Goal: Communication & Community: Answer question/provide support

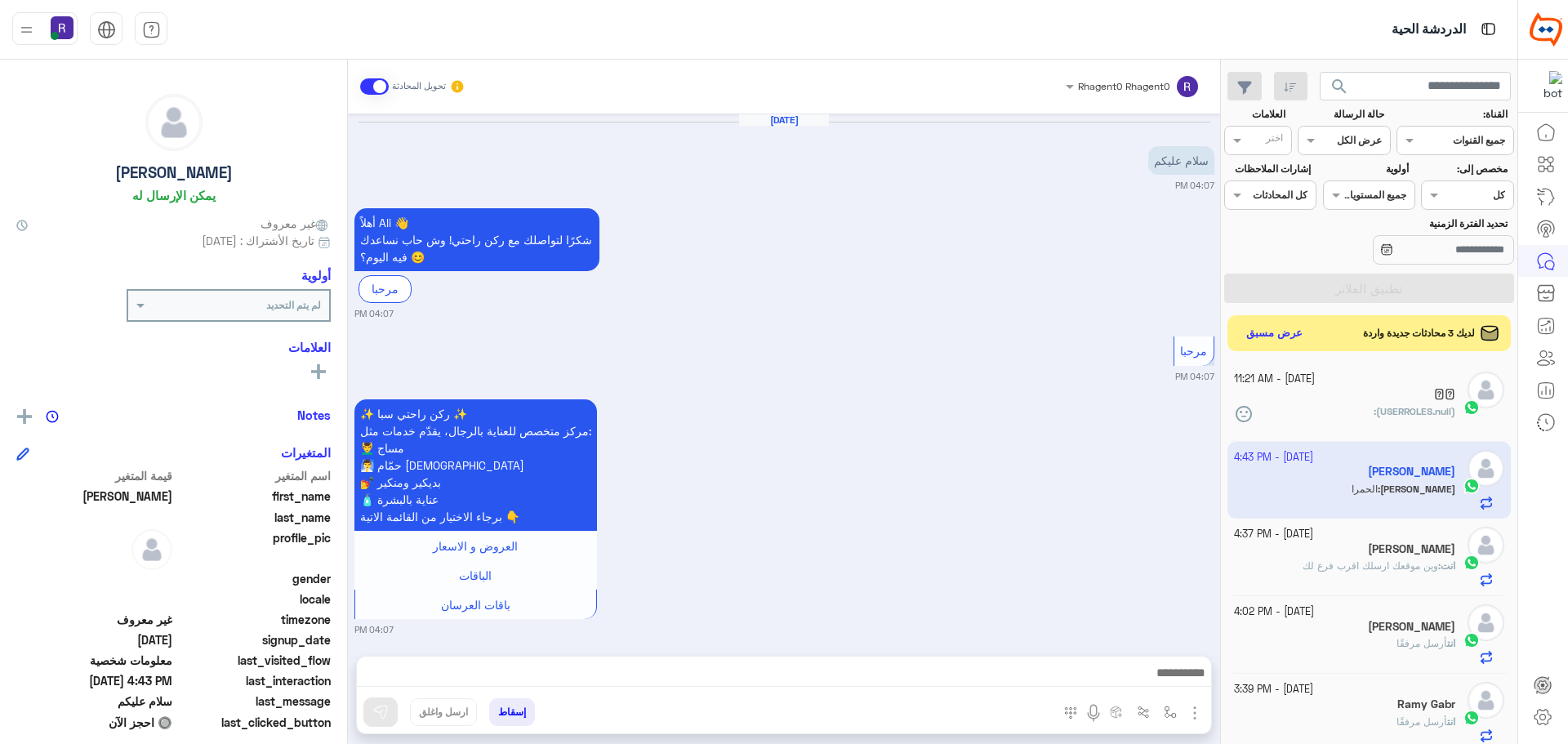
scroll to position [615, 0]
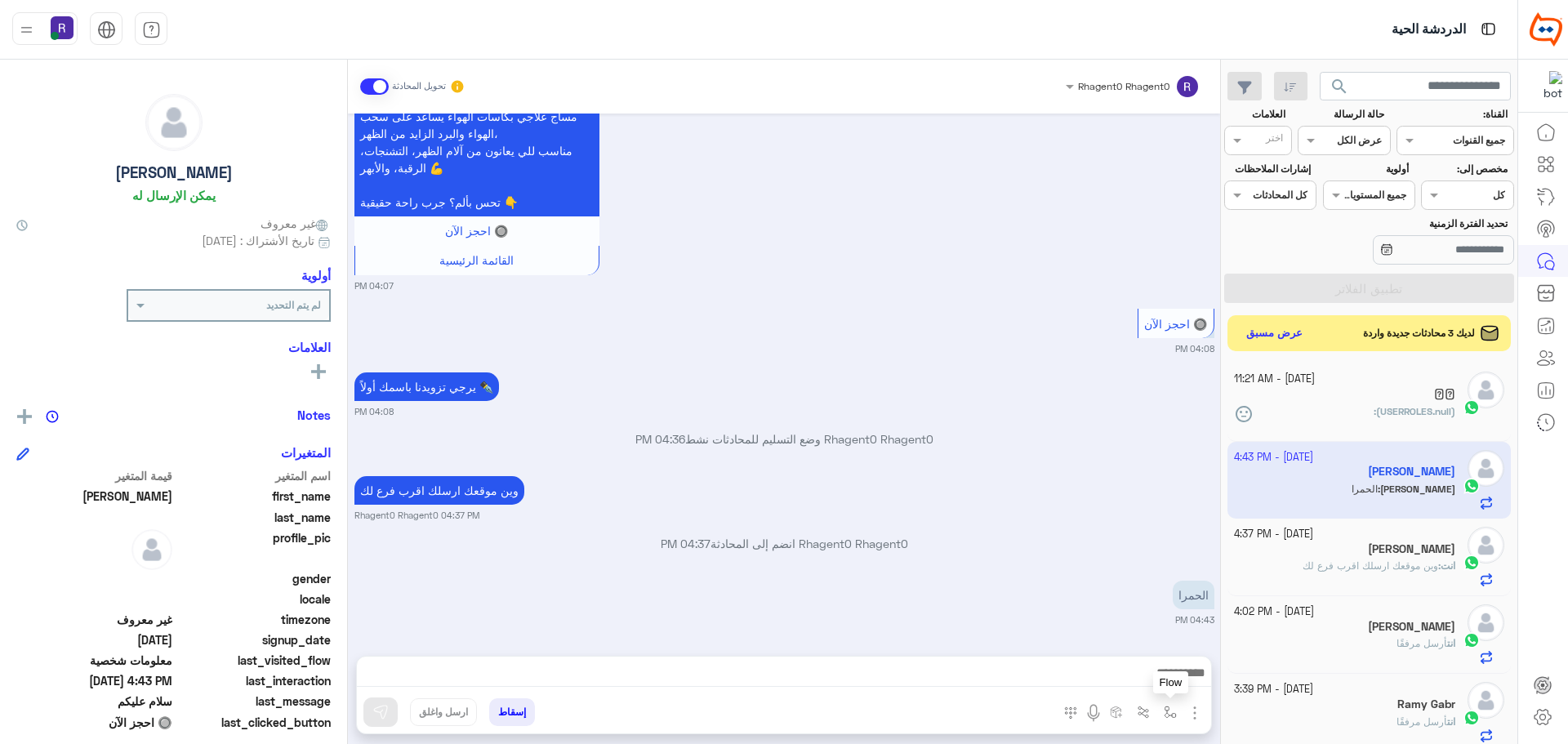
click at [1174, 707] on img "button" at bounding box center [1170, 712] width 13 height 13
click at [1160, 675] on input "text" at bounding box center [1134, 673] width 82 height 15
drag, startPoint x: 1149, startPoint y: 599, endPoint x: 781, endPoint y: 575, distance: 368.8
click at [1148, 599] on span "الجنادرية" at bounding box center [1153, 594] width 45 height 15
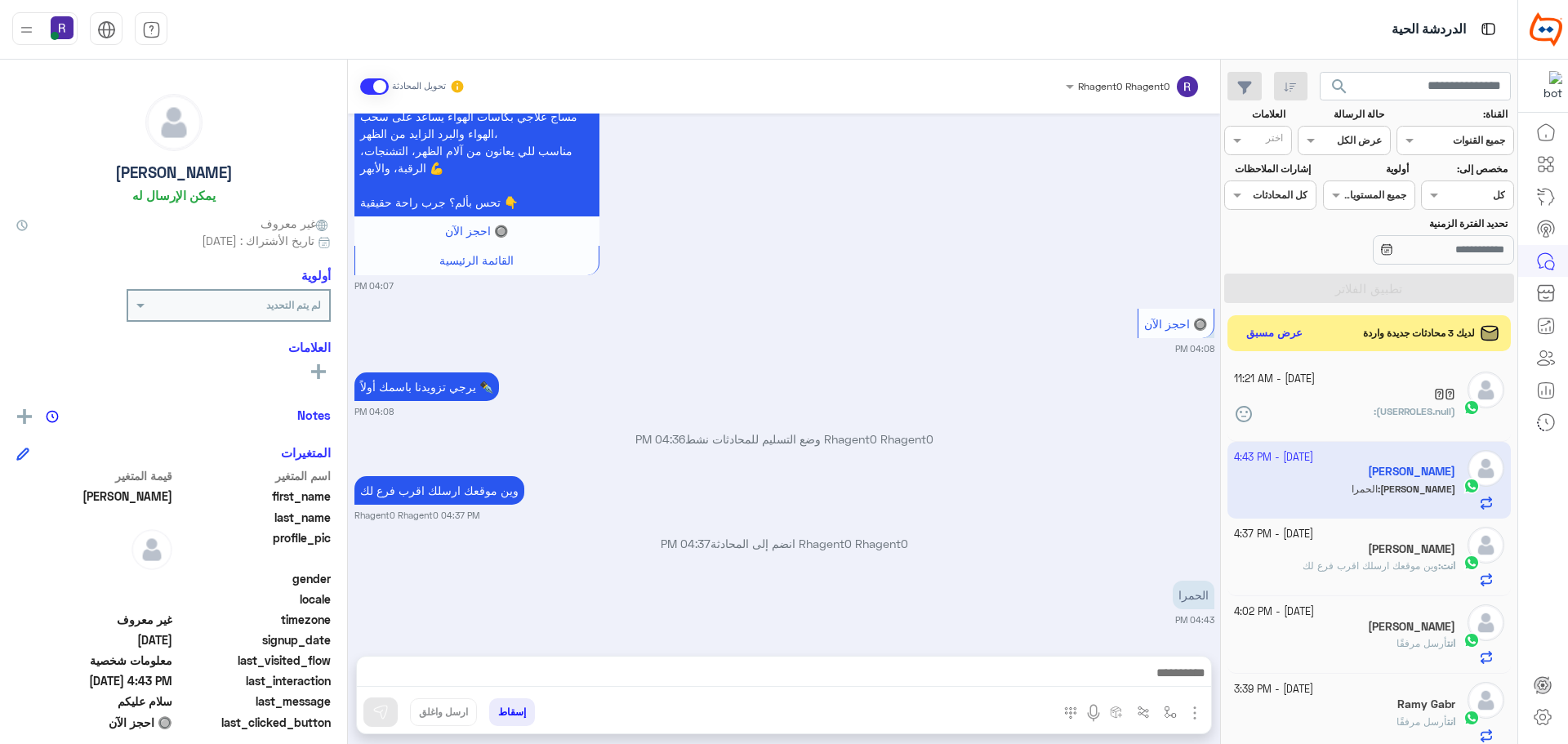
type textarea "*********"
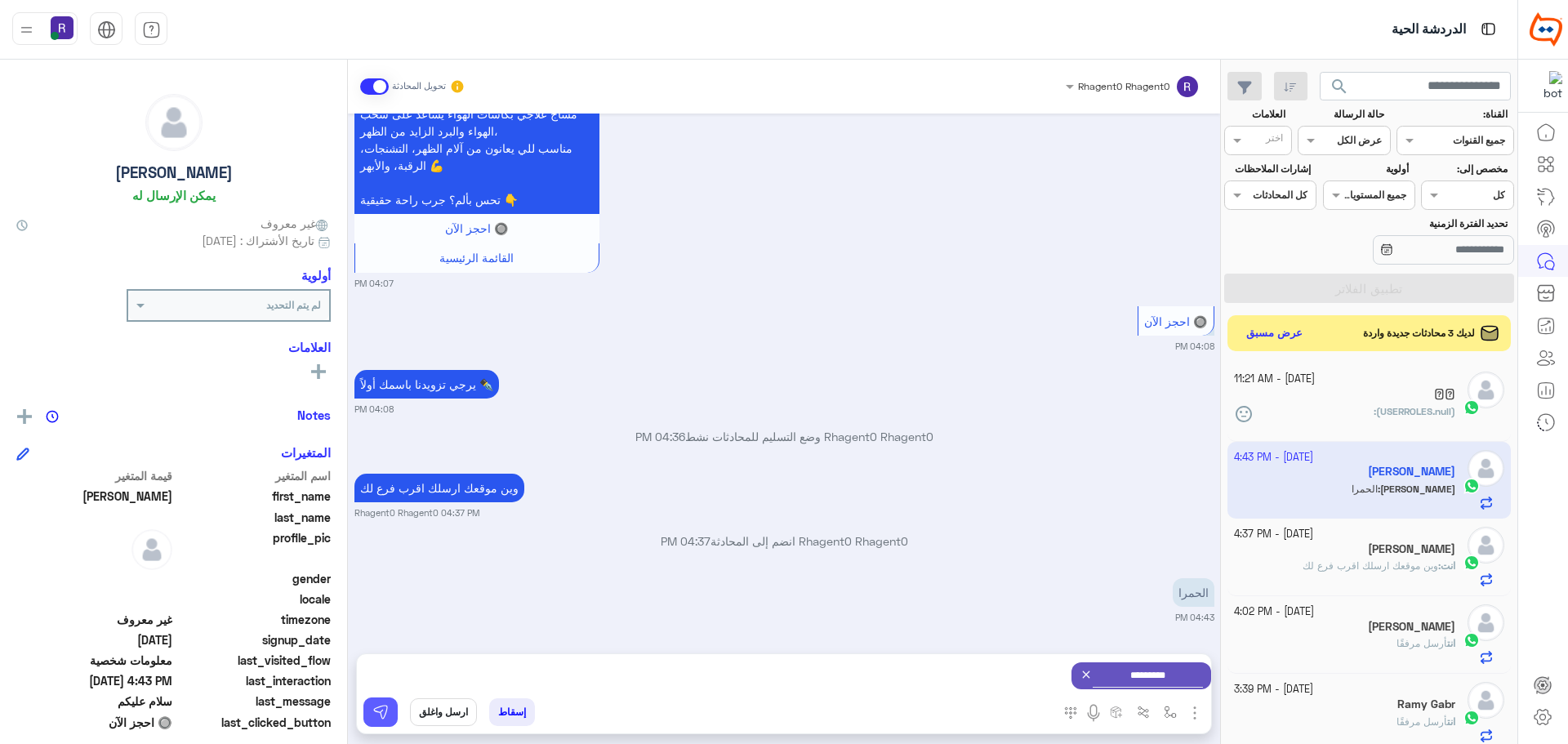
click at [391, 716] on button at bounding box center [380, 713] width 34 height 30
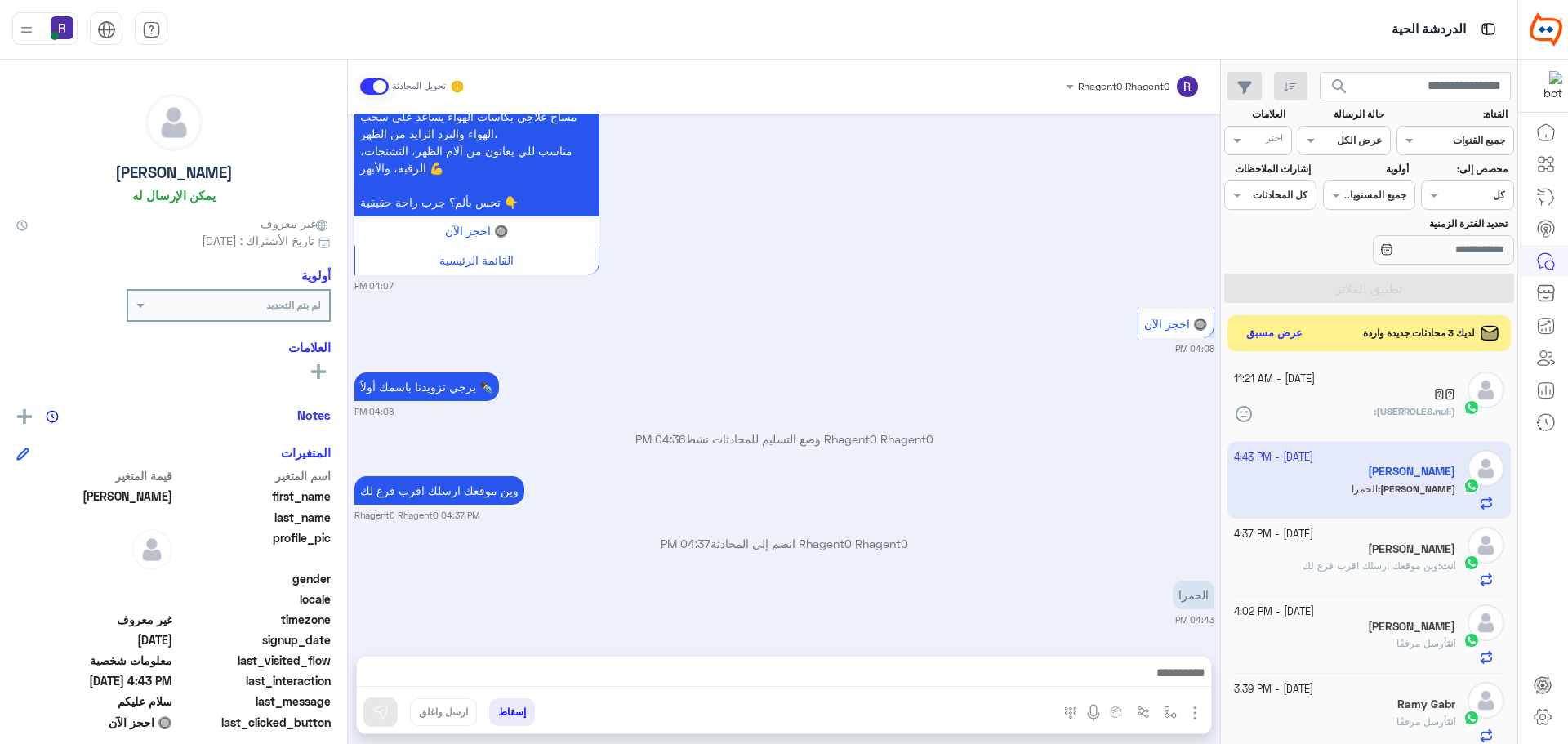
scroll to position [945, 0]
click at [1258, 334] on button "عرض مسبق" at bounding box center [1274, 332] width 68 height 22
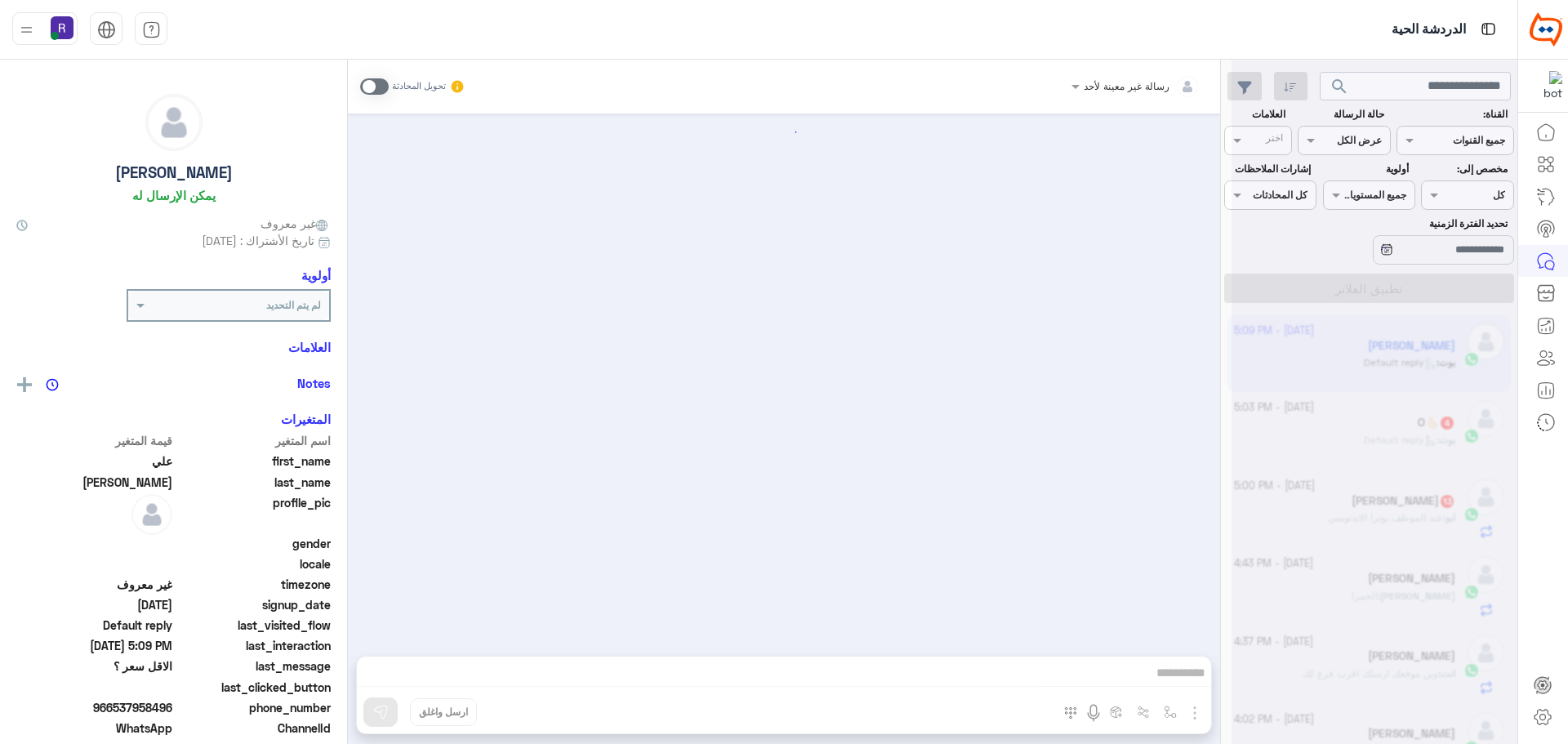
scroll to position [56, 0]
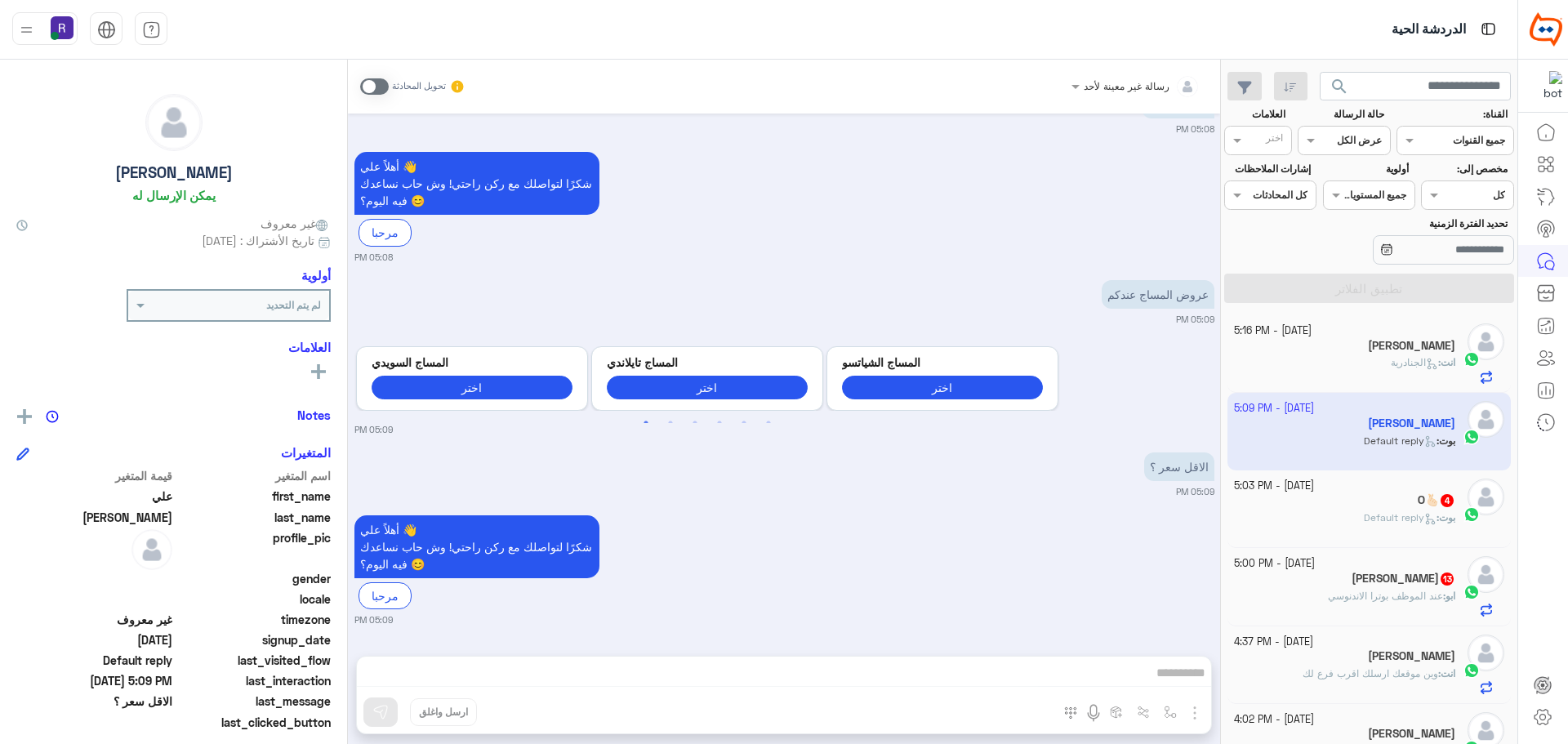
click at [379, 88] on span at bounding box center [374, 87] width 29 height 17
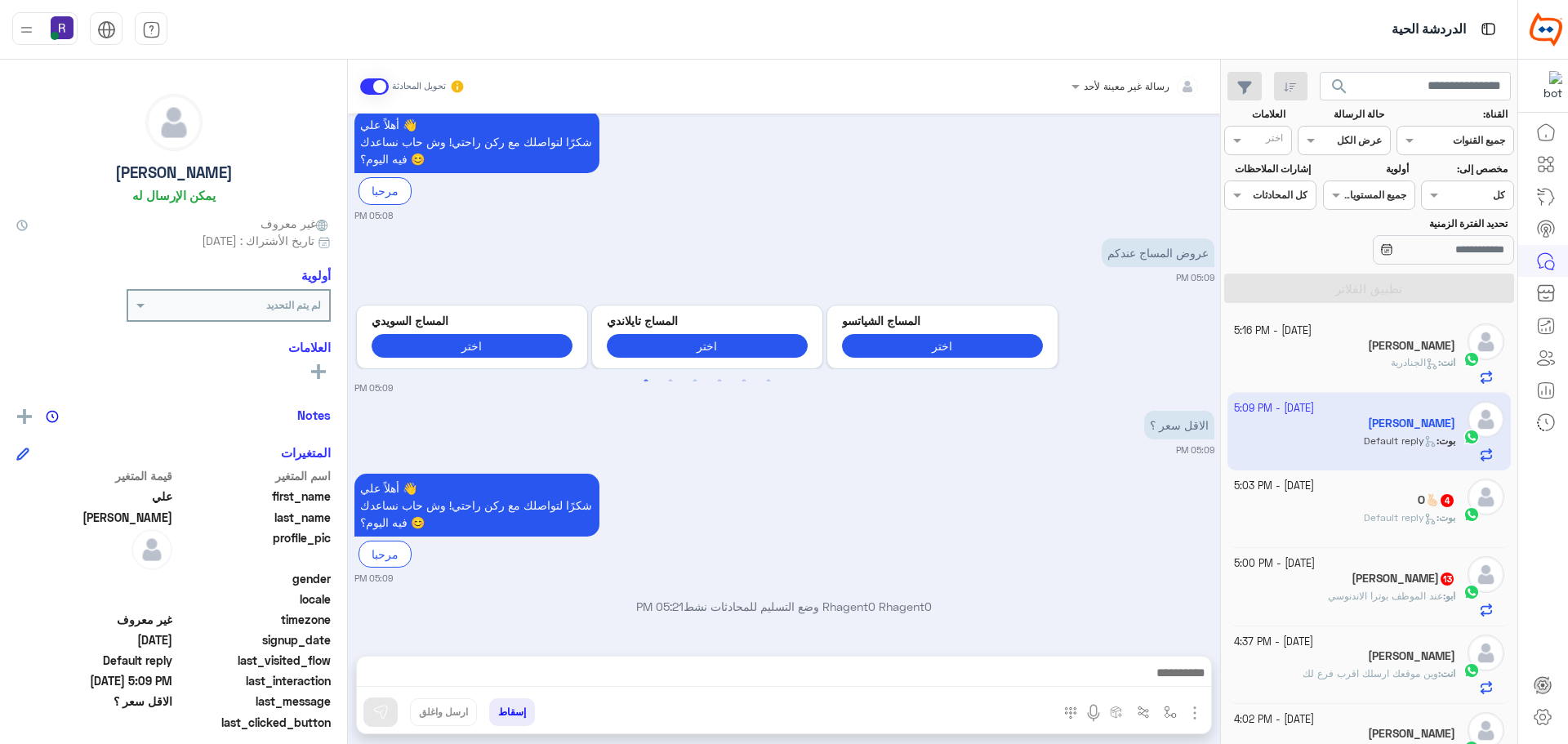
click at [1188, 708] on img "button" at bounding box center [1195, 713] width 19 height 19
click at [1177, 680] on span "الصور" at bounding box center [1163, 677] width 31 height 18
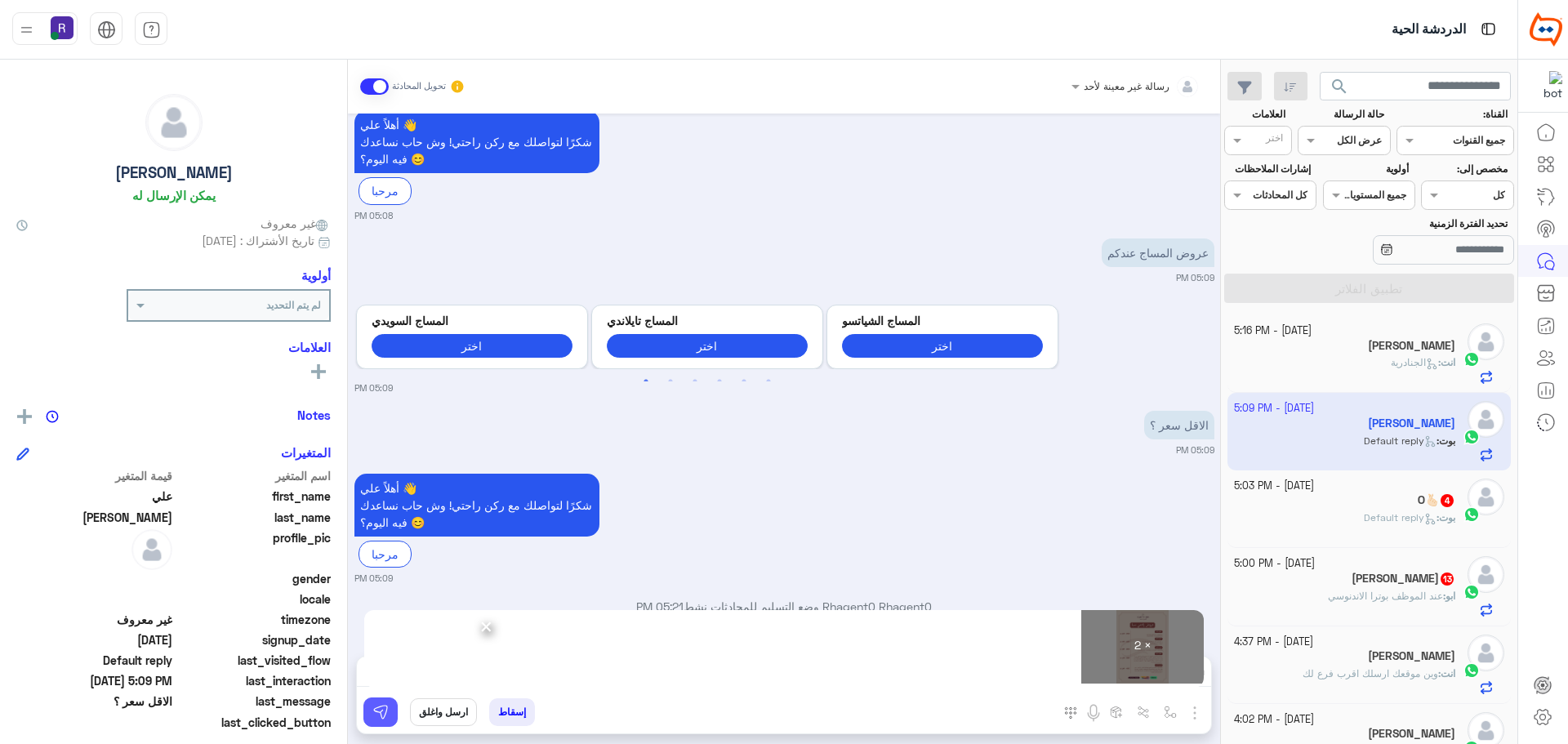
click at [394, 714] on button at bounding box center [380, 713] width 34 height 30
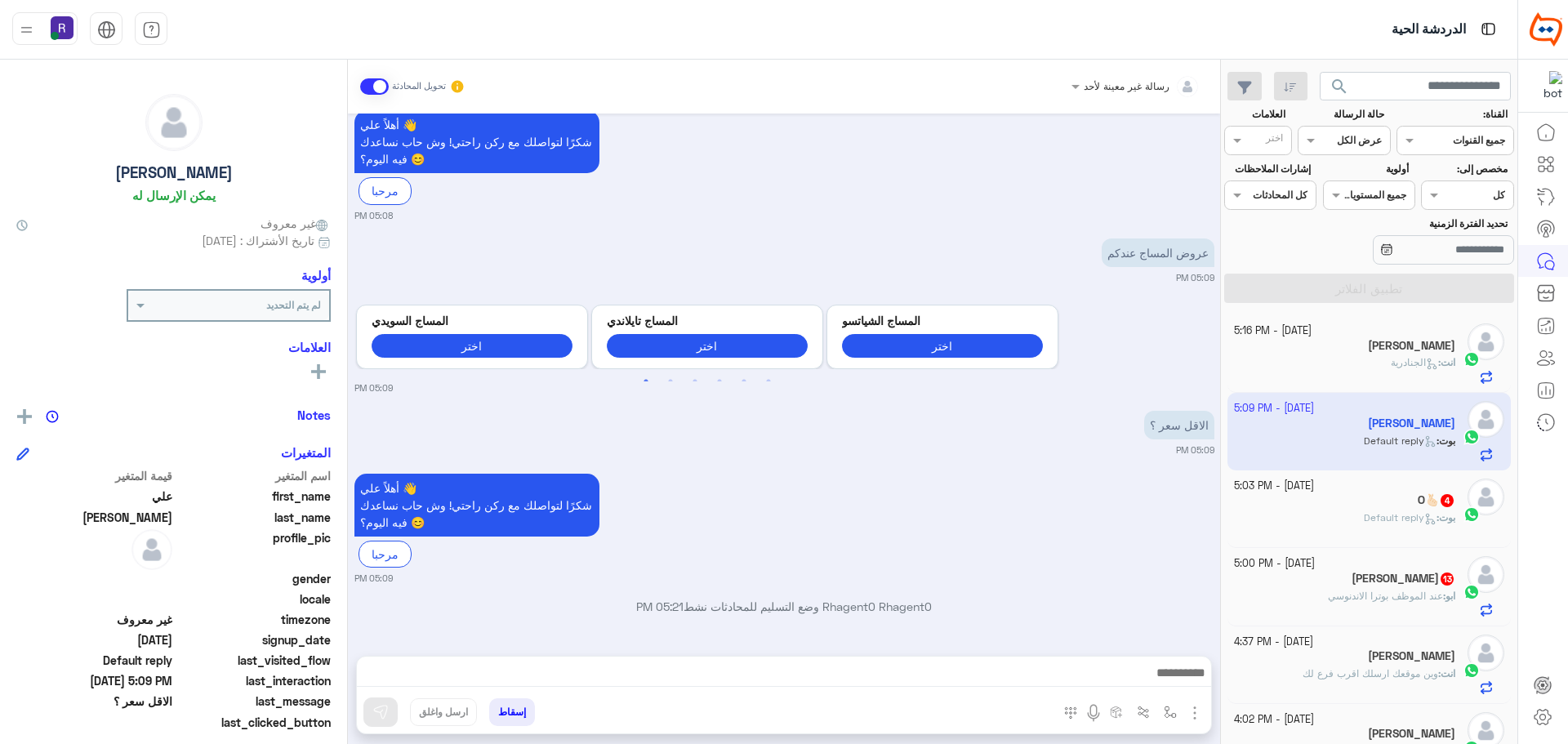
click at [1410, 521] on span "Default reply" at bounding box center [1400, 518] width 73 height 12
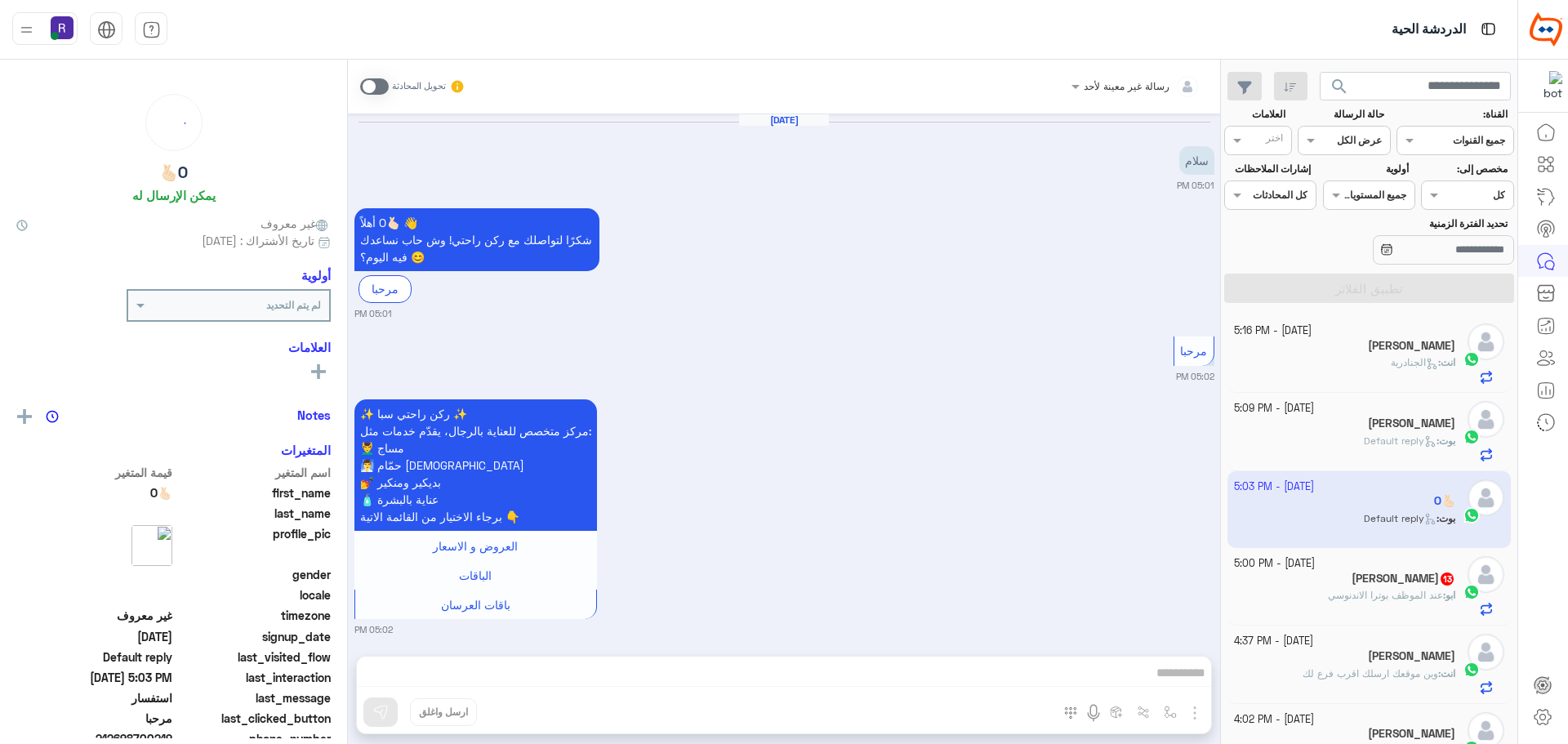
scroll to position [390, 0]
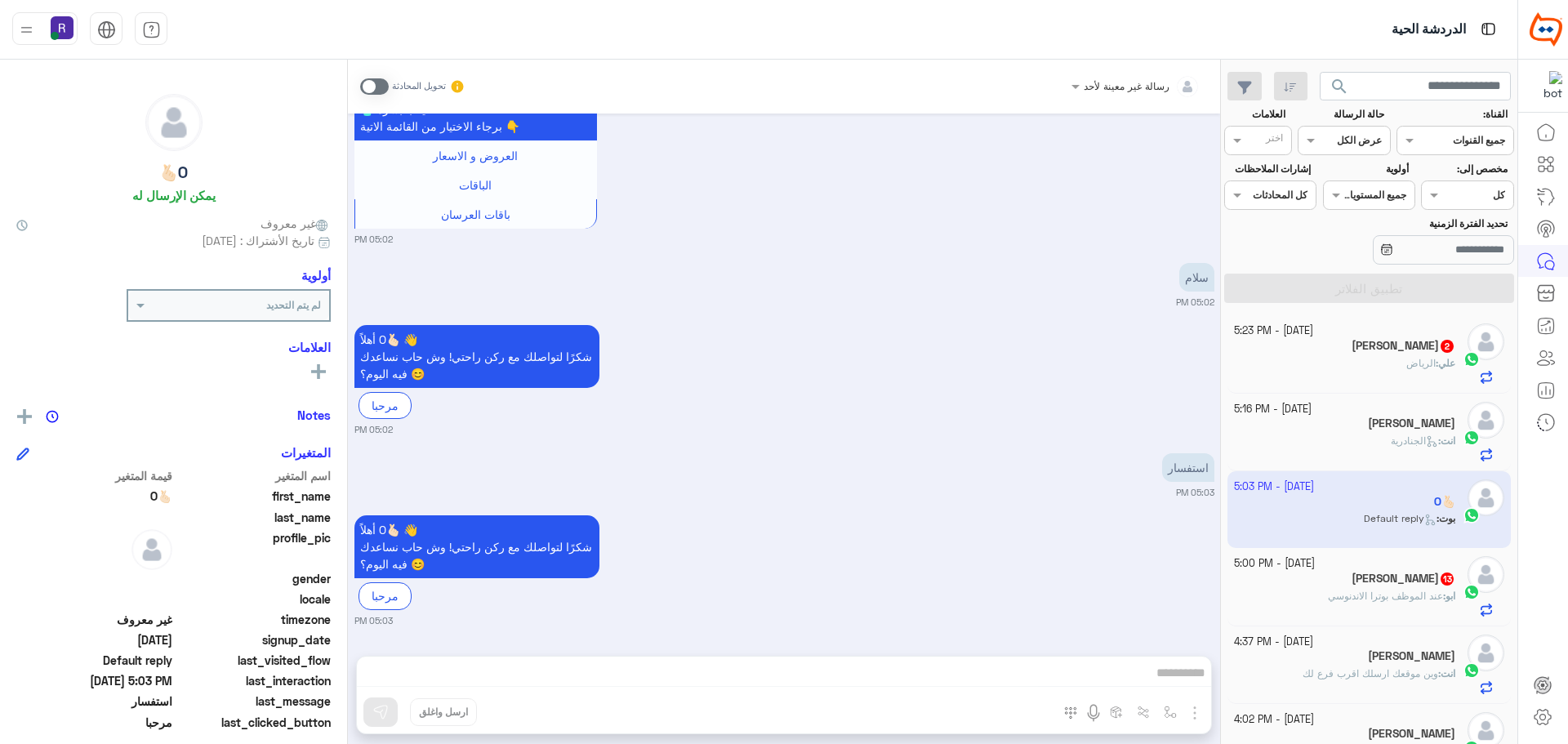
click at [1333, 588] on p "ابو : عند الموظف بوترا الاندنوسي" at bounding box center [1392, 595] width 128 height 15
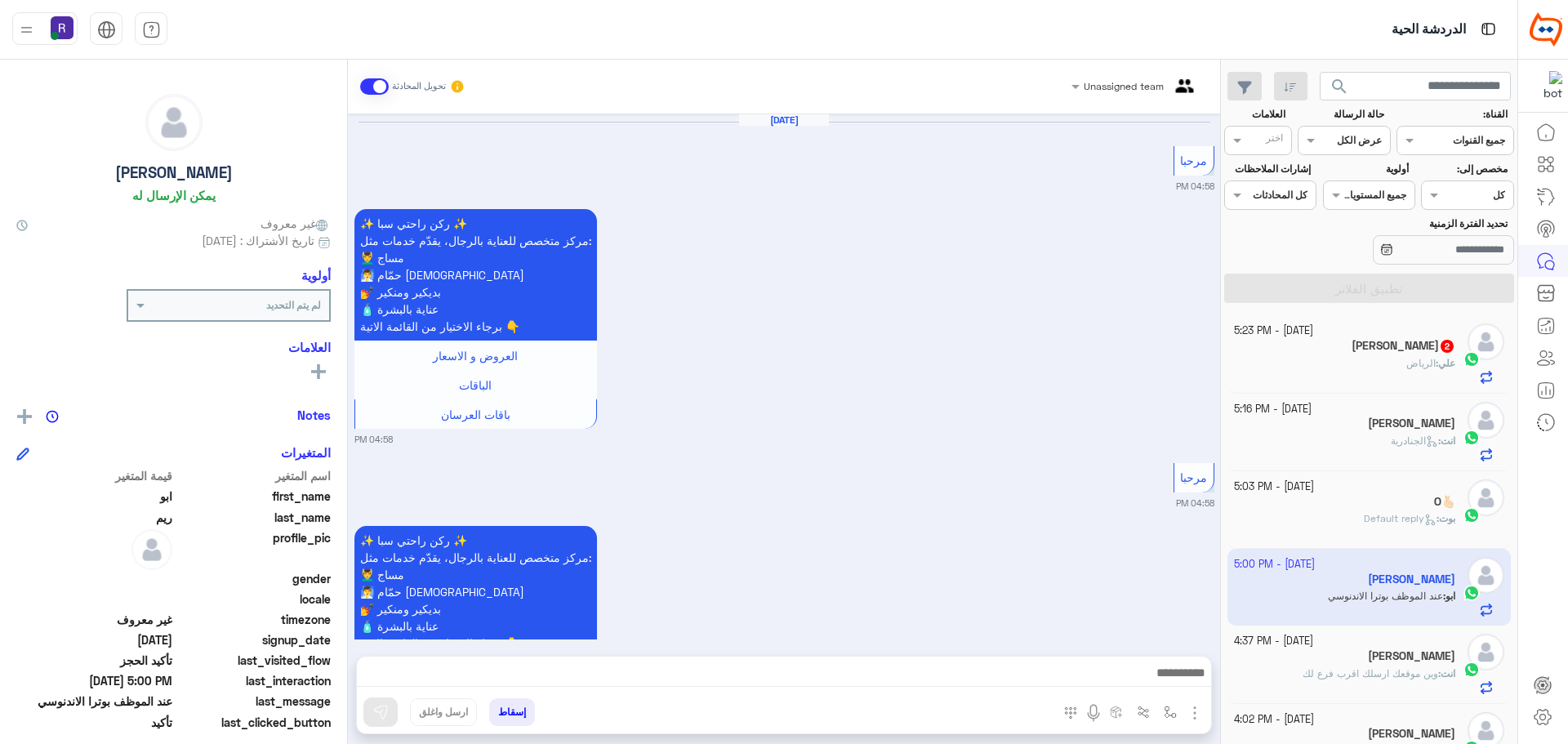
scroll to position [1525, 0]
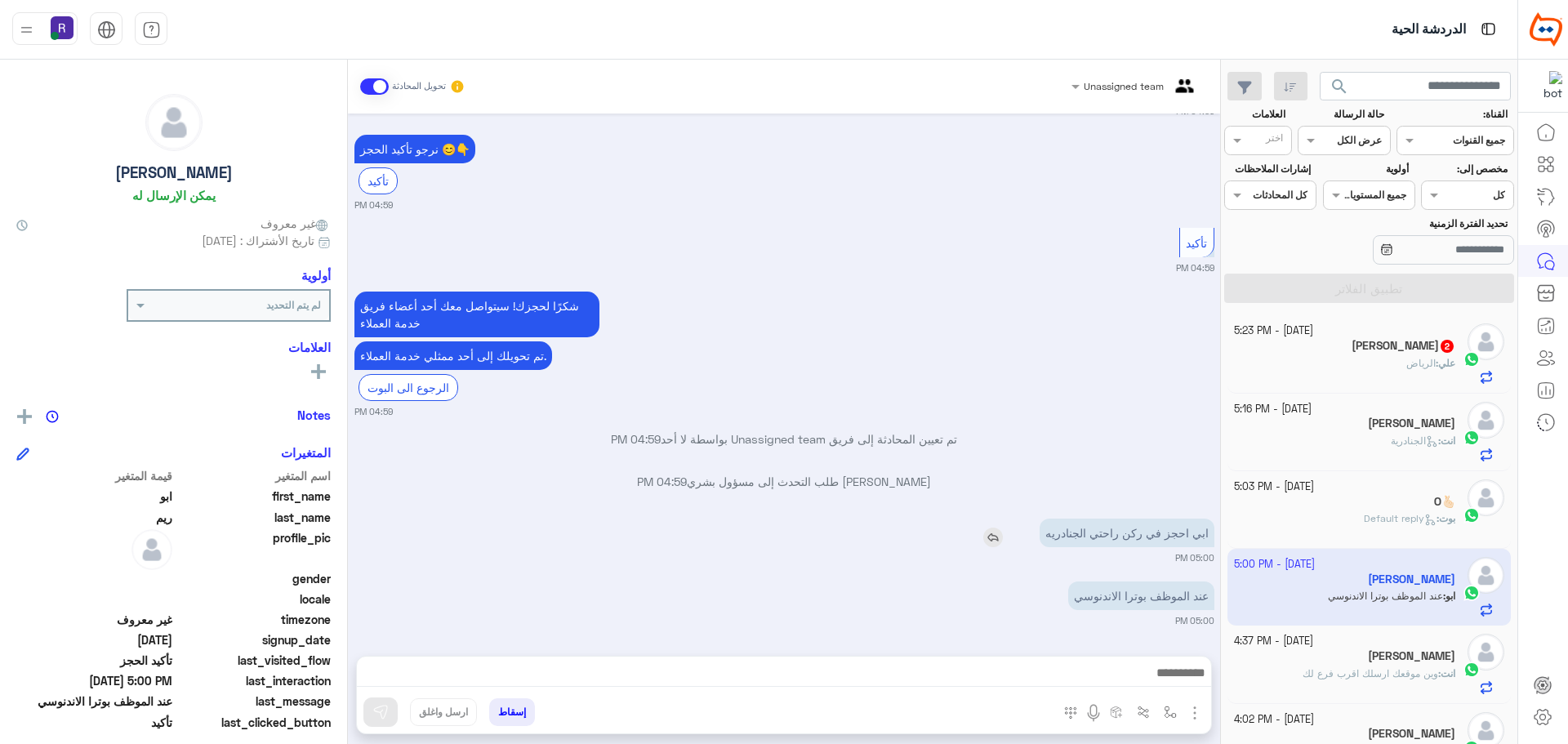
click at [1003, 539] on img at bounding box center [993, 537] width 19 height 19
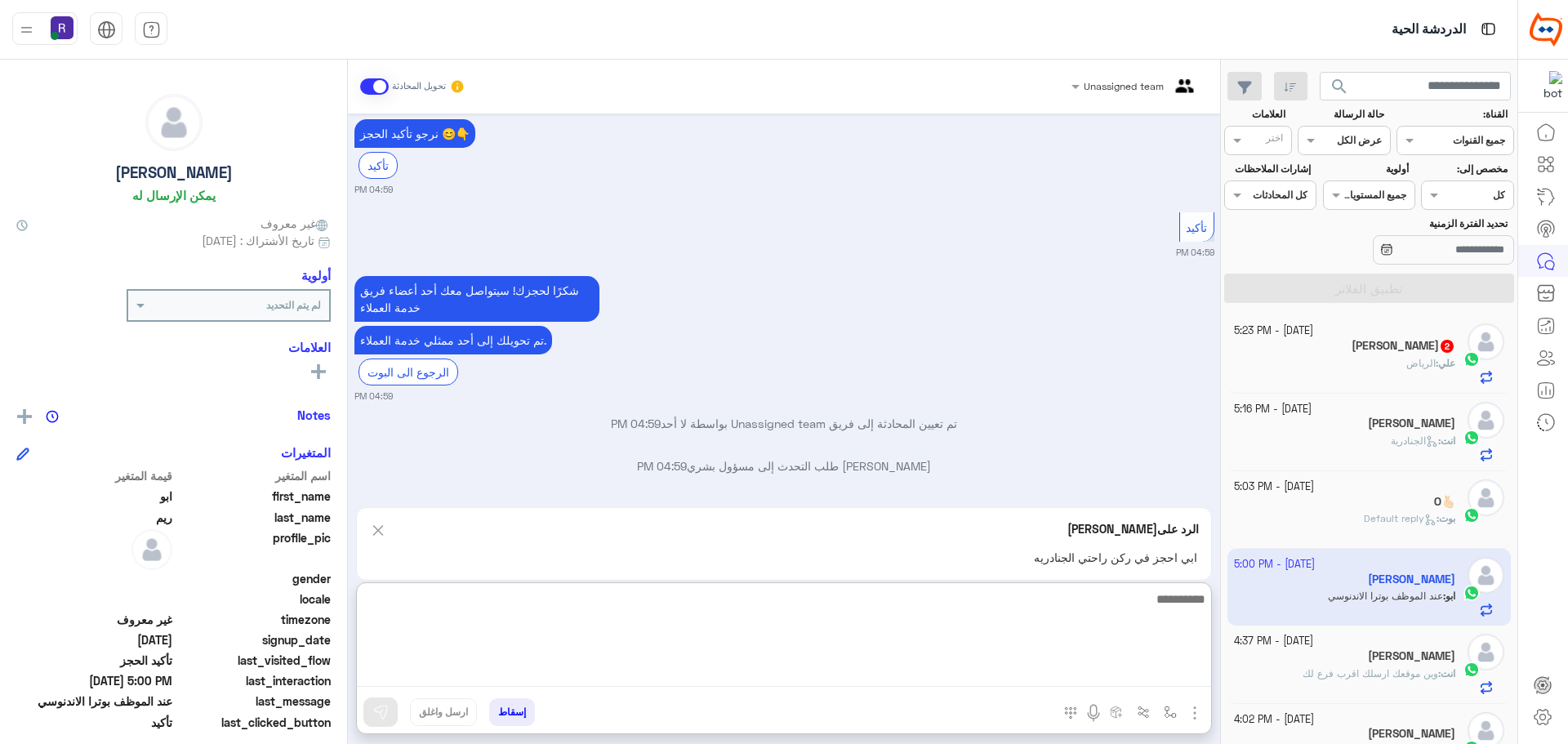
click at [893, 676] on textarea at bounding box center [784, 637] width 854 height 98
type textarea "**********"
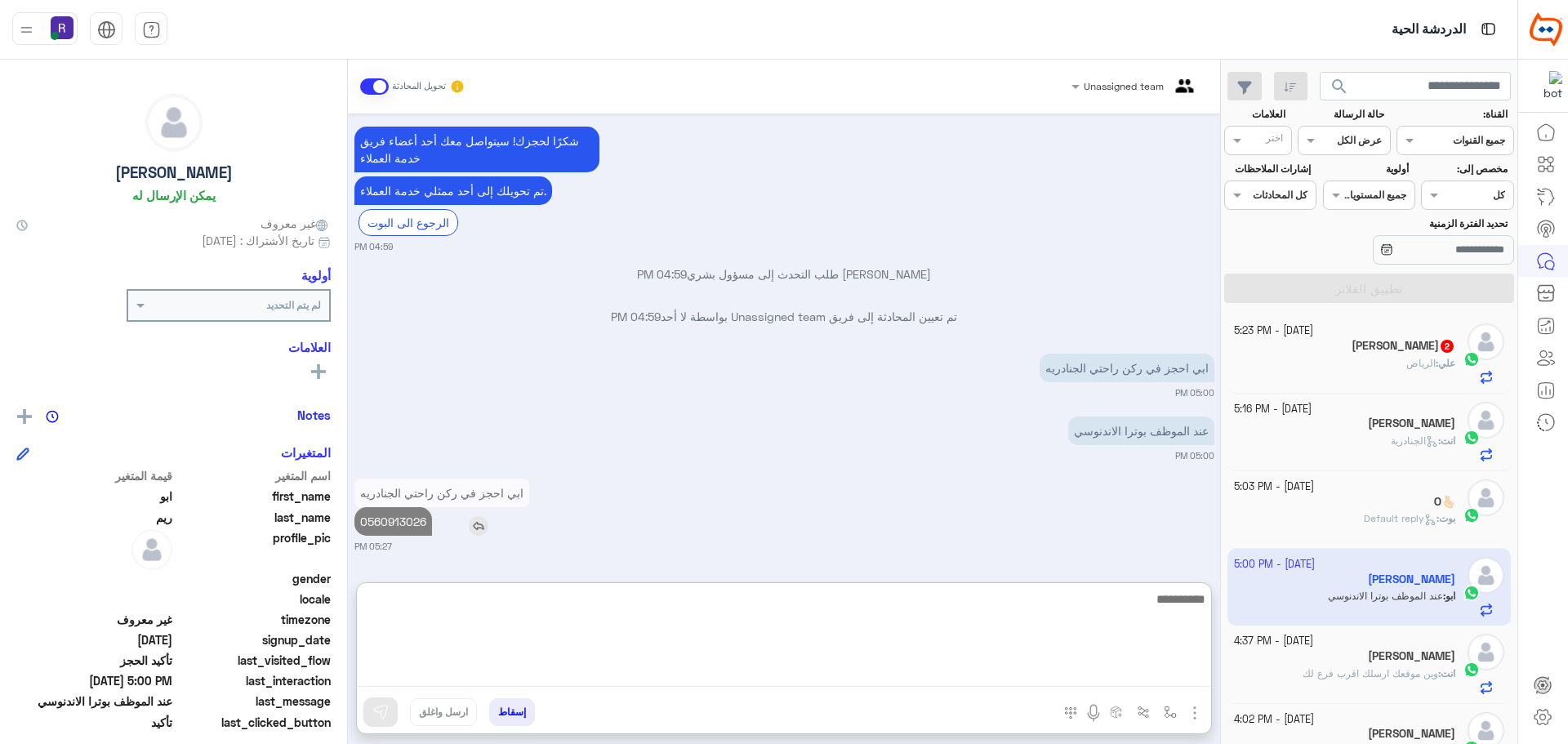
scroll to position [1731, 0]
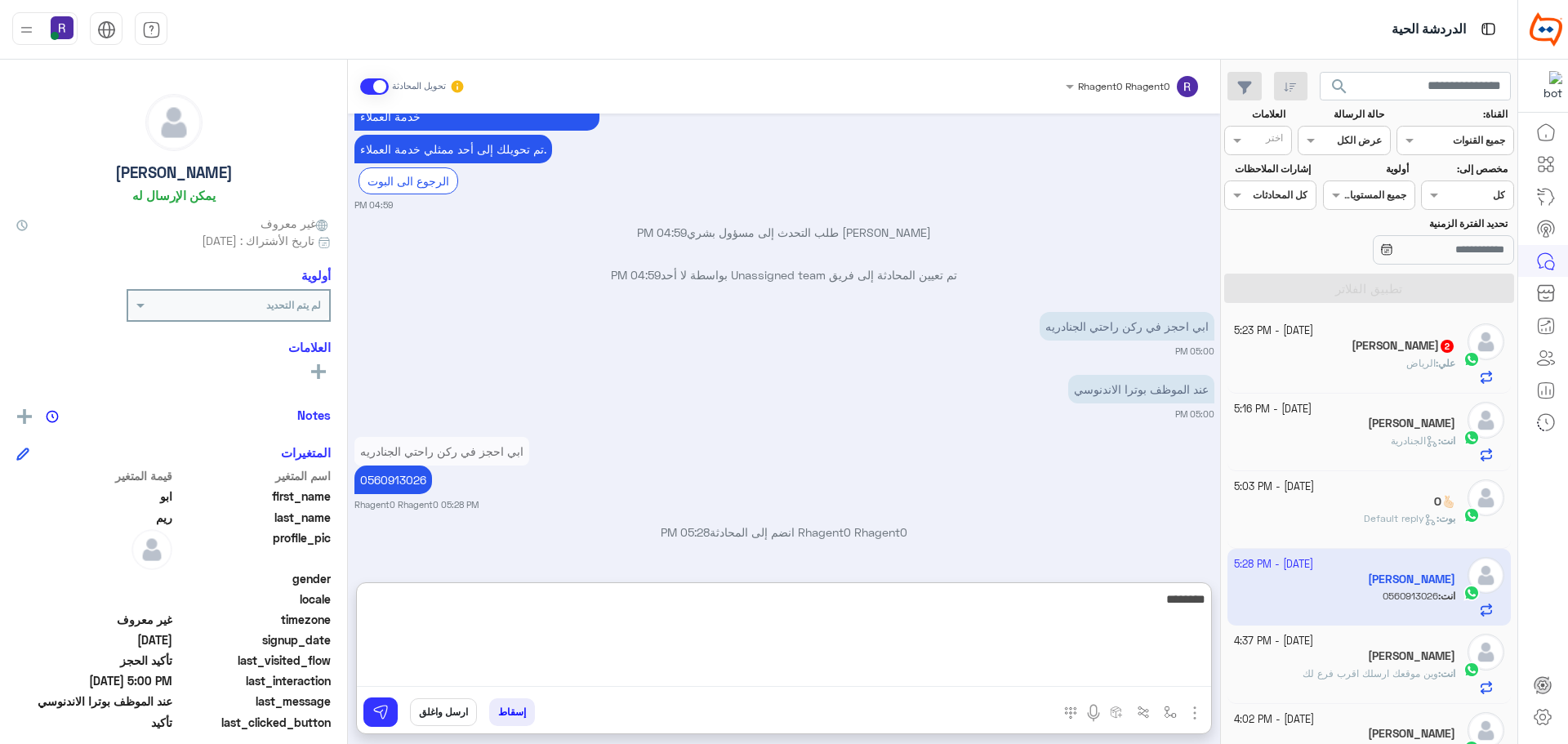
type textarea "*********"
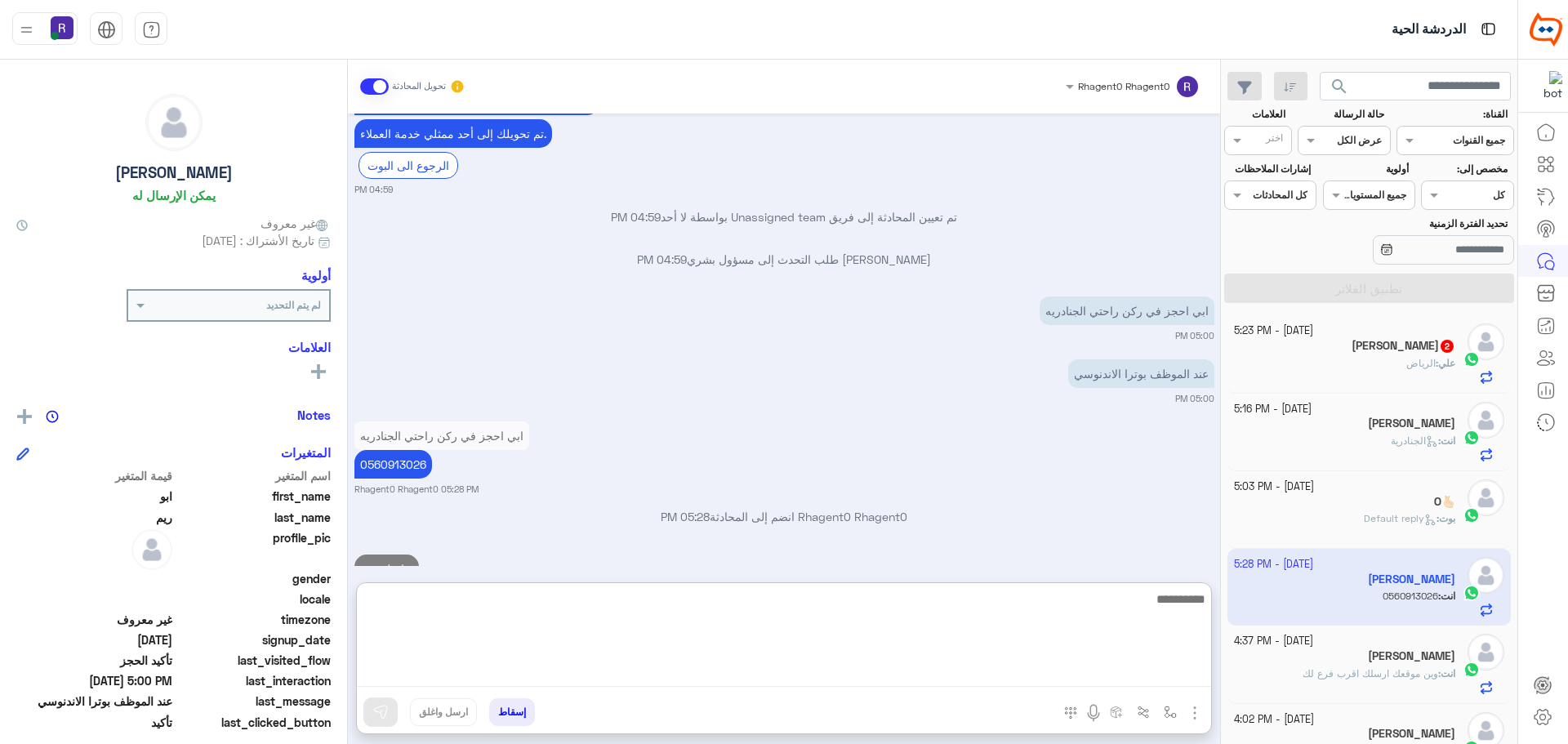
scroll to position [1793, 0]
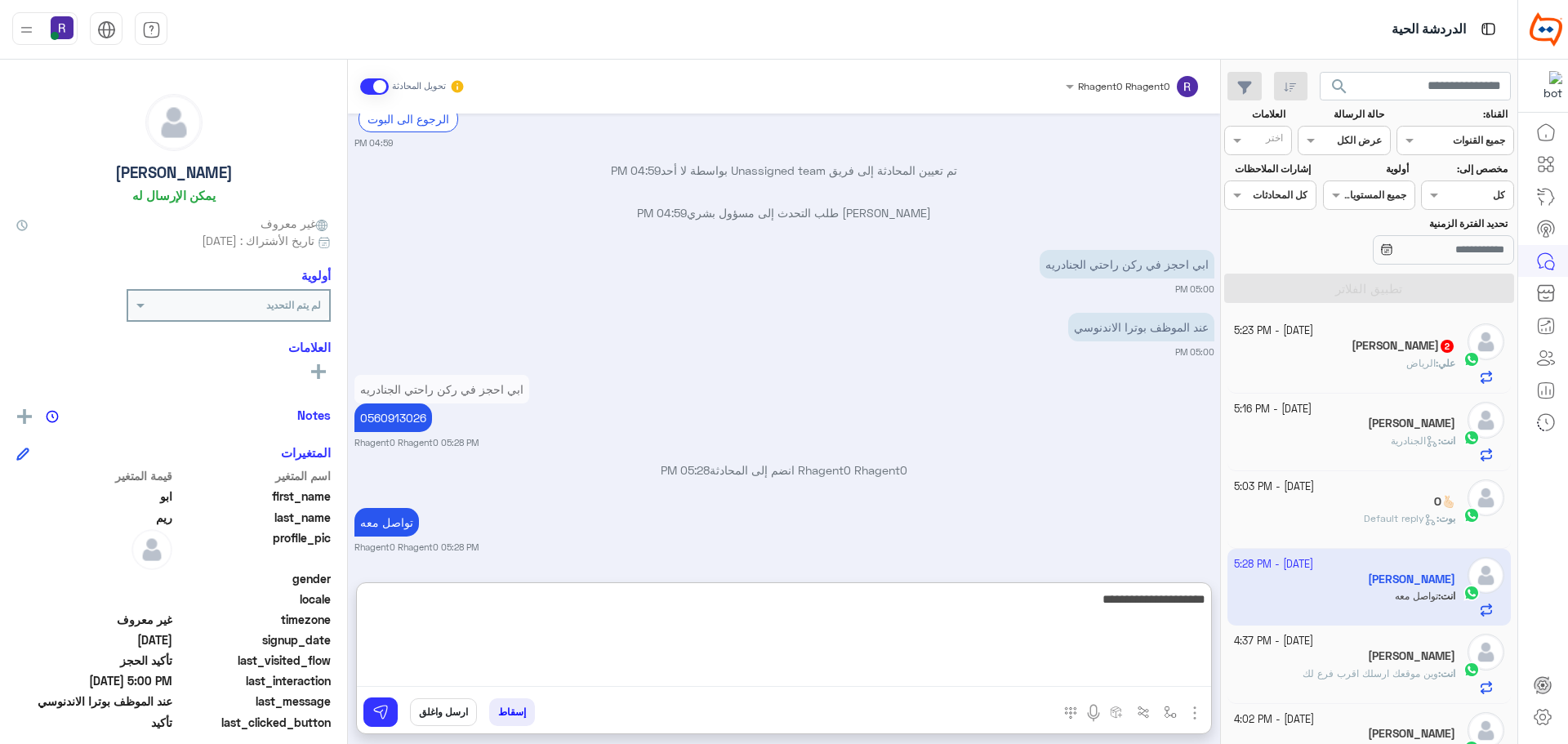
type textarea "**********"
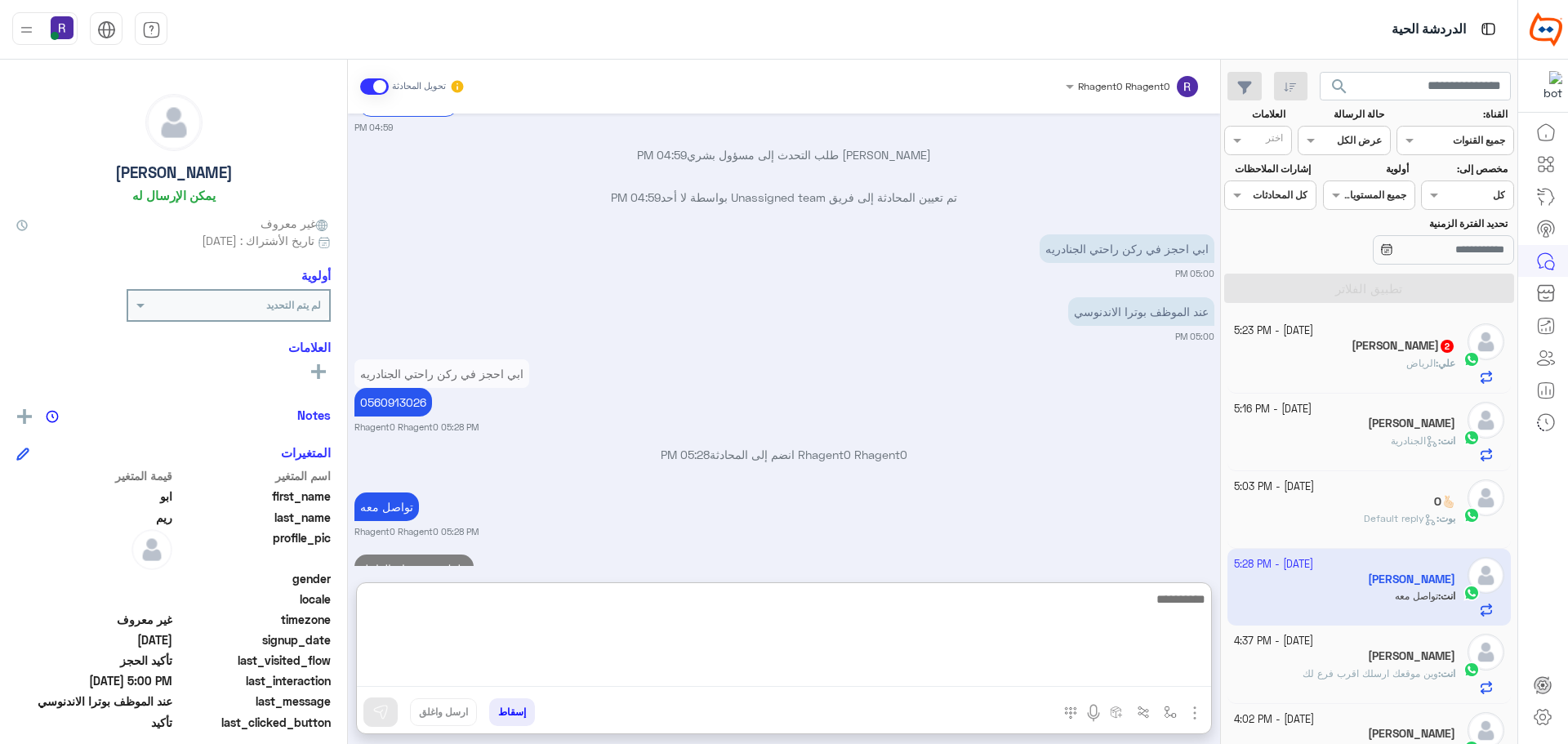
scroll to position [1856, 0]
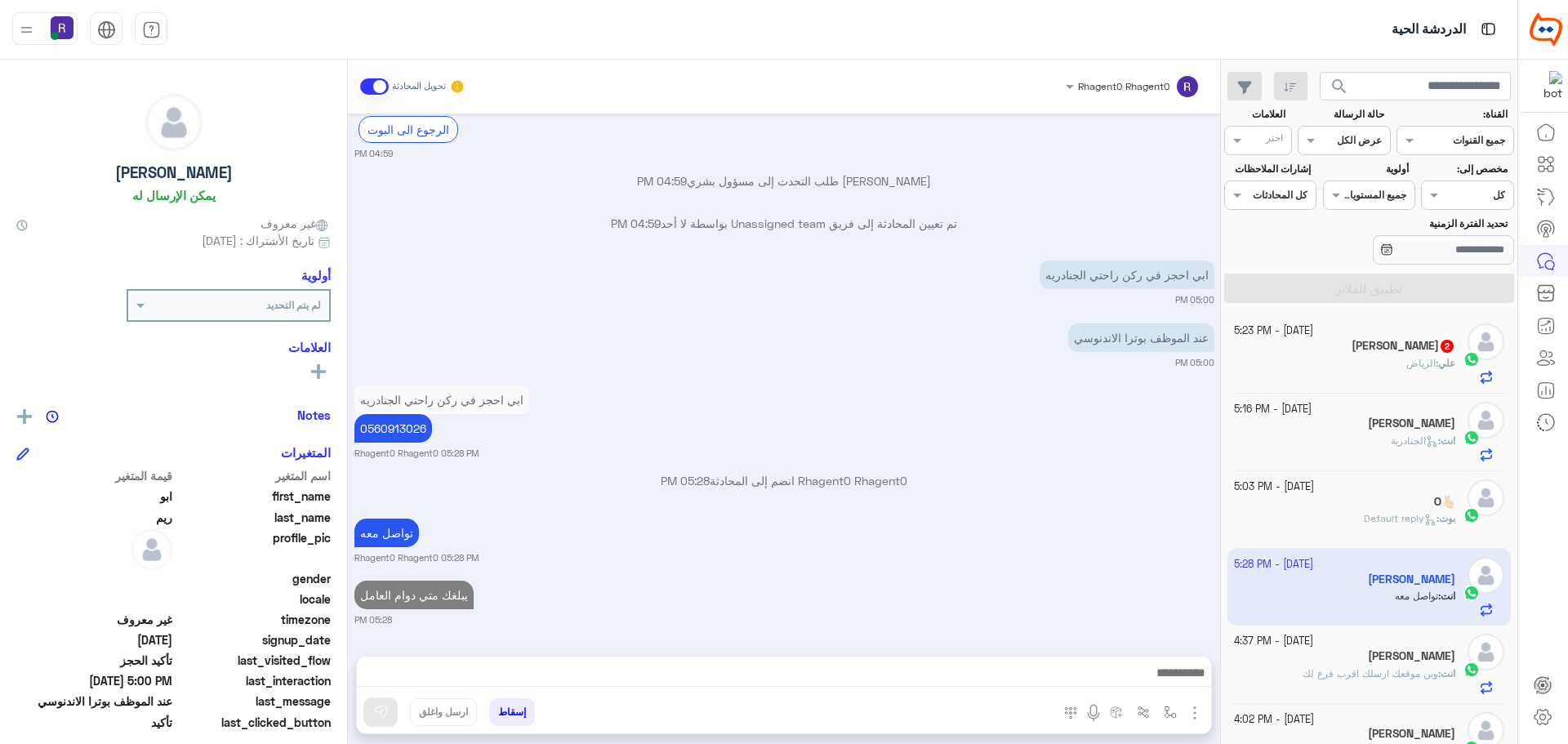
click at [1398, 373] on div "علي : الرياض" at bounding box center [1345, 370] width 222 height 29
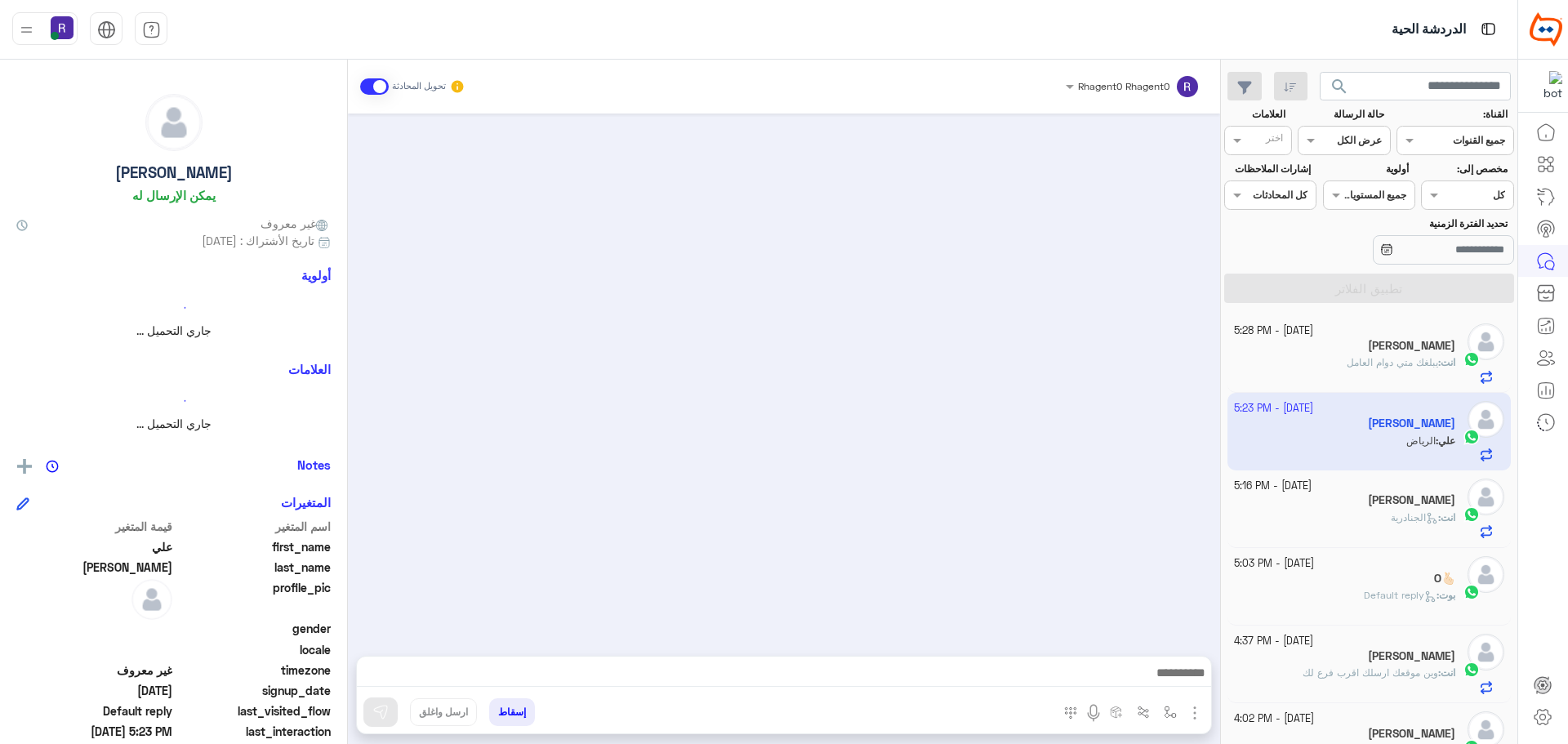
click at [1192, 708] on img "button" at bounding box center [1195, 713] width 19 height 19
click at [1188, 688] on button "الصور" at bounding box center [1169, 677] width 69 height 32
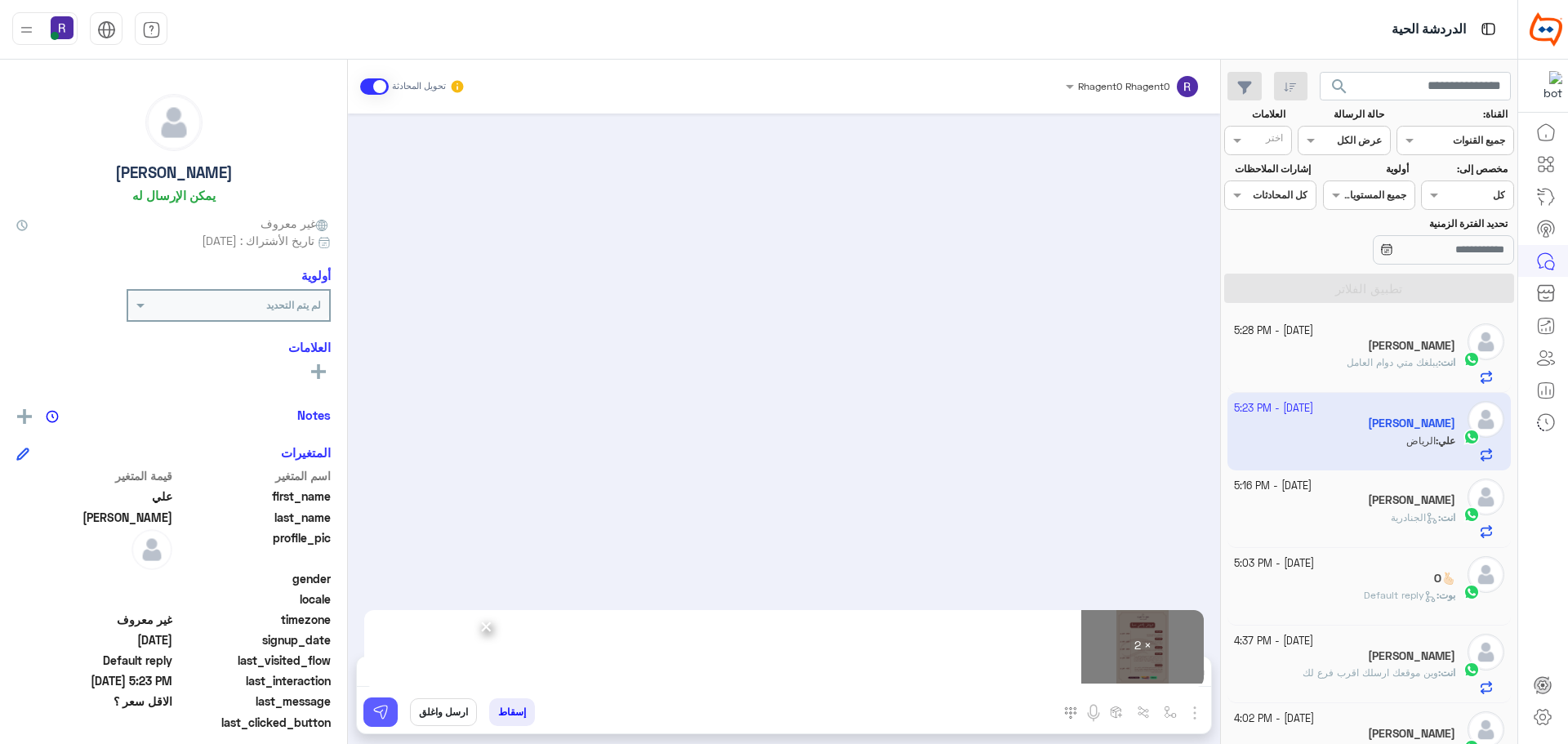
click at [391, 719] on button at bounding box center [380, 713] width 34 height 30
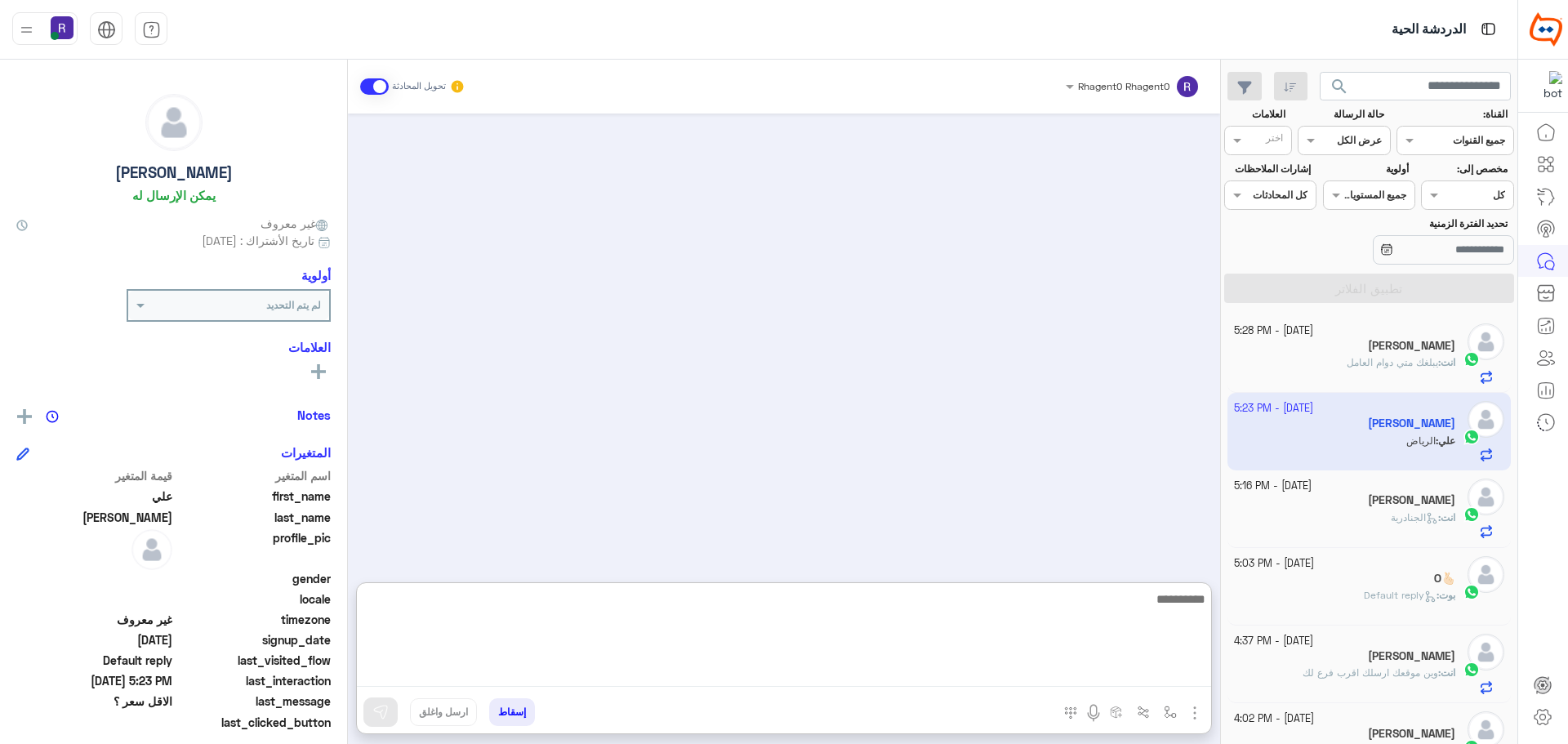
paste textarea "**********"
type textarea "**********"
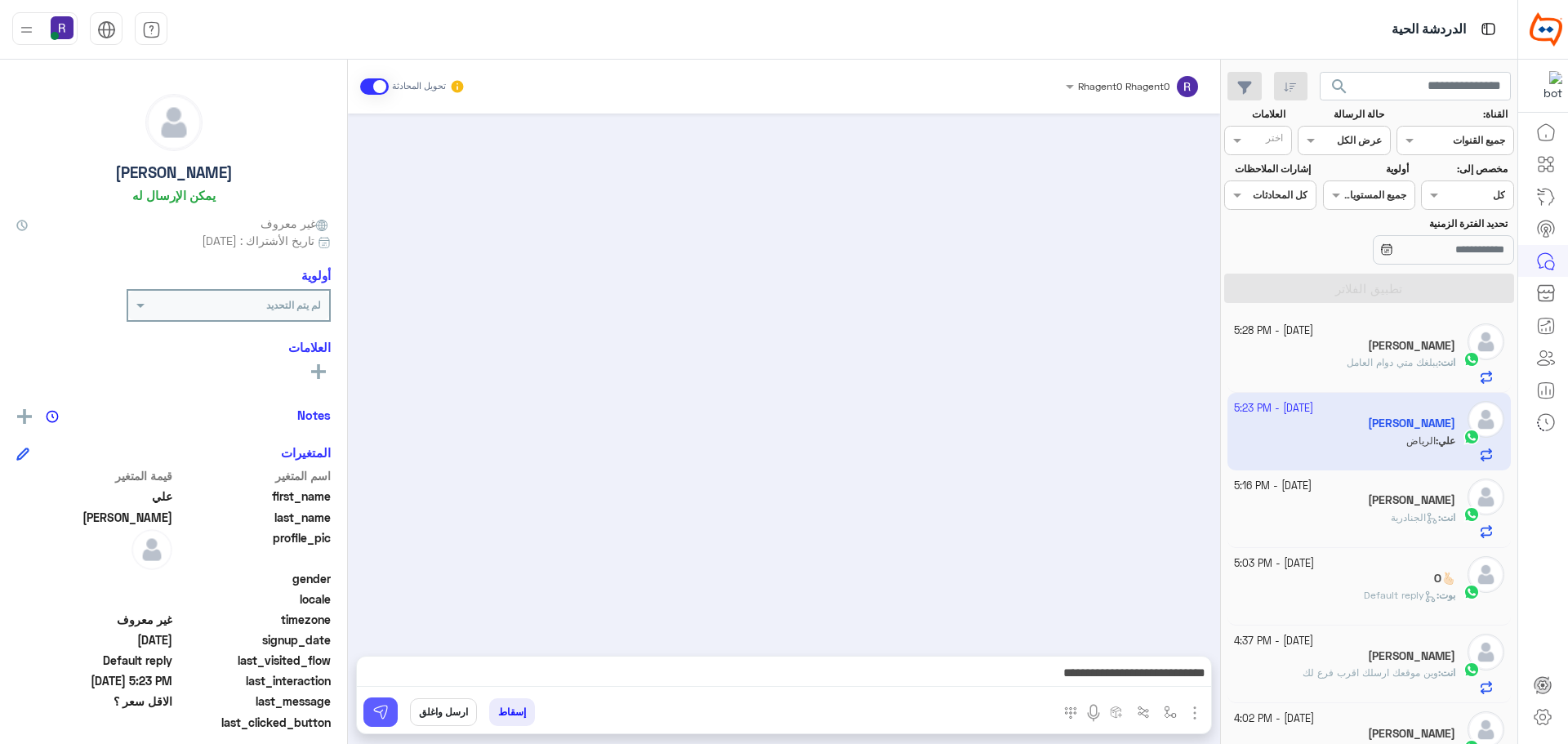
click at [387, 712] on img at bounding box center [380, 712] width 17 height 17
click at [1395, 365] on span "يبلغك متي دوام العامل" at bounding box center [1392, 362] width 92 height 12
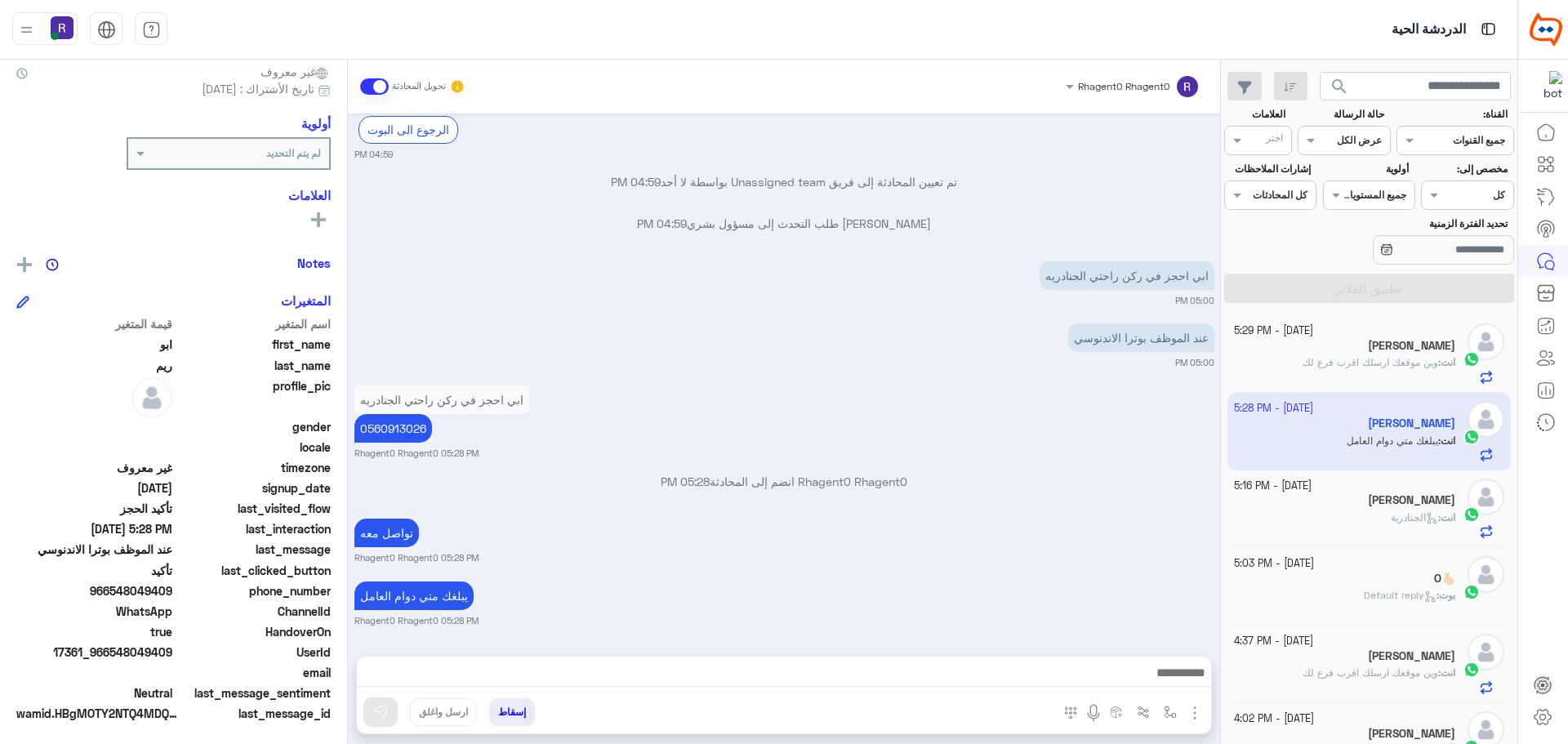
scroll to position [156, 0]
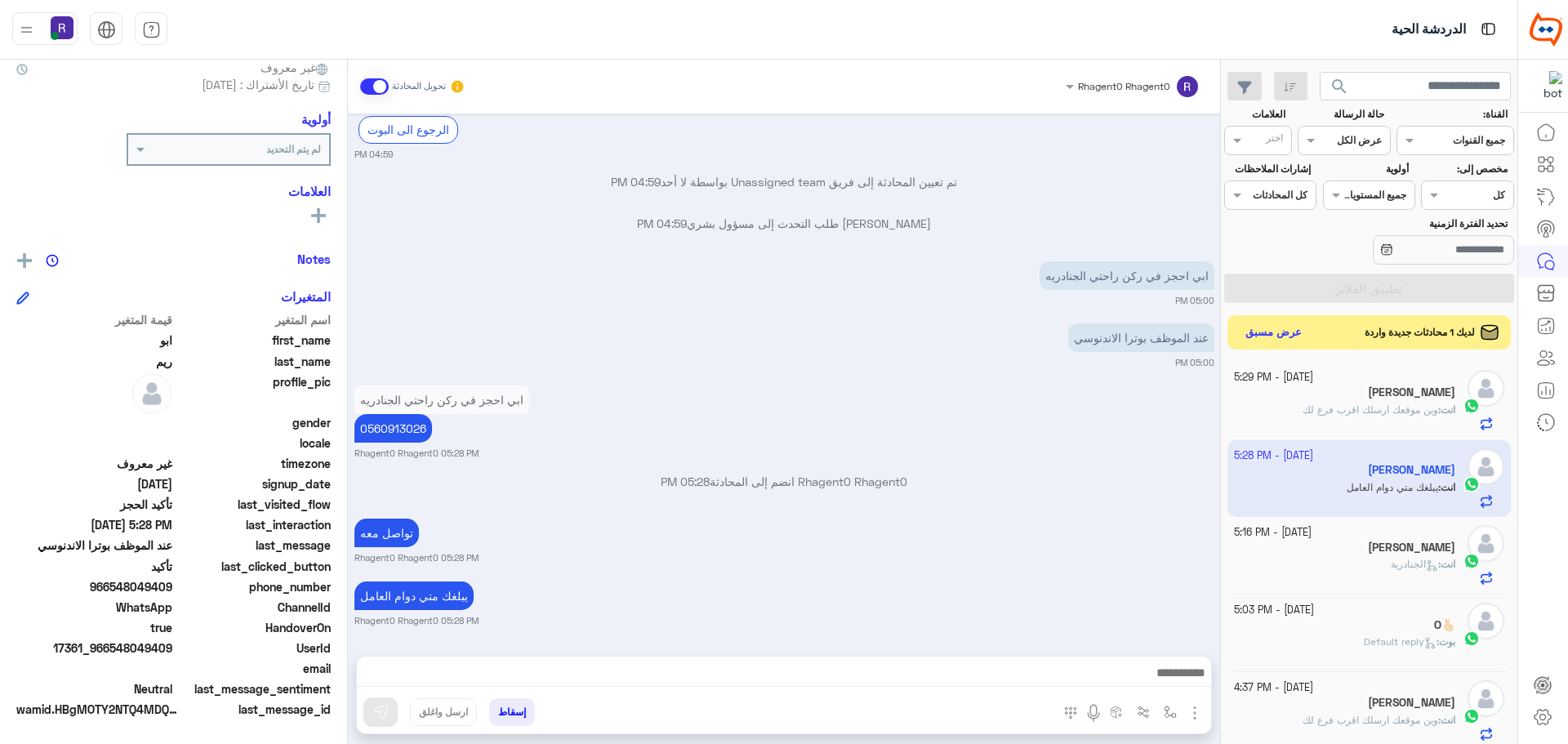
click at [1306, 334] on button "عرض مسبق" at bounding box center [1274, 332] width 68 height 22
click at [1270, 330] on button "عرض مسبق" at bounding box center [1274, 332] width 68 height 22
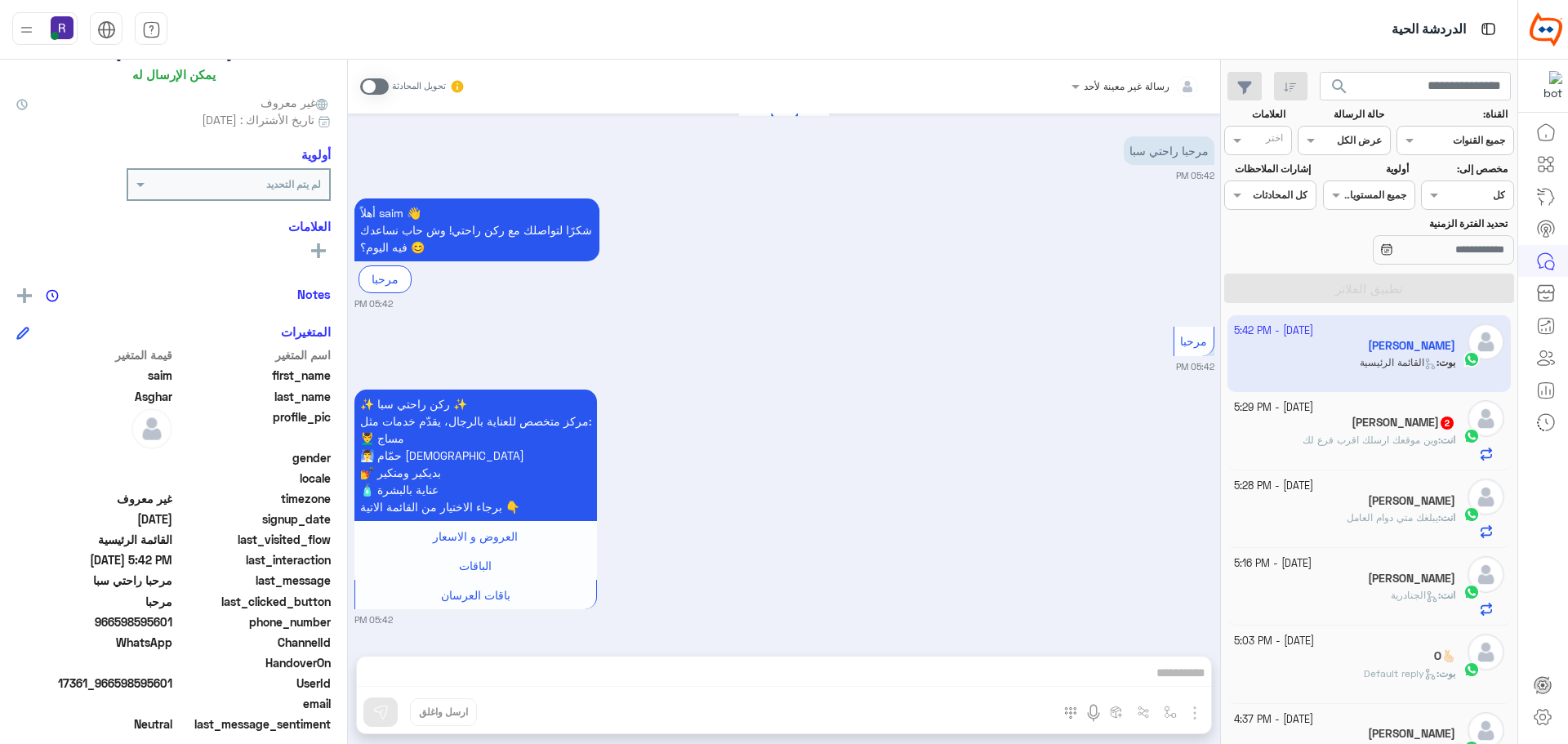
scroll to position [156, 0]
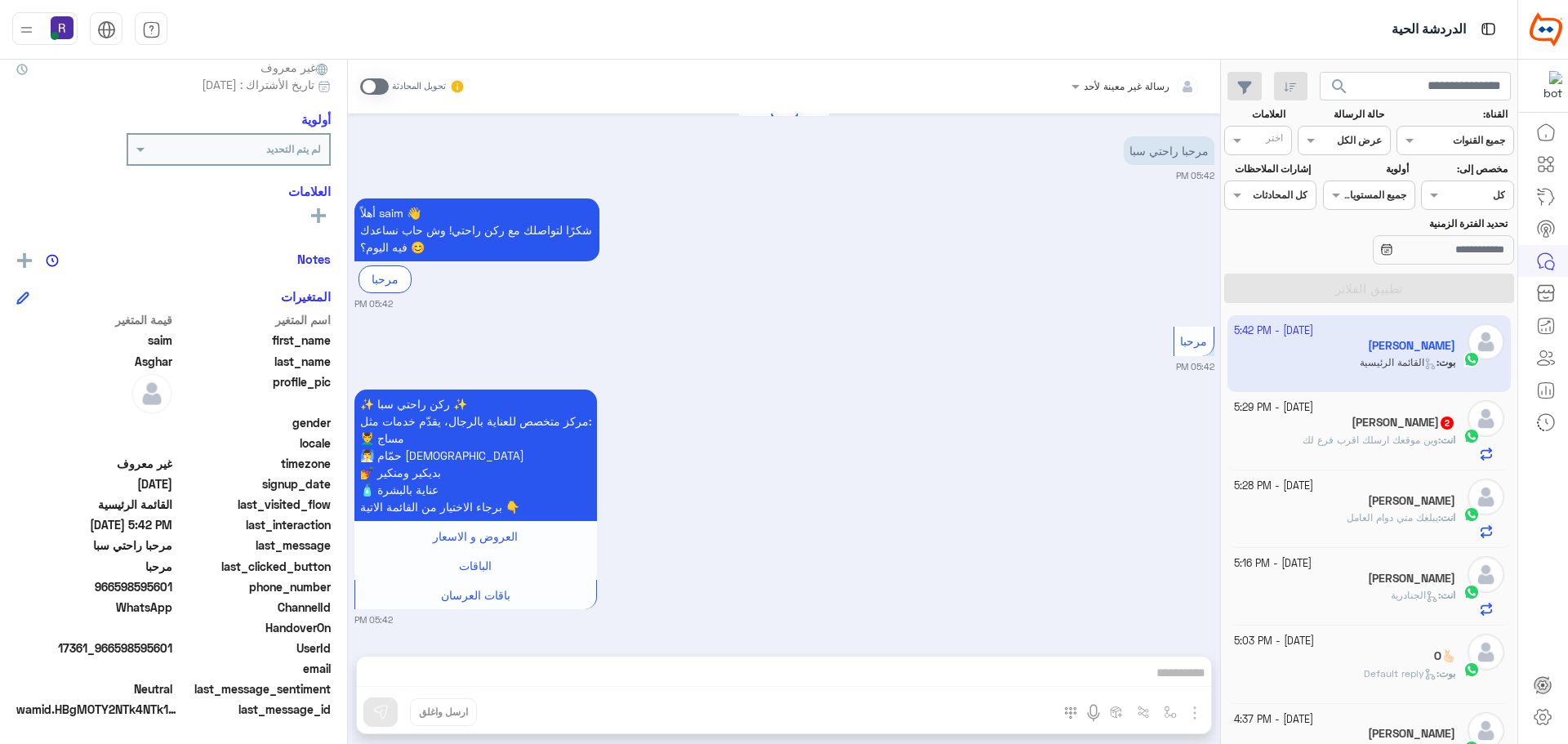
click at [1347, 424] on div "علي [PERSON_NAME] 2" at bounding box center [1345, 424] width 222 height 17
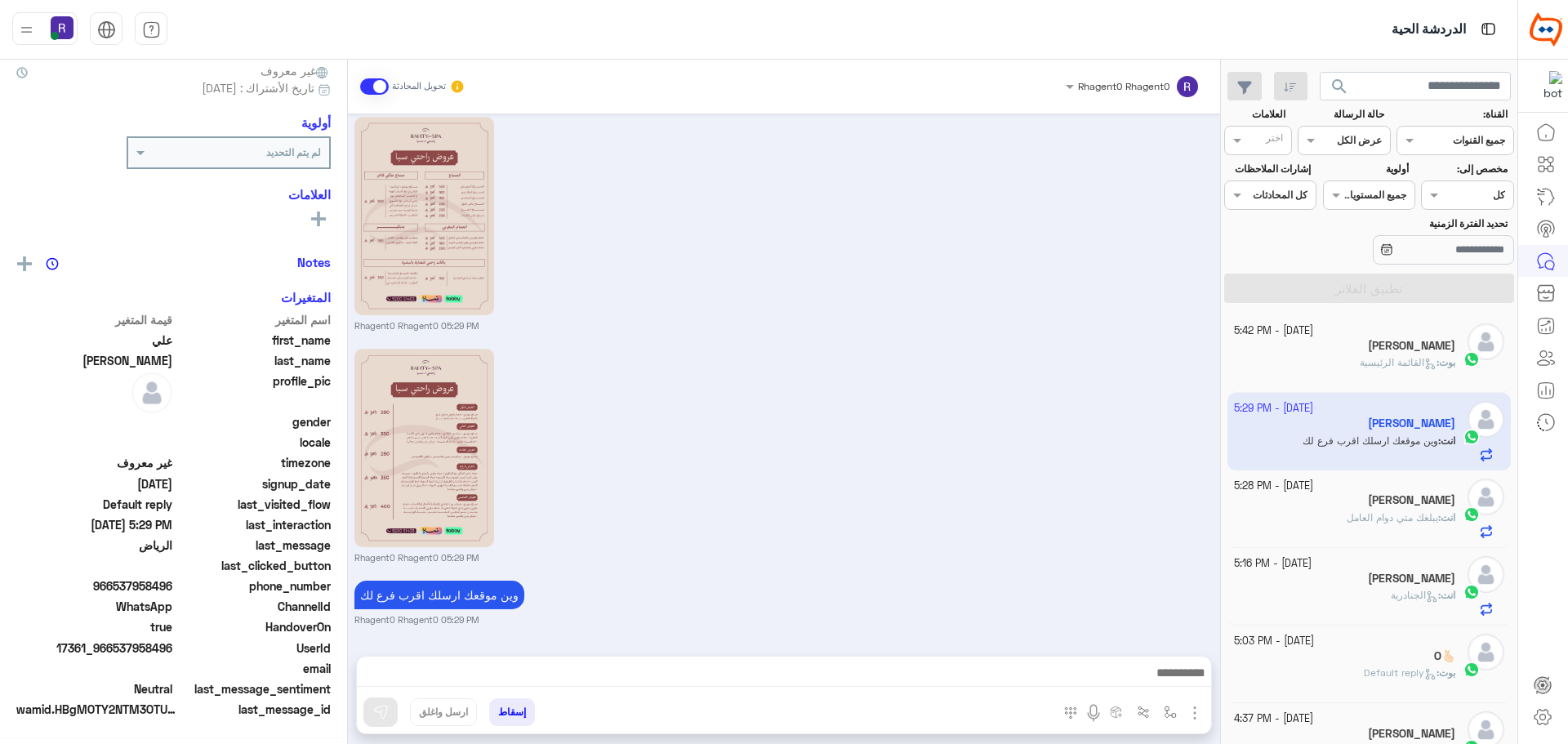
scroll to position [156, 0]
click at [1374, 354] on div "[PERSON_NAME]" at bounding box center [1345, 348] width 222 height 17
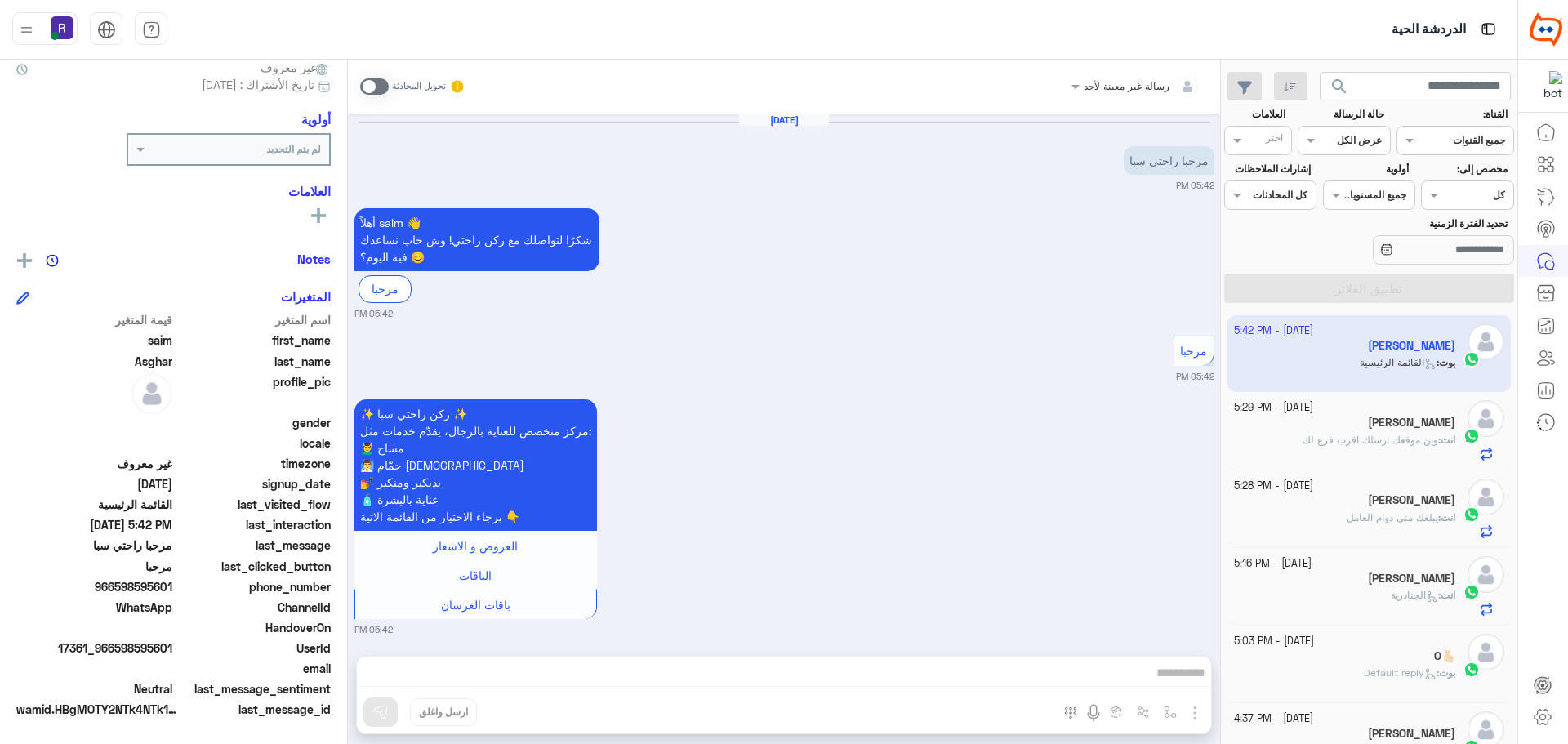
scroll to position [10, 0]
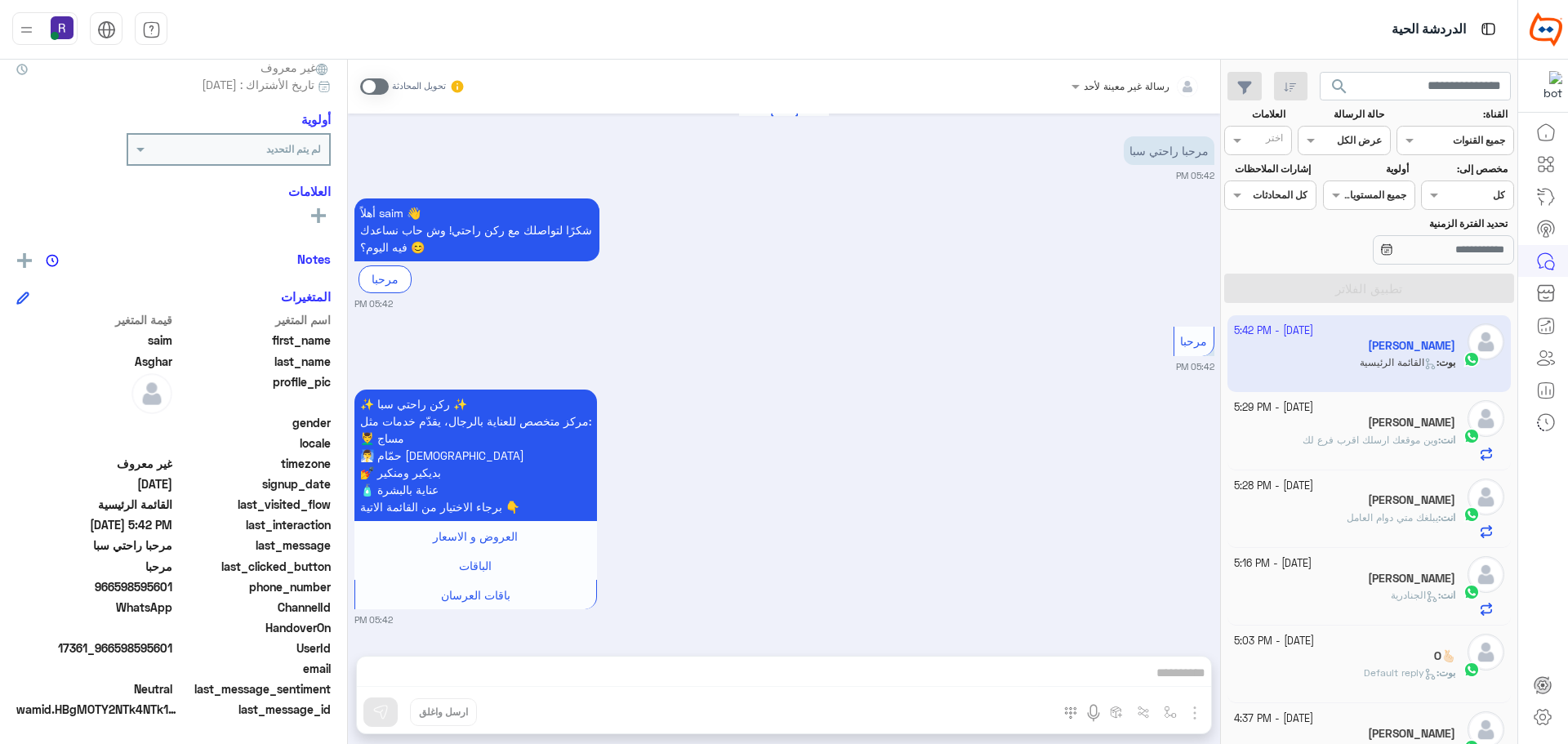
click at [380, 83] on span at bounding box center [374, 87] width 29 height 17
click at [385, 86] on span at bounding box center [374, 87] width 29 height 17
click at [382, 88] on span at bounding box center [374, 87] width 29 height 17
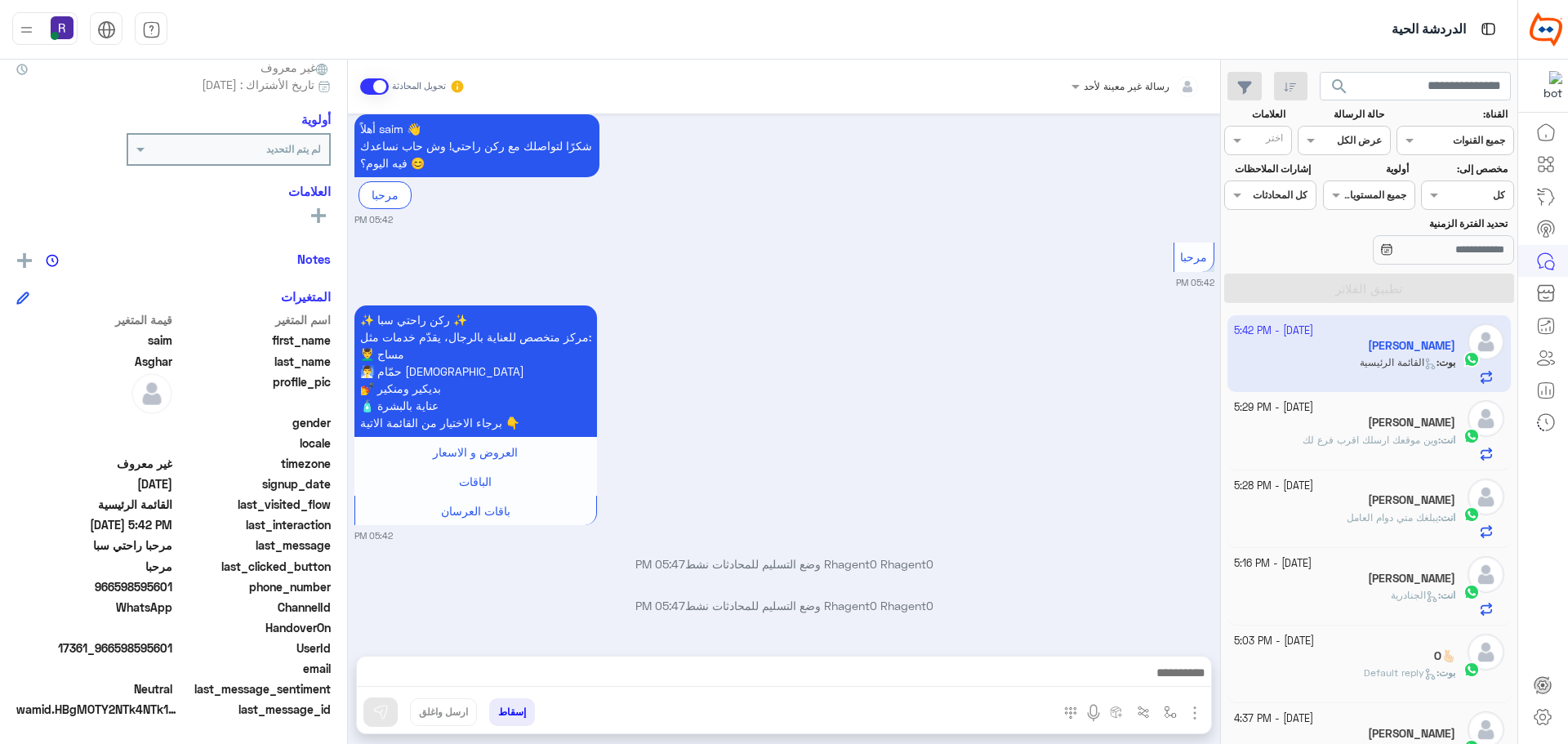
scroll to position [136, 0]
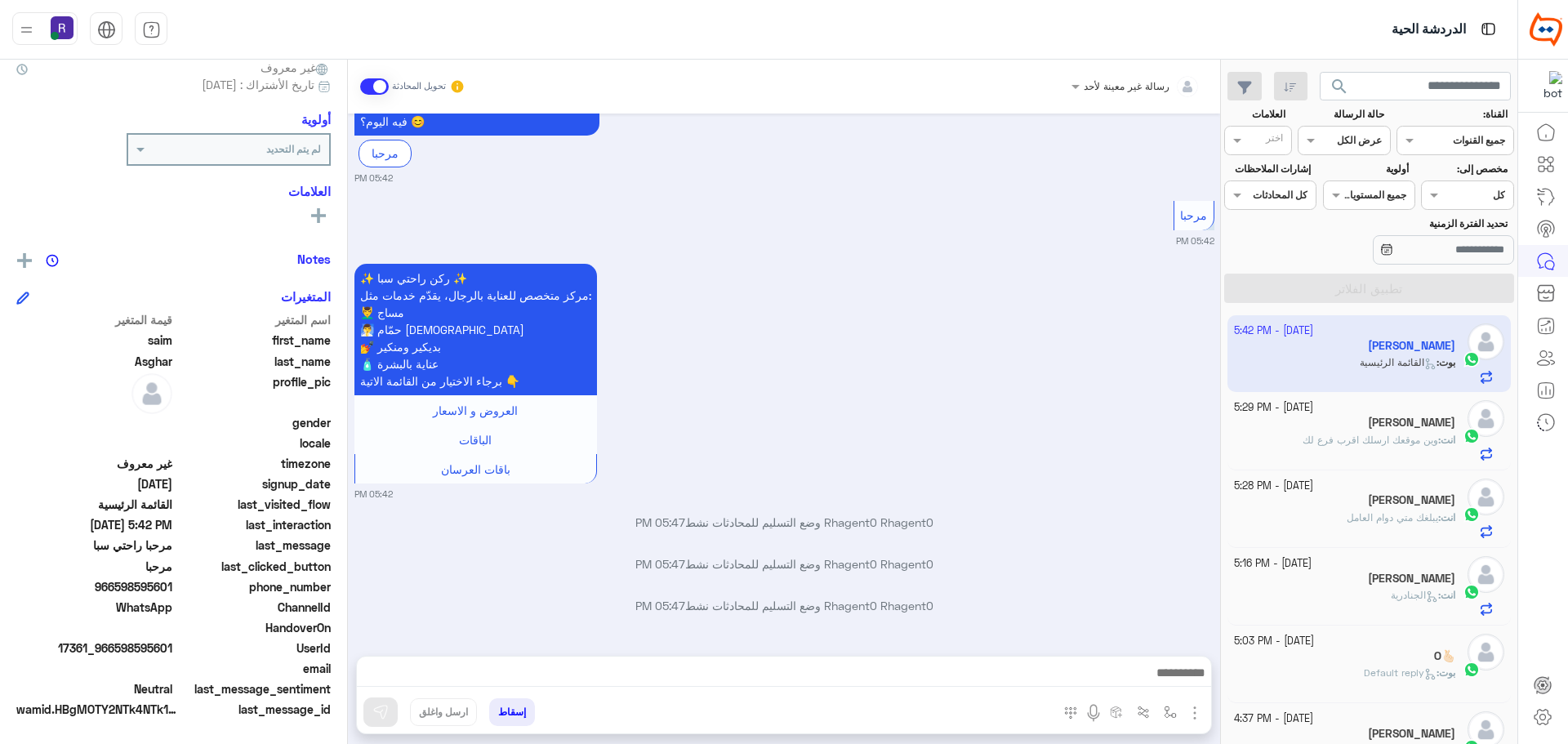
click at [1188, 710] on img "button" at bounding box center [1195, 713] width 19 height 19
click at [1178, 683] on span "الصور" at bounding box center [1163, 677] width 31 height 18
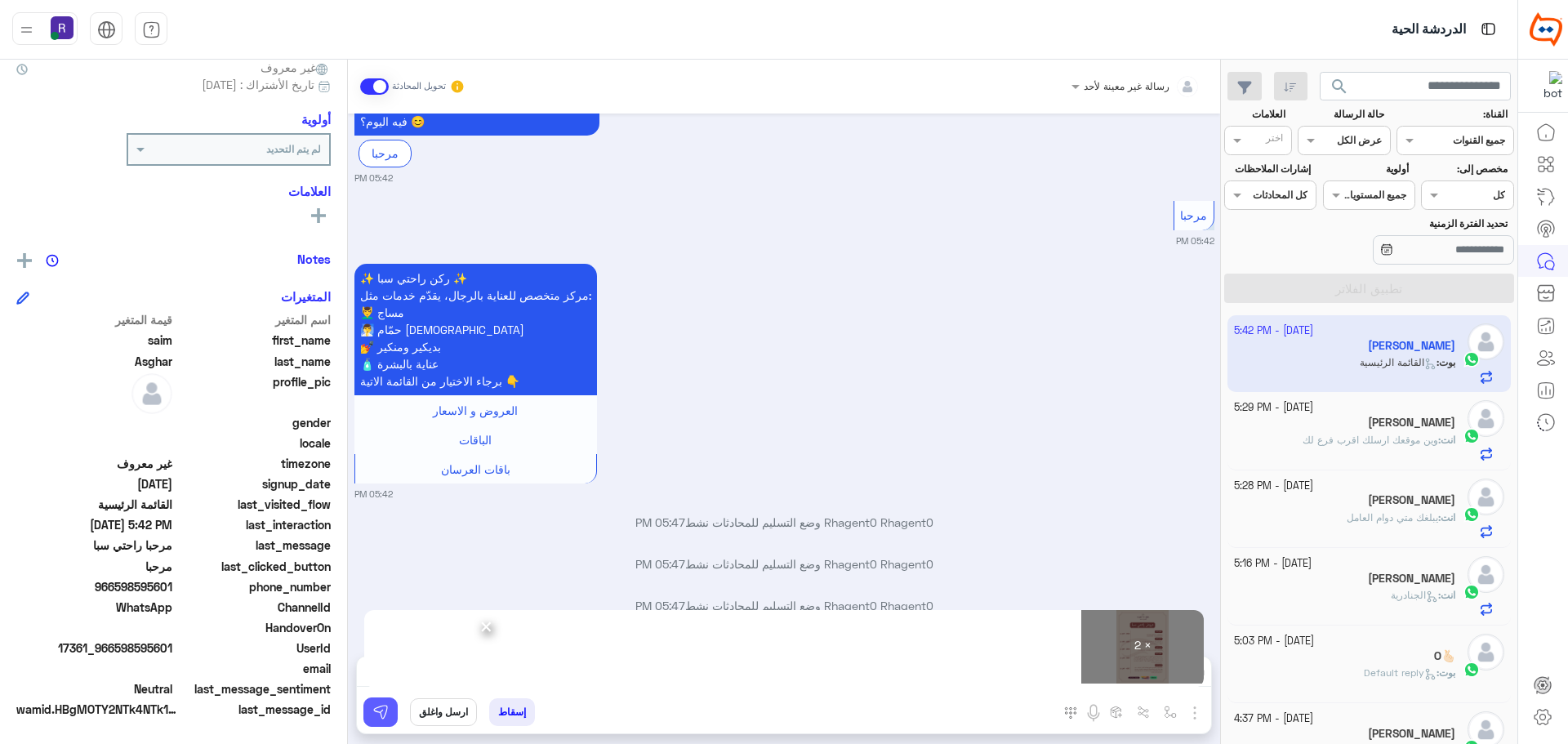
click at [374, 704] on img at bounding box center [380, 712] width 17 height 17
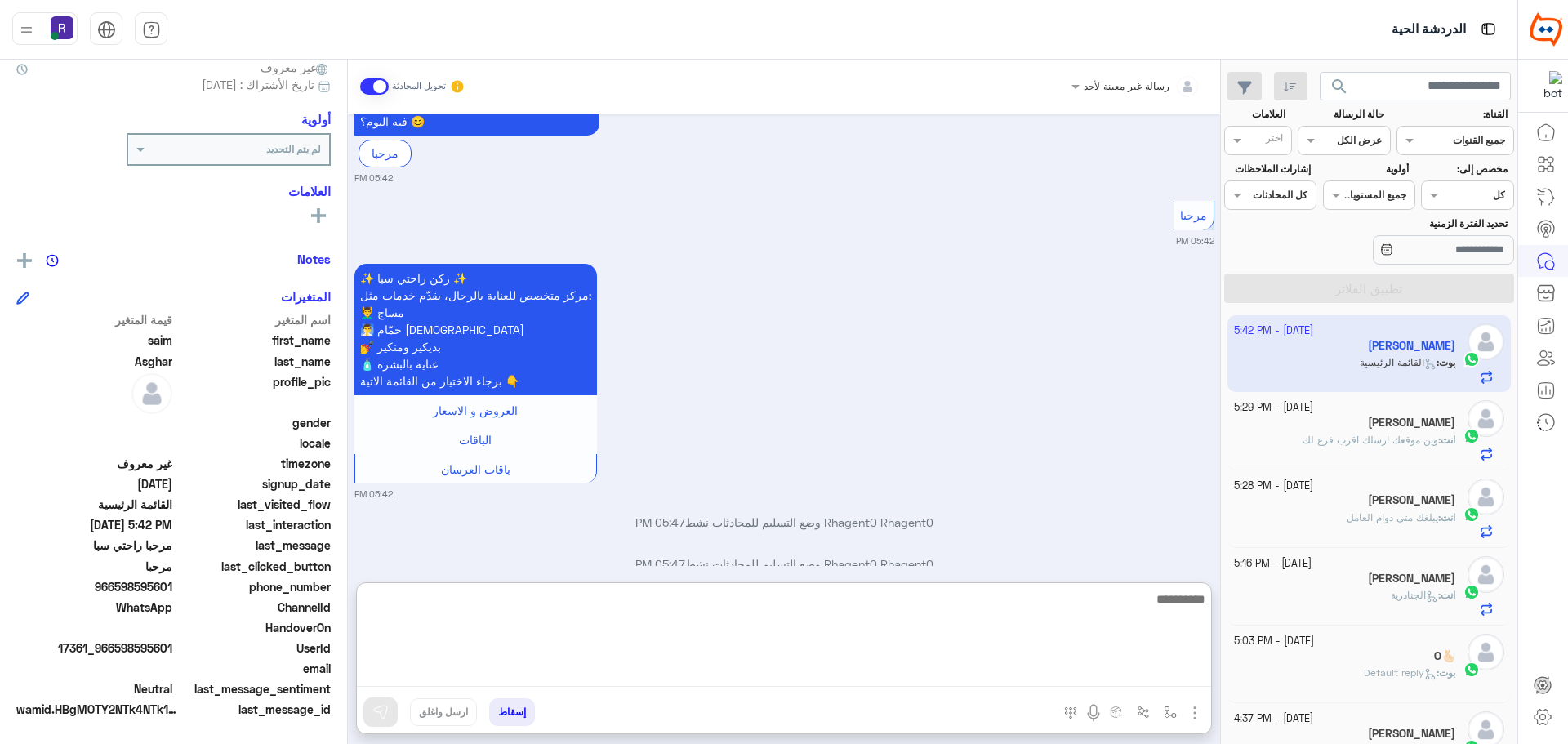
paste textarea "**********"
type textarea "**********"
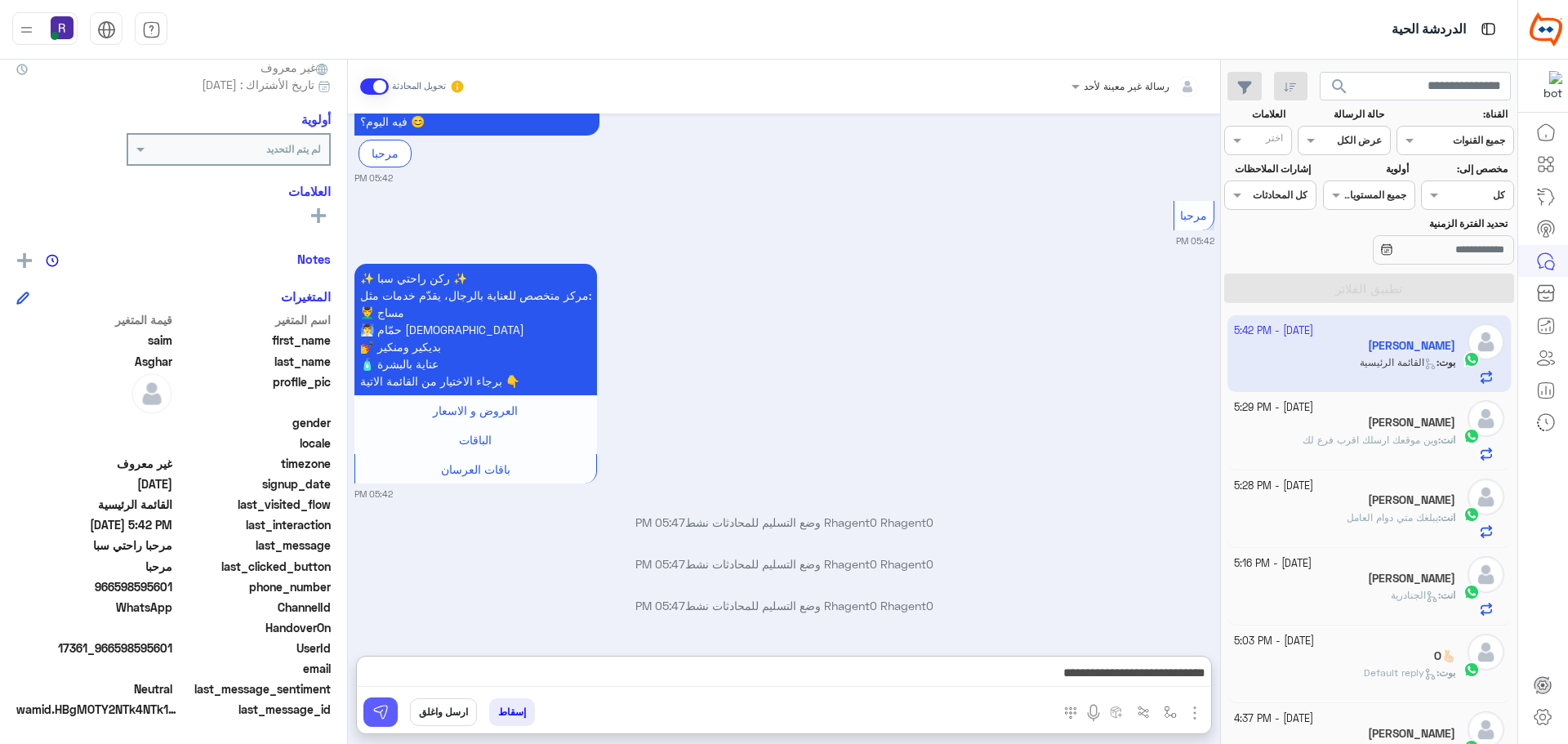
click at [379, 716] on img at bounding box center [380, 712] width 17 height 17
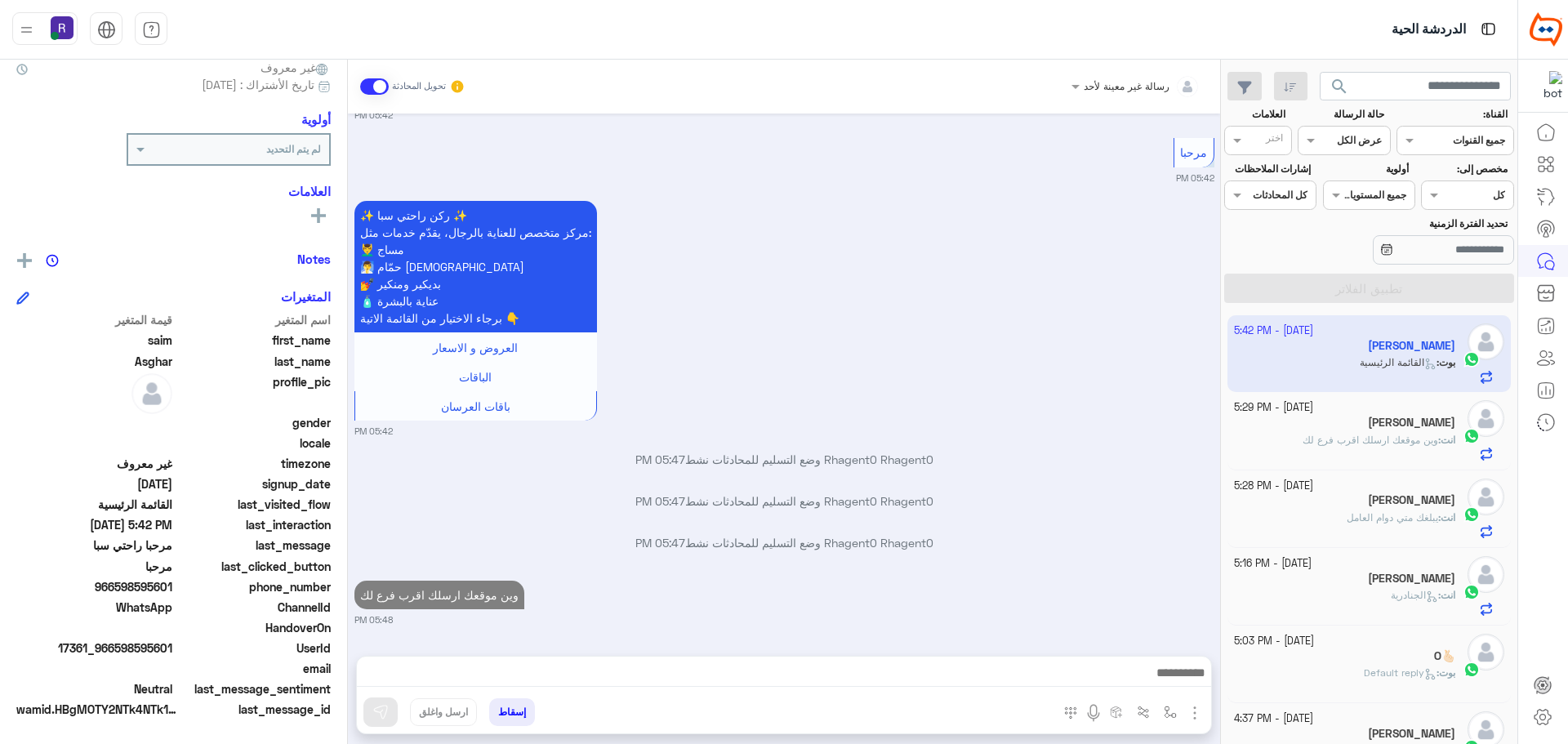
scroll to position [198, 0]
click at [1372, 441] on span "وين موقعك ارسلك اقرب فرع لك" at bounding box center [1370, 440] width 136 height 12
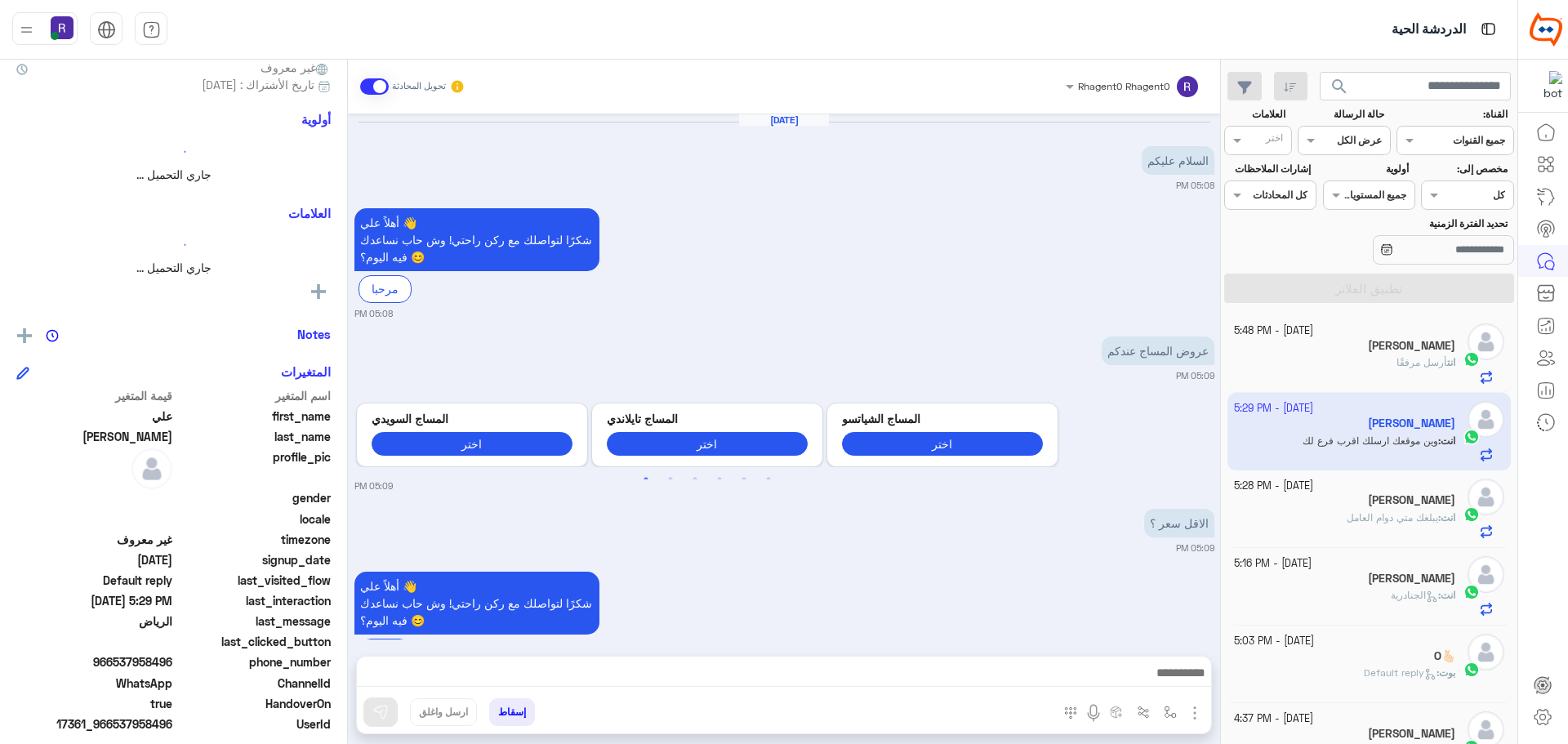
scroll to position [1255, 0]
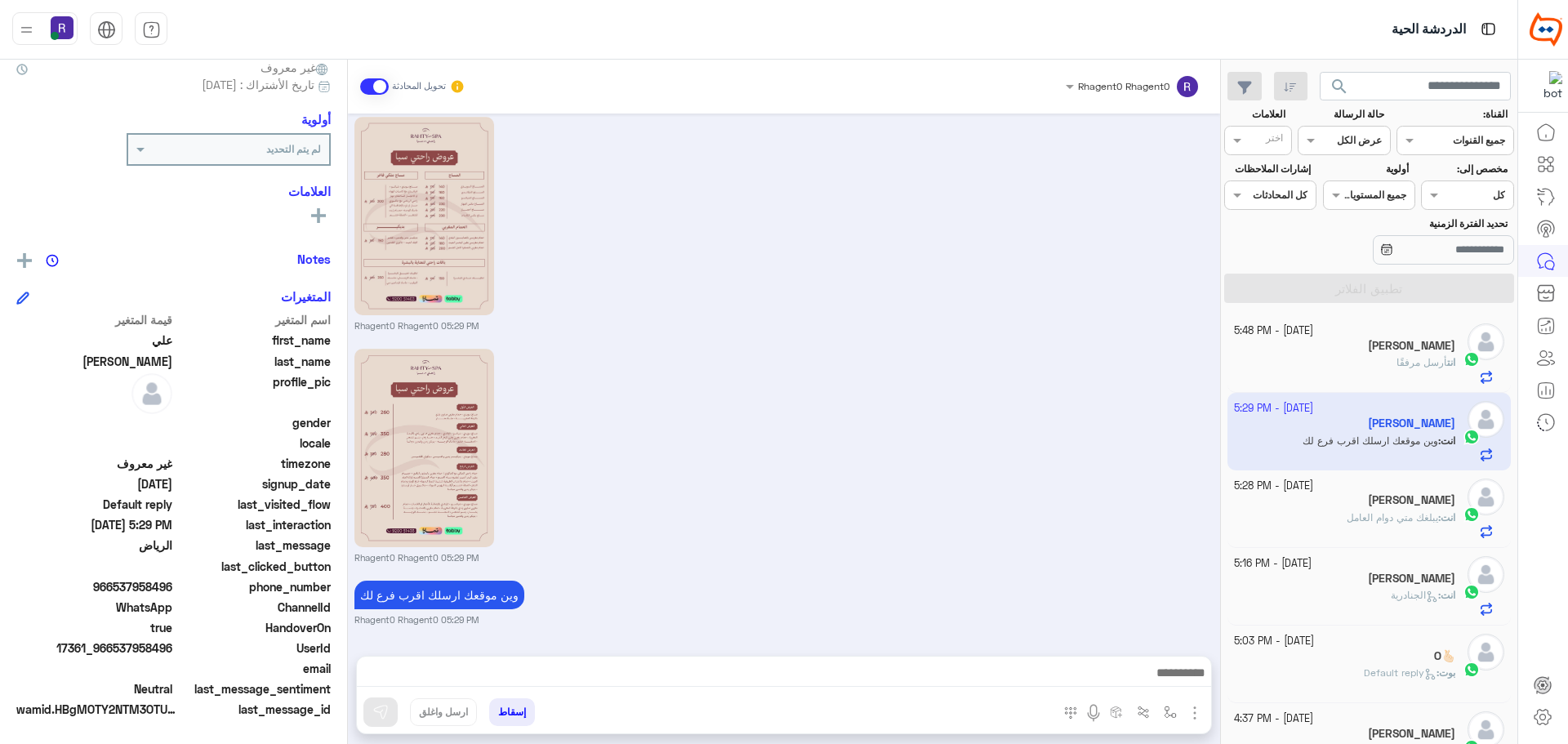
click at [1400, 368] on span "أرسل مرفقًا" at bounding box center [1422, 362] width 51 height 12
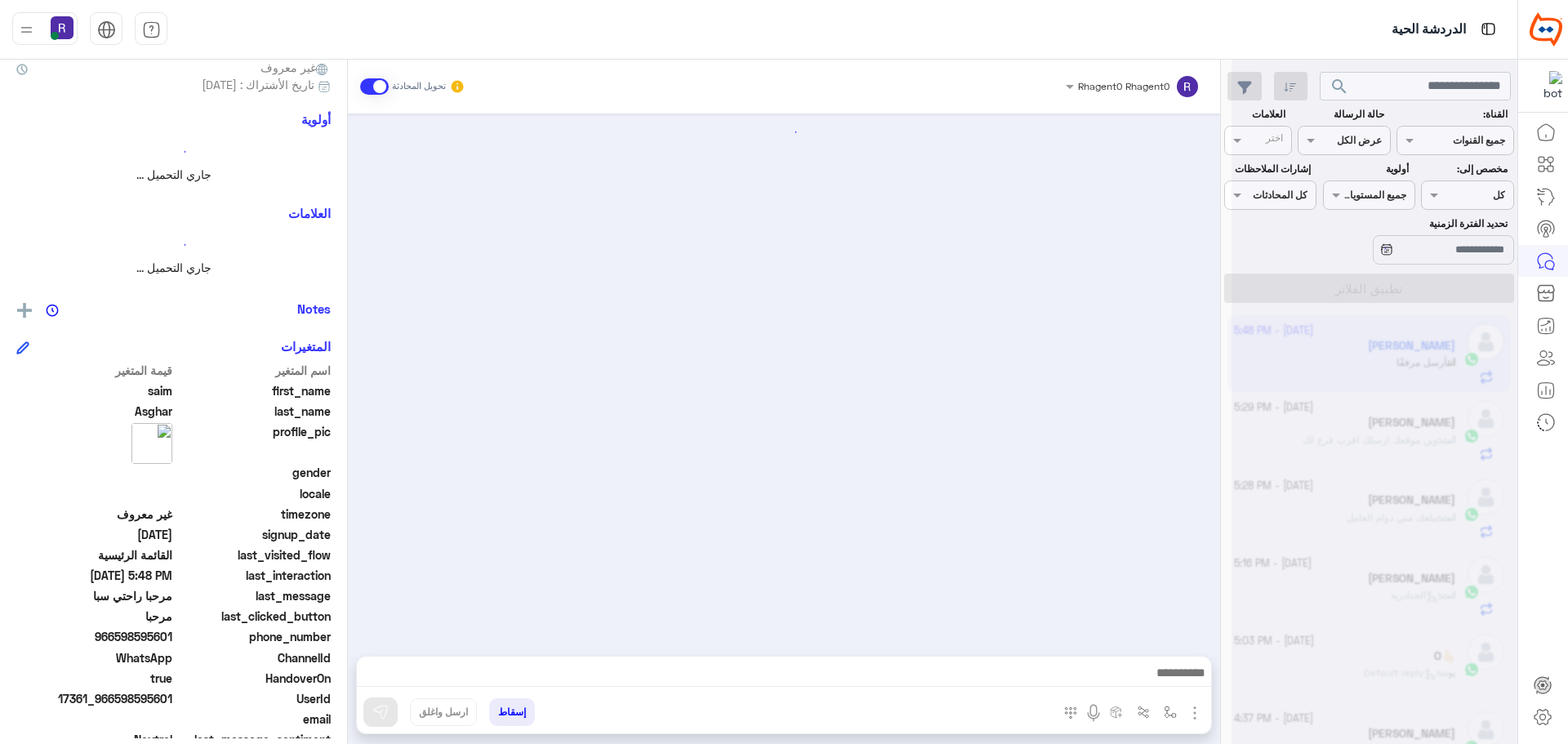
scroll to position [705, 0]
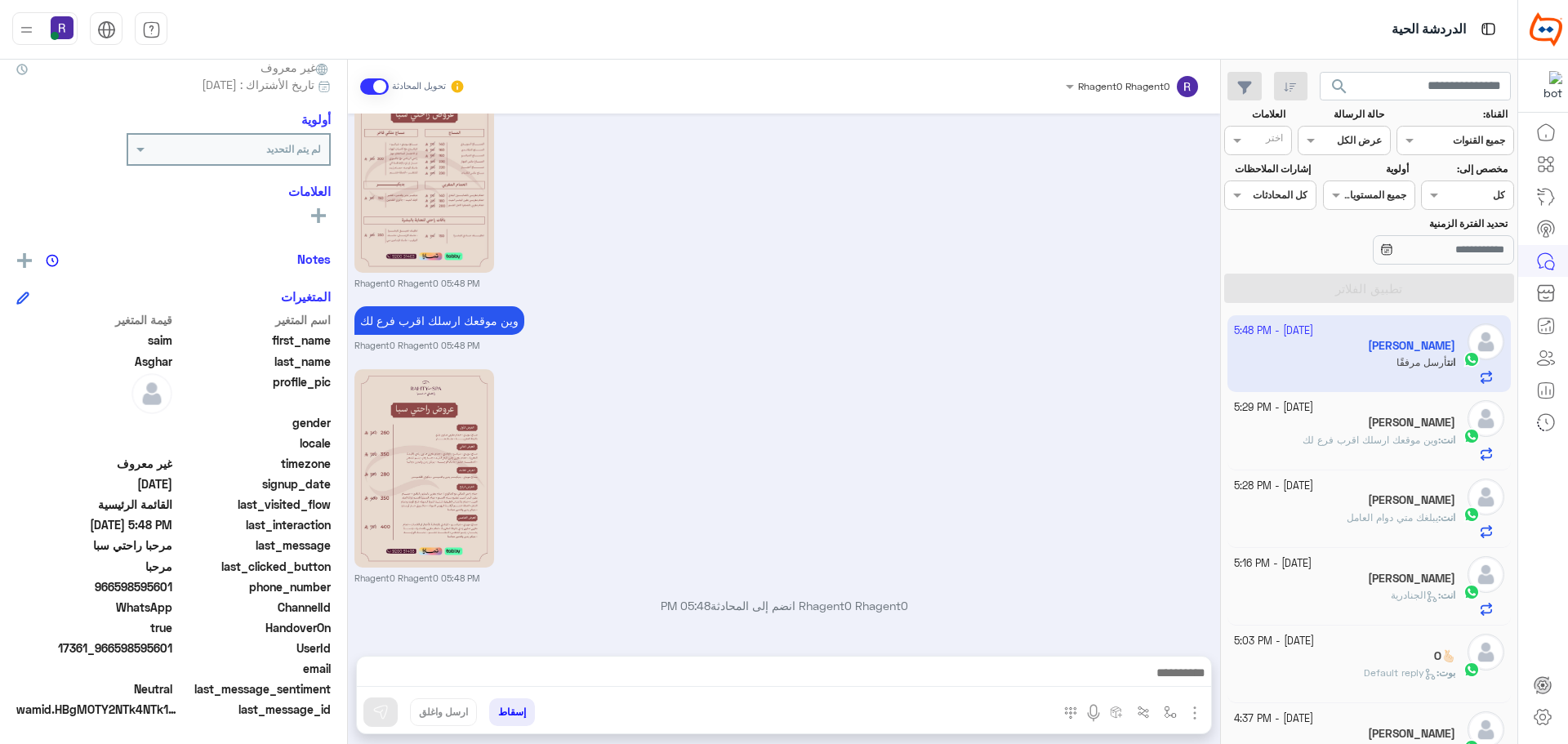
click at [1427, 428] on h5 "[PERSON_NAME]" at bounding box center [1411, 422] width 87 height 14
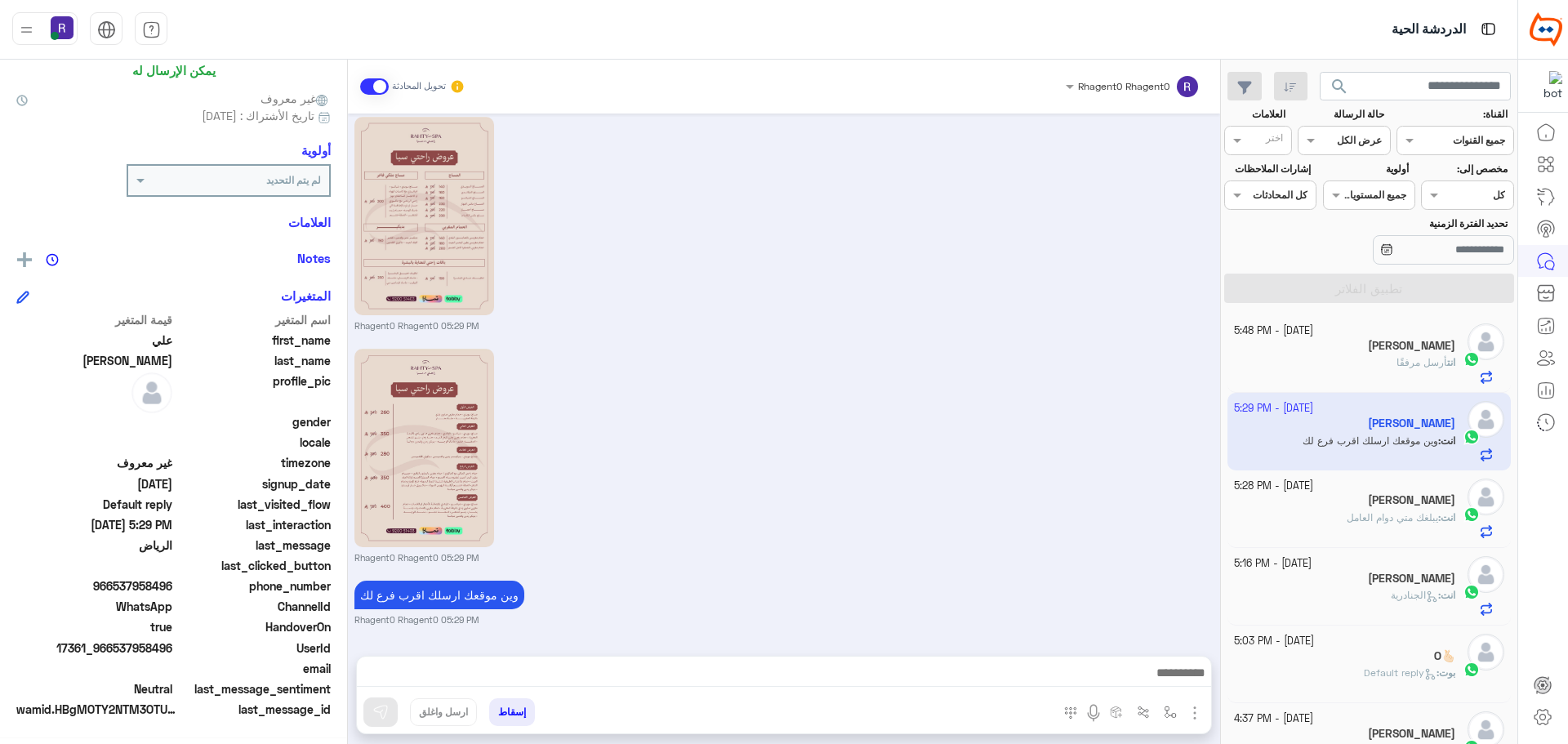
scroll to position [156, 0]
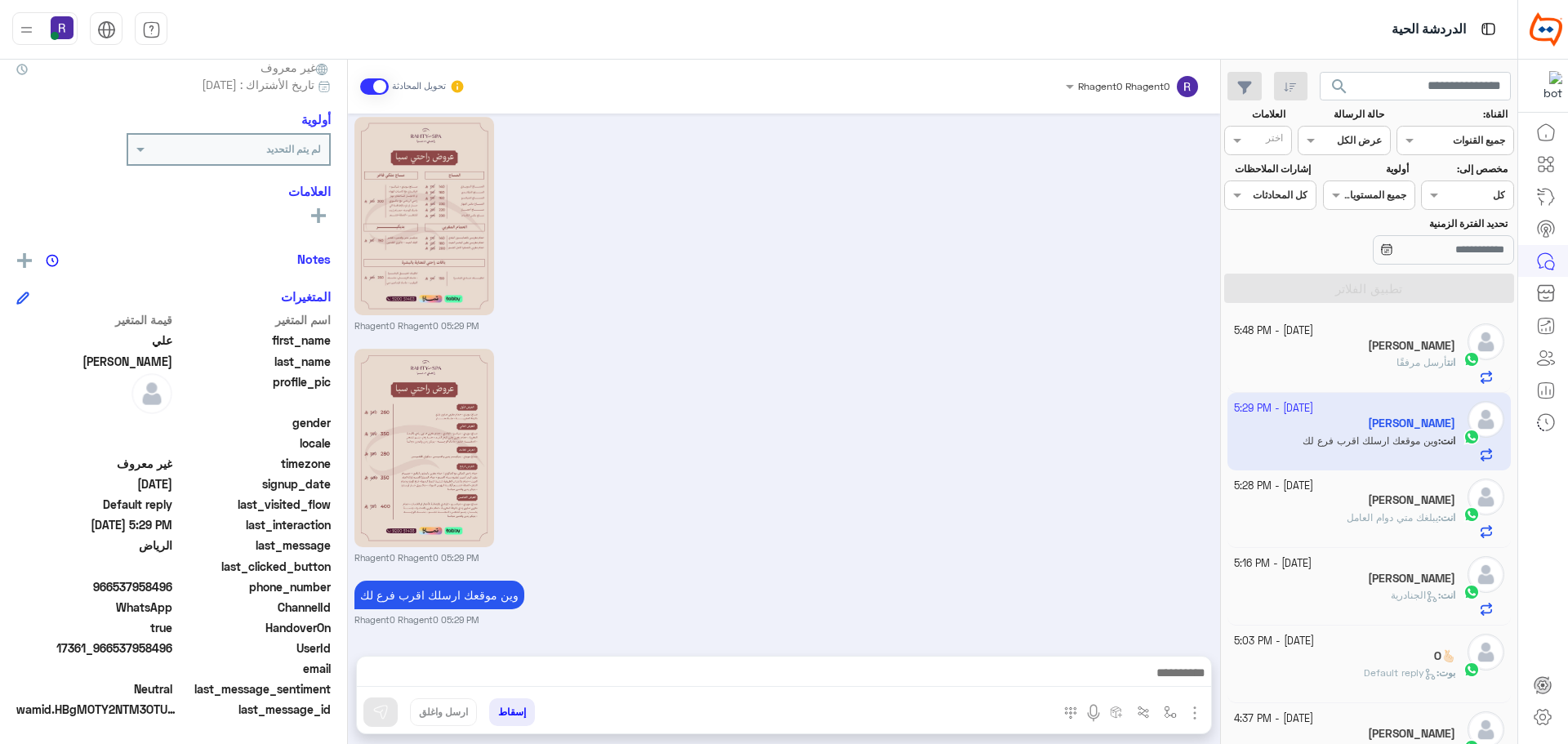
click at [1348, 365] on div "انت أرسل مرفقًا" at bounding box center [1345, 369] width 222 height 29
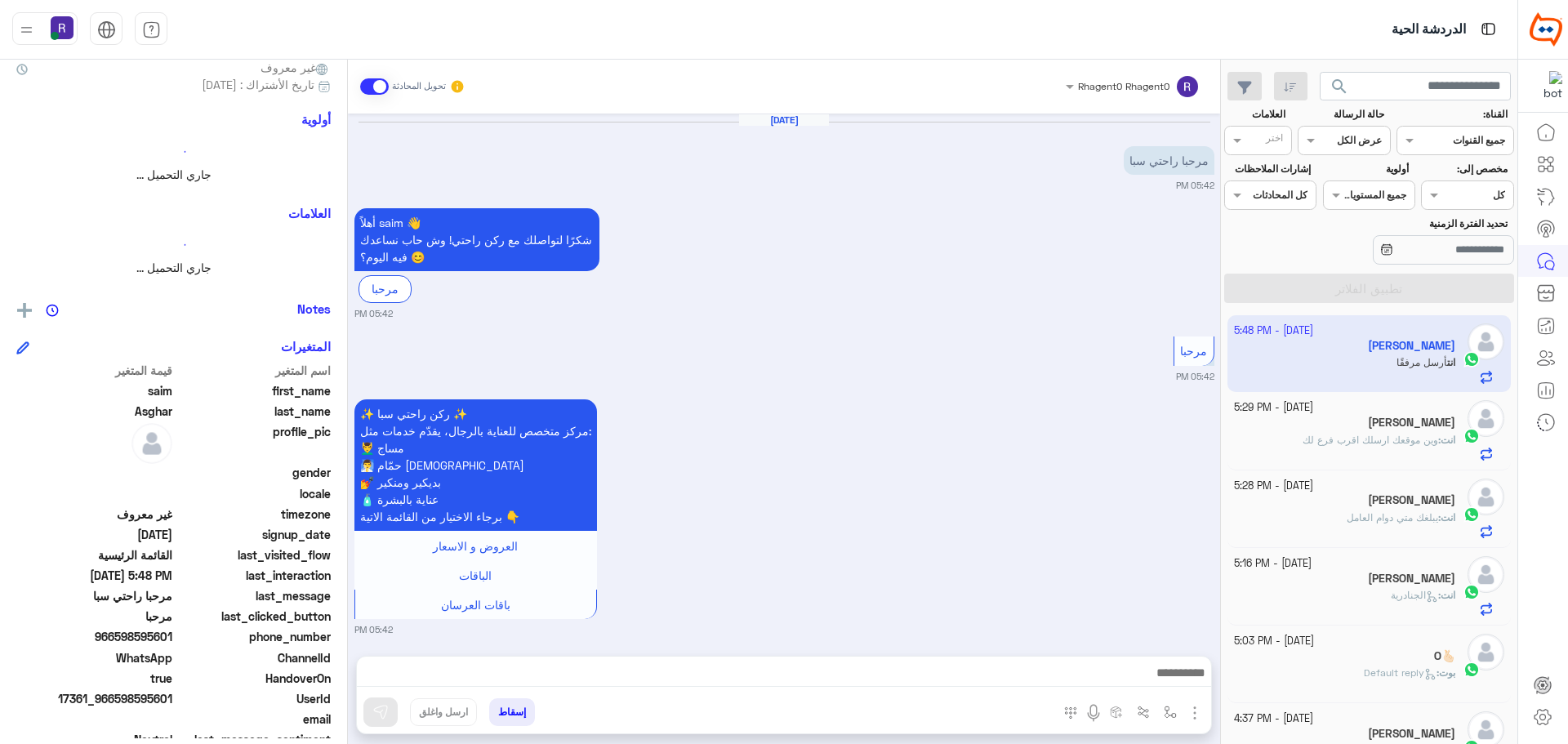
scroll to position [705, 0]
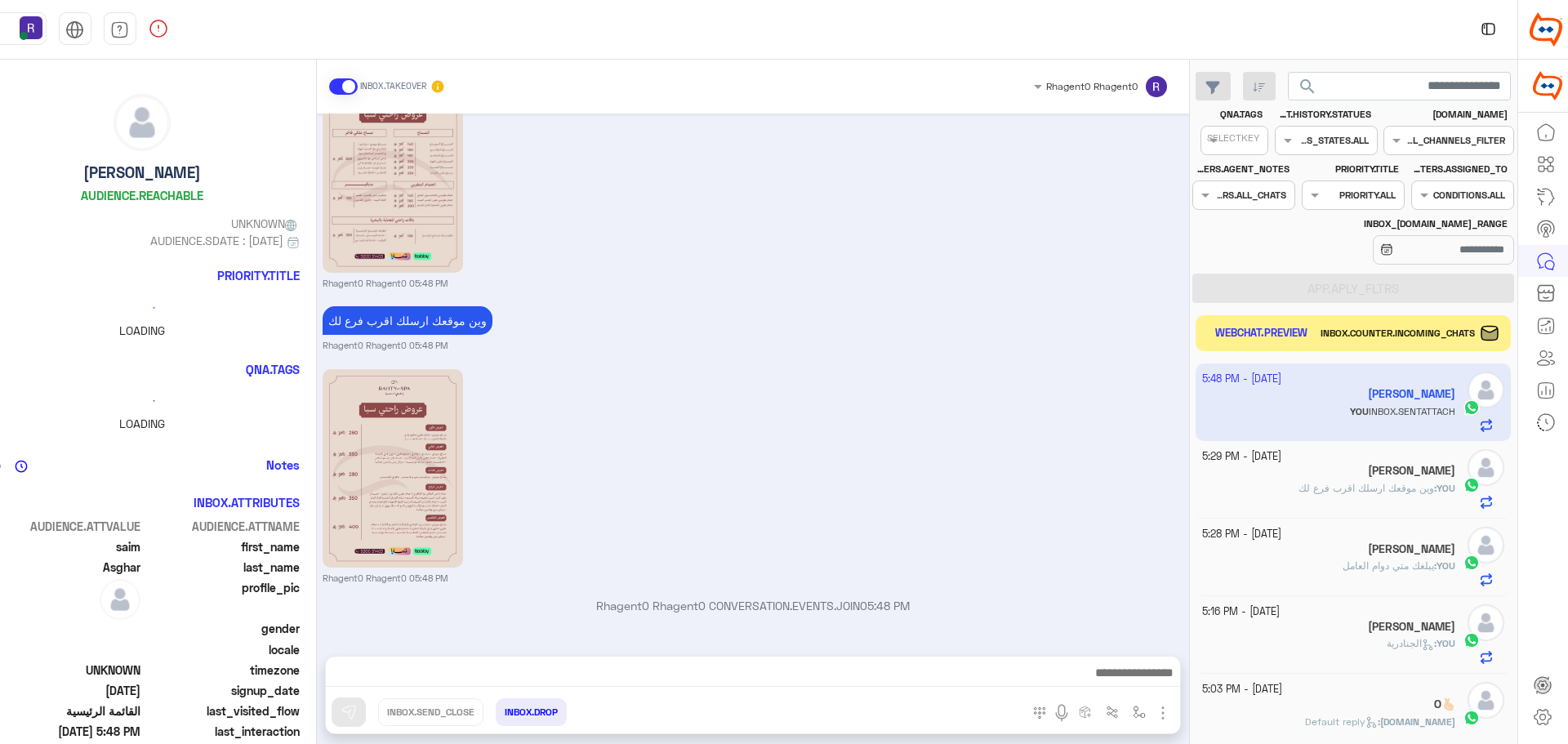
scroll to position [615, 0]
click at [1297, 333] on button "WEBCHAT.PREVIEW" at bounding box center [1262, 332] width 105 height 22
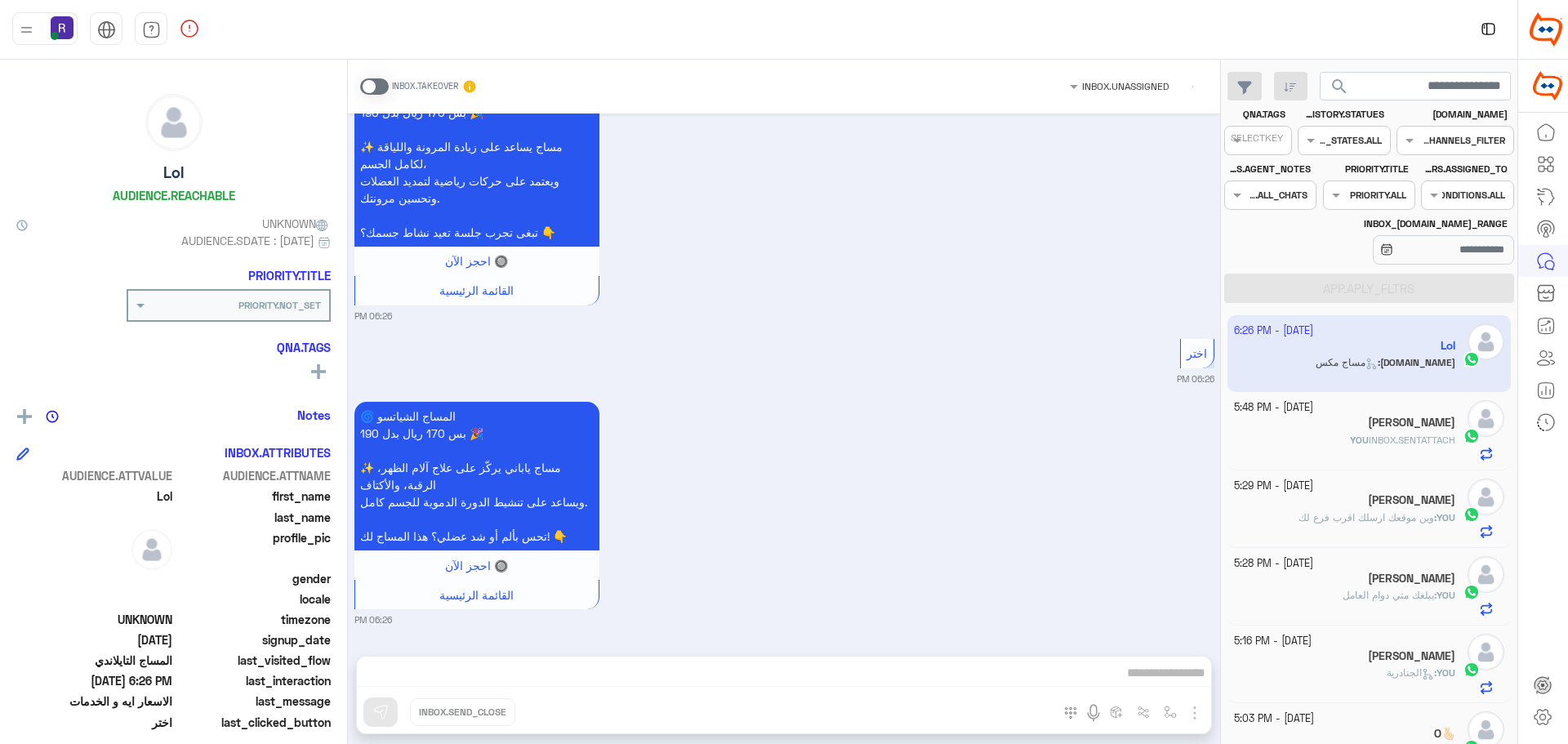
scroll to position [1204, 0]
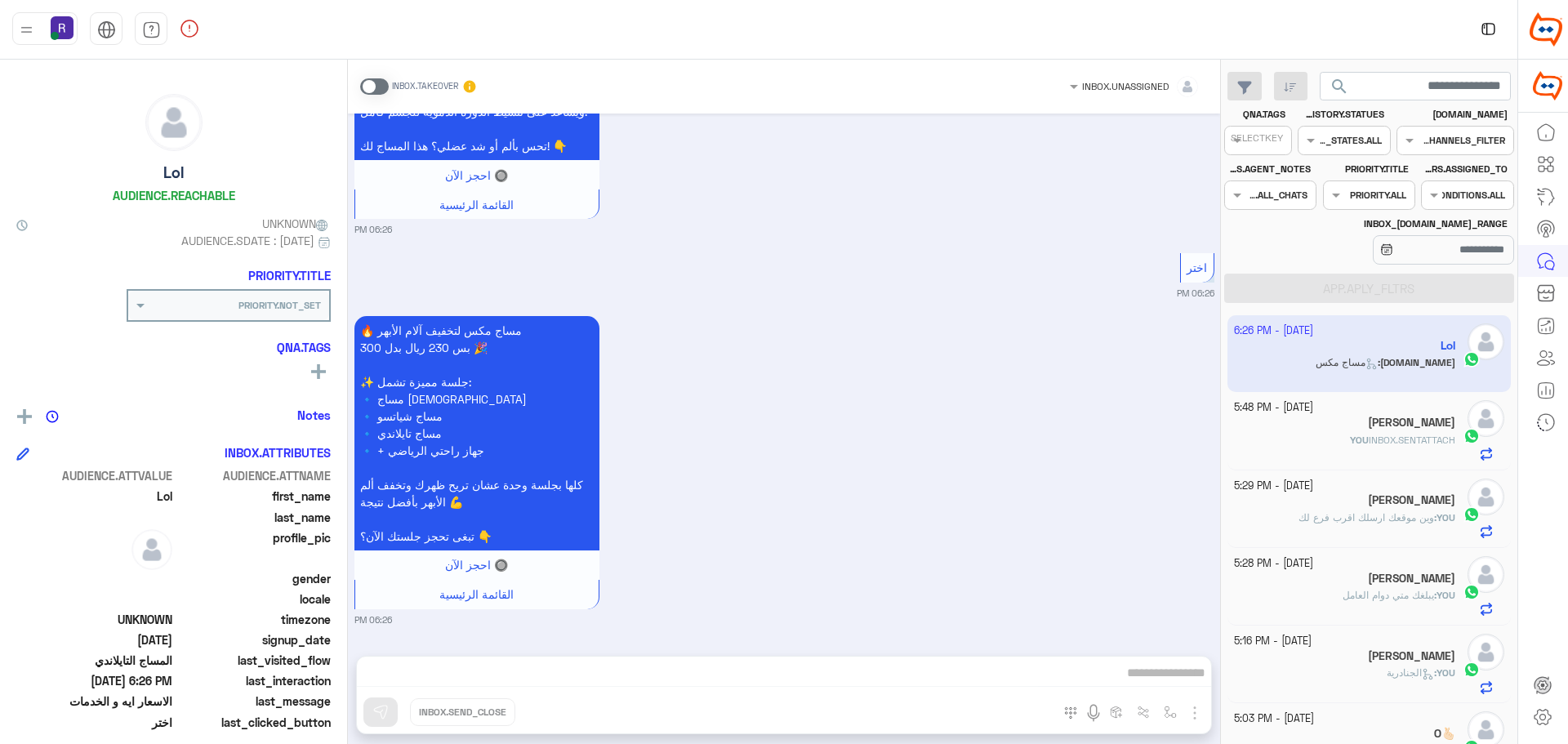
click at [379, 87] on span at bounding box center [374, 87] width 29 height 17
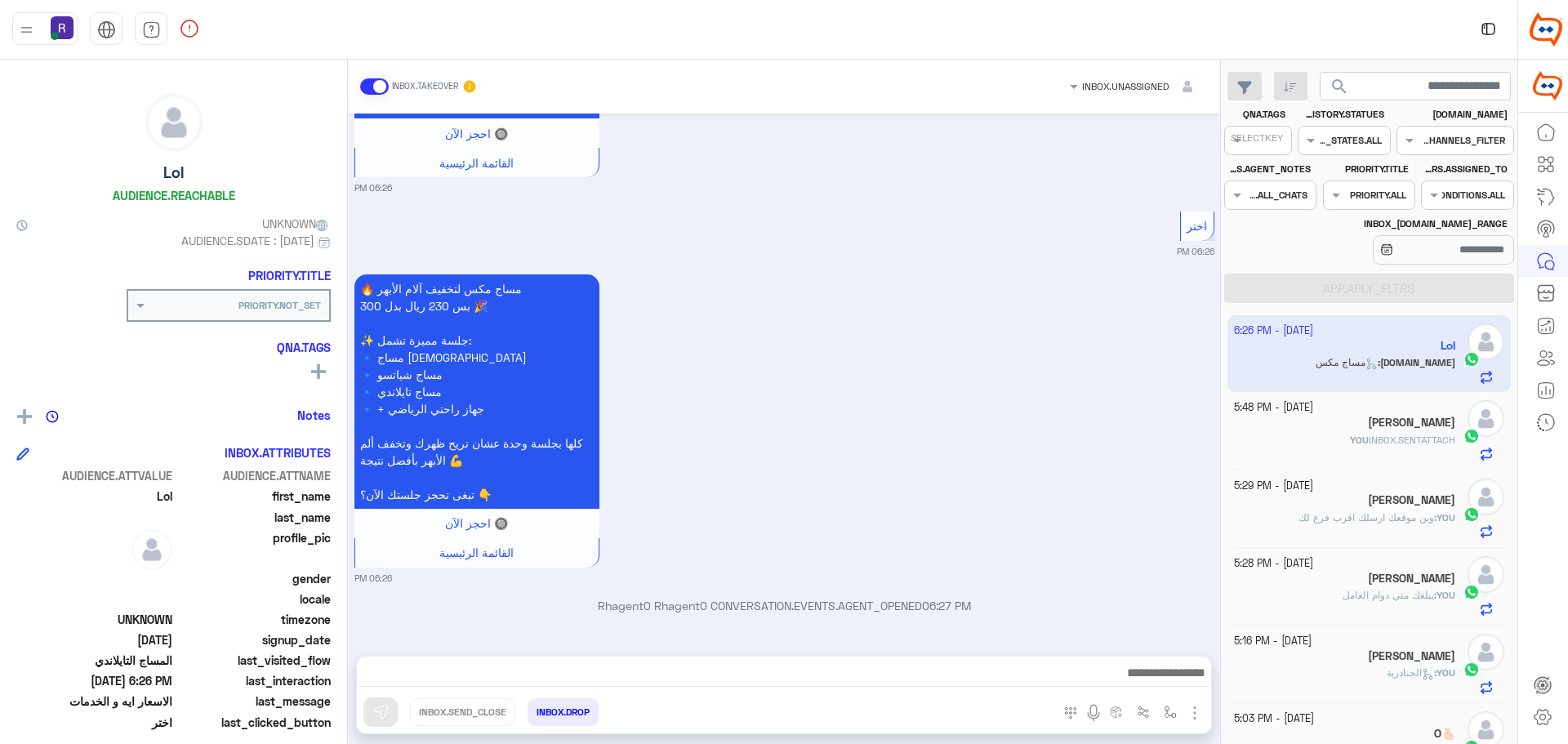
click at [1196, 706] on img "button" at bounding box center [1195, 713] width 19 height 19
click at [1171, 670] on span "IMAGES" at bounding box center [1156, 677] width 43 height 18
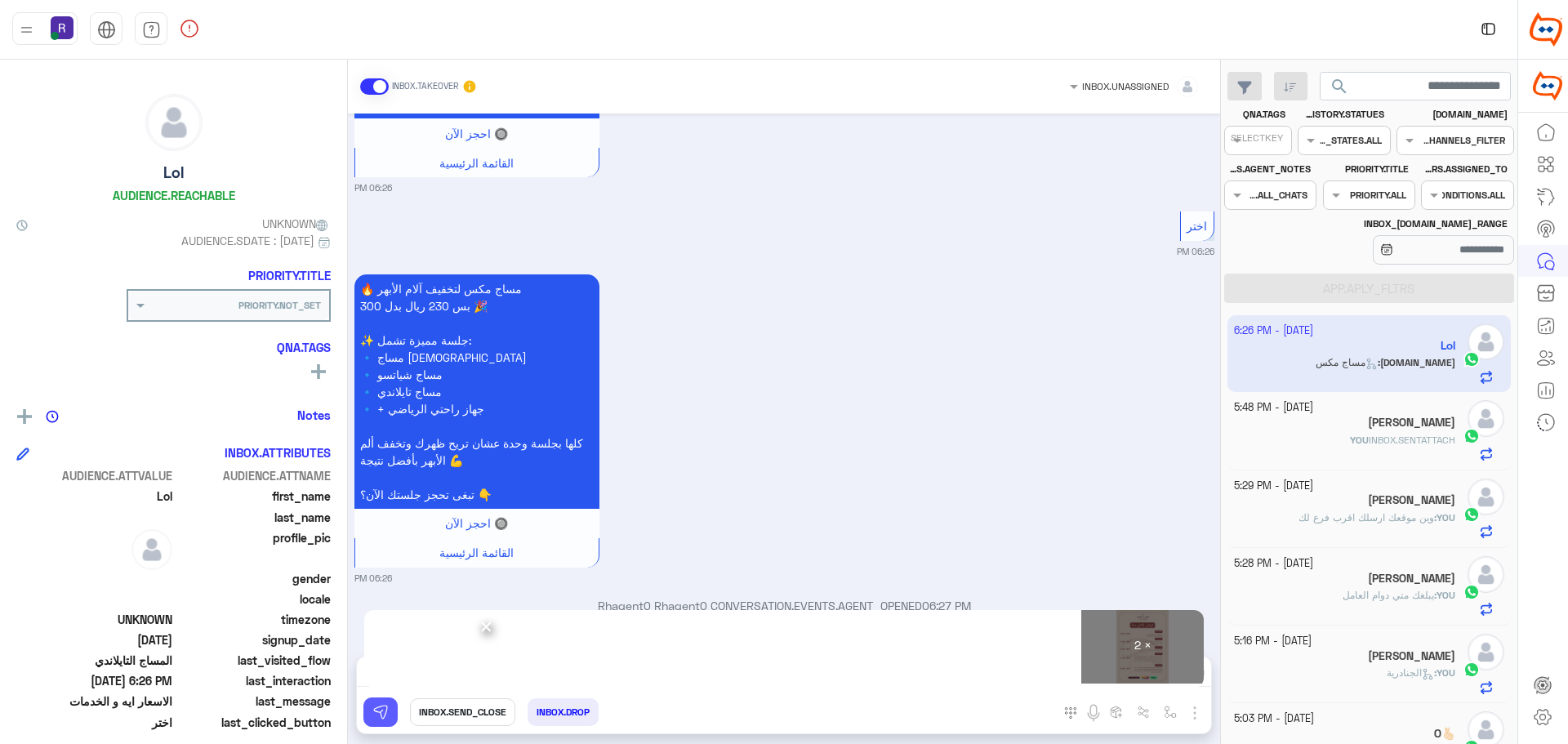
click at [379, 710] on img at bounding box center [380, 712] width 17 height 17
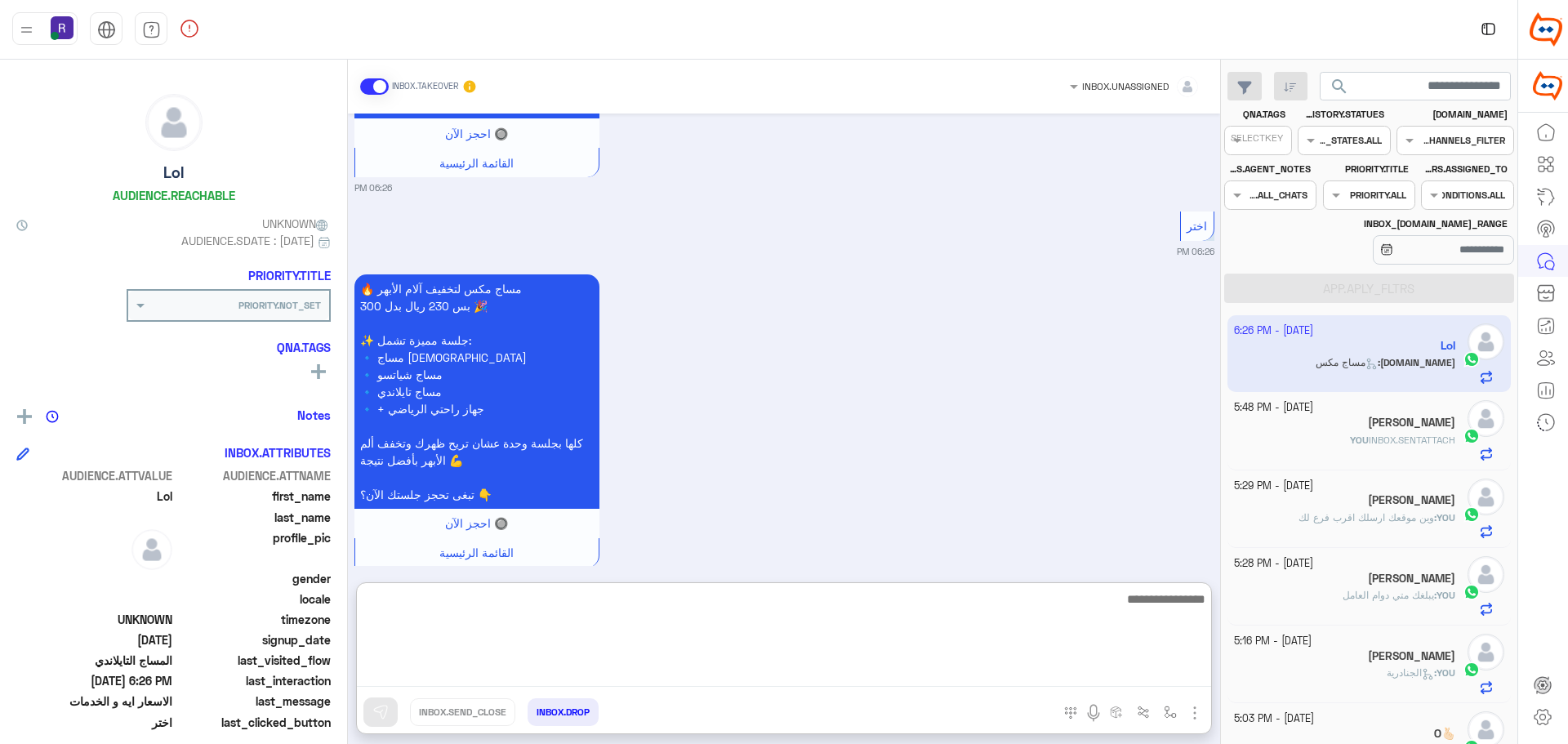
paste textarea "**********"
type textarea "**********"
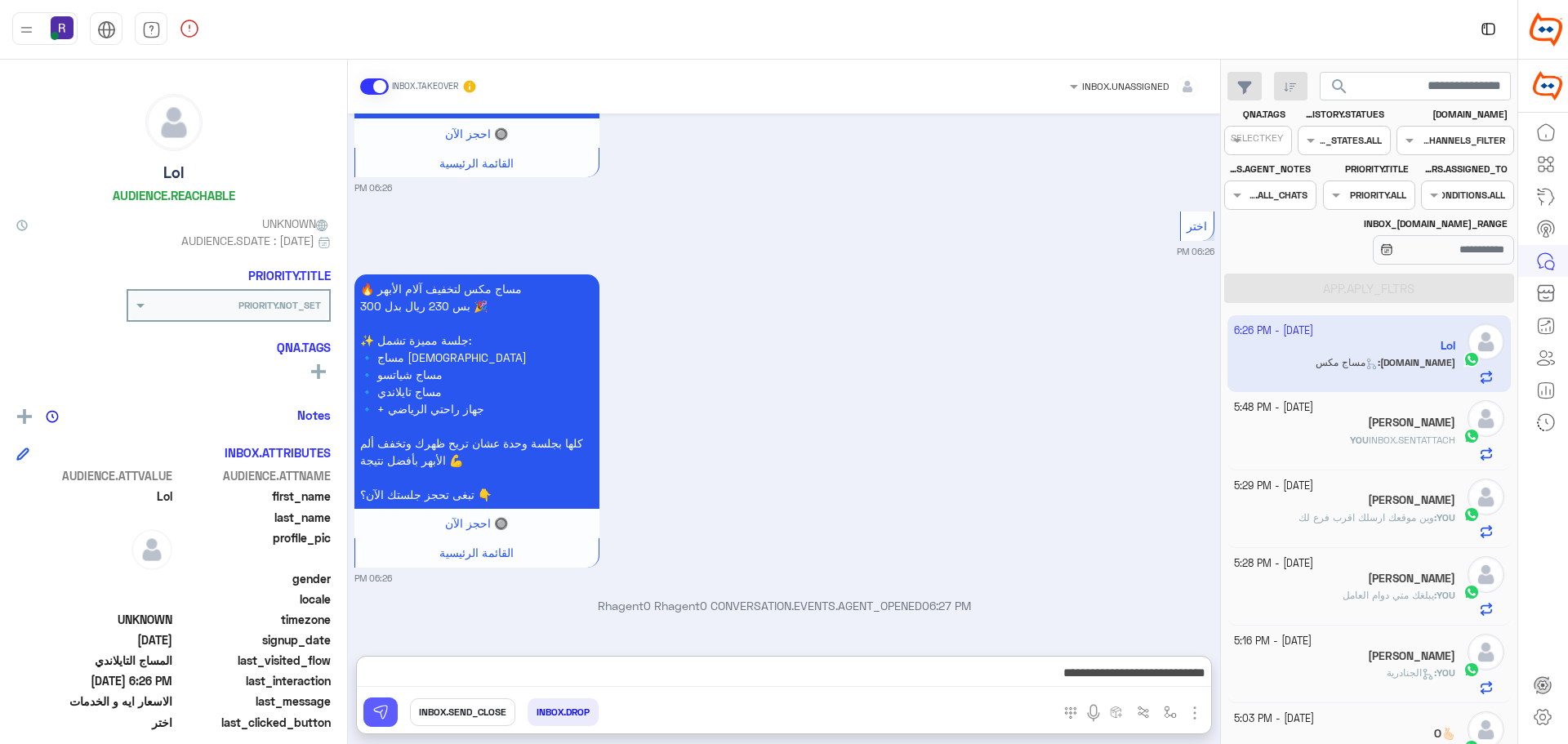
click at [378, 717] on img at bounding box center [380, 712] width 17 height 17
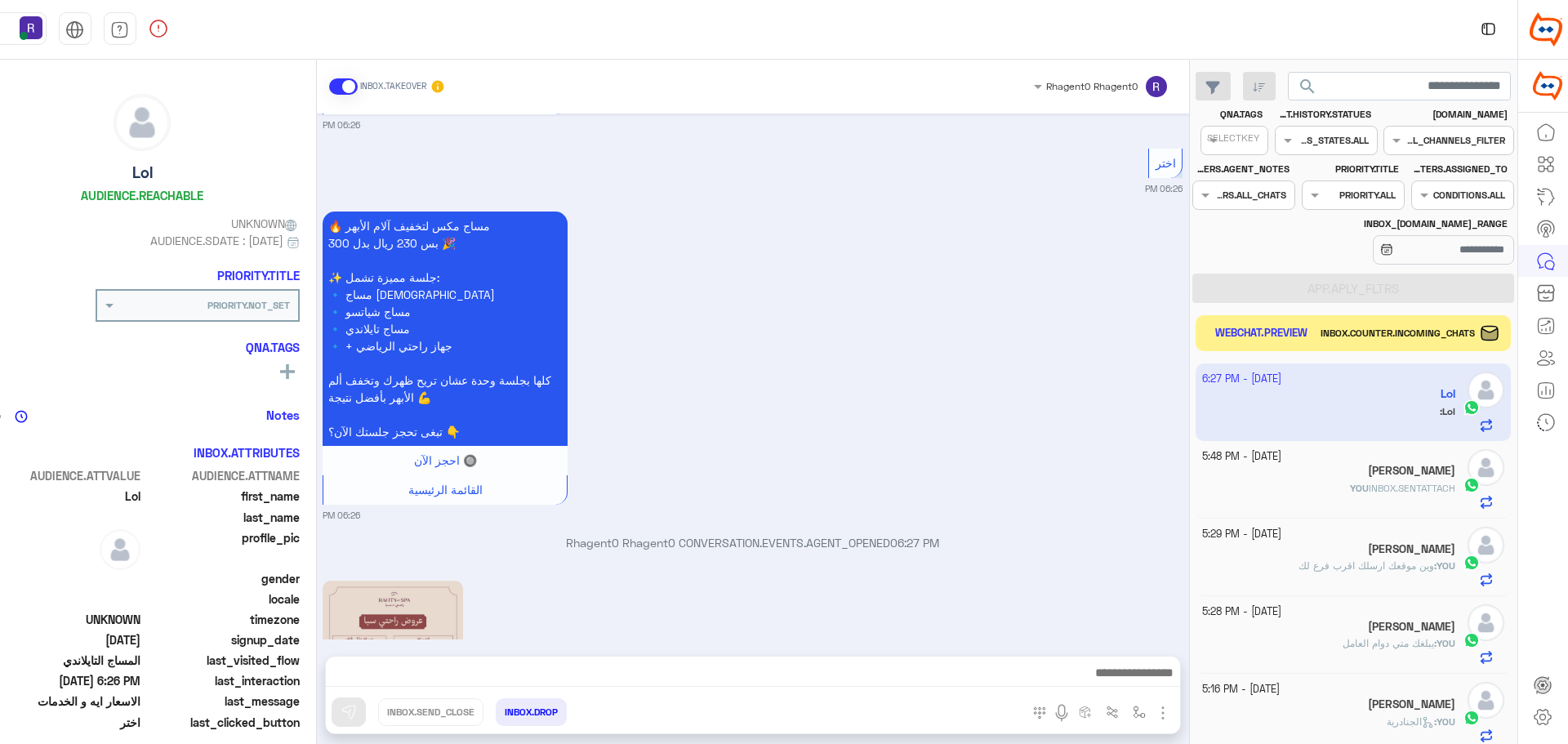
scroll to position [1939, 0]
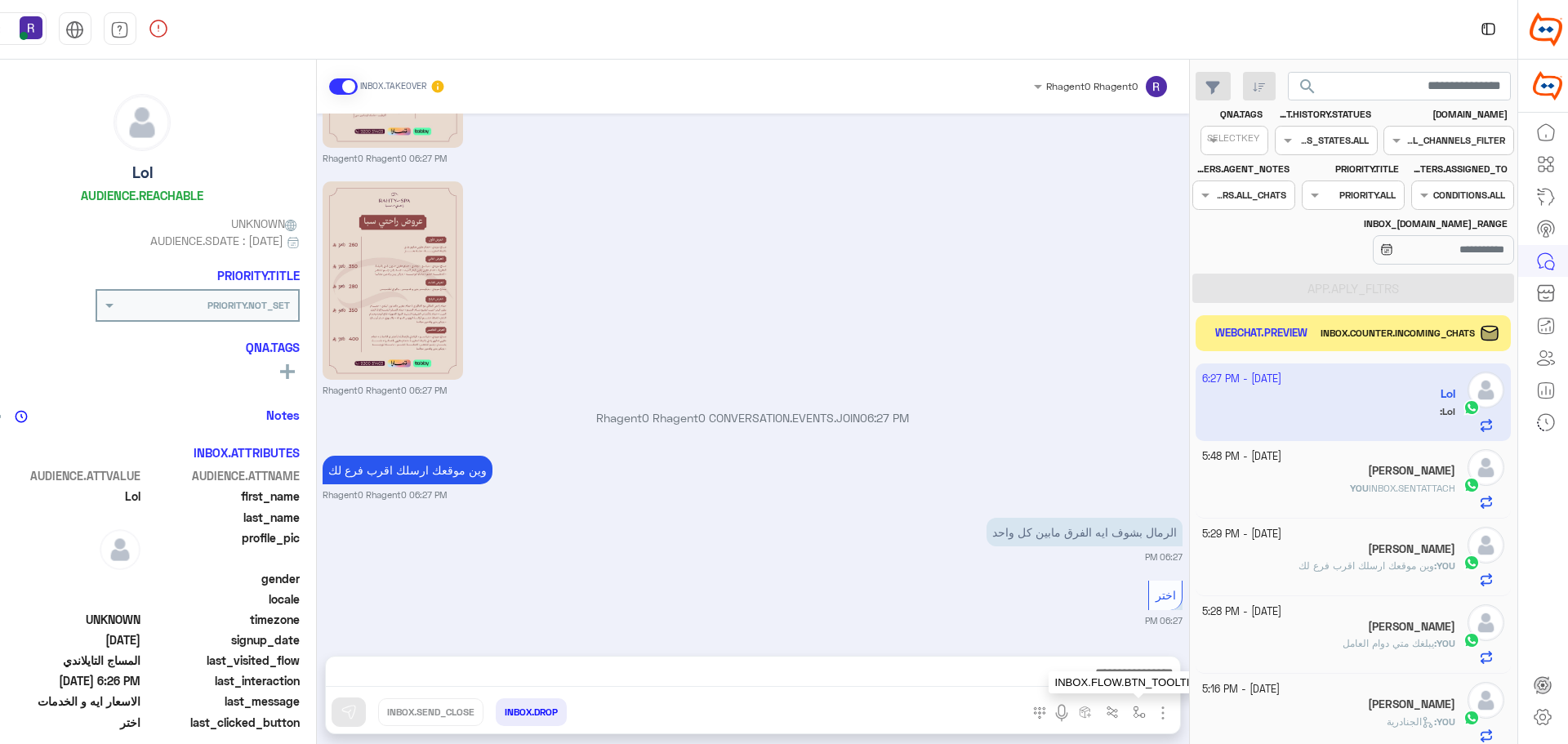
click at [1138, 713] on img "button" at bounding box center [1139, 712] width 13 height 13
click at [1127, 683] on div "INBOX.ENTER" at bounding box center [1113, 676] width 59 height 15
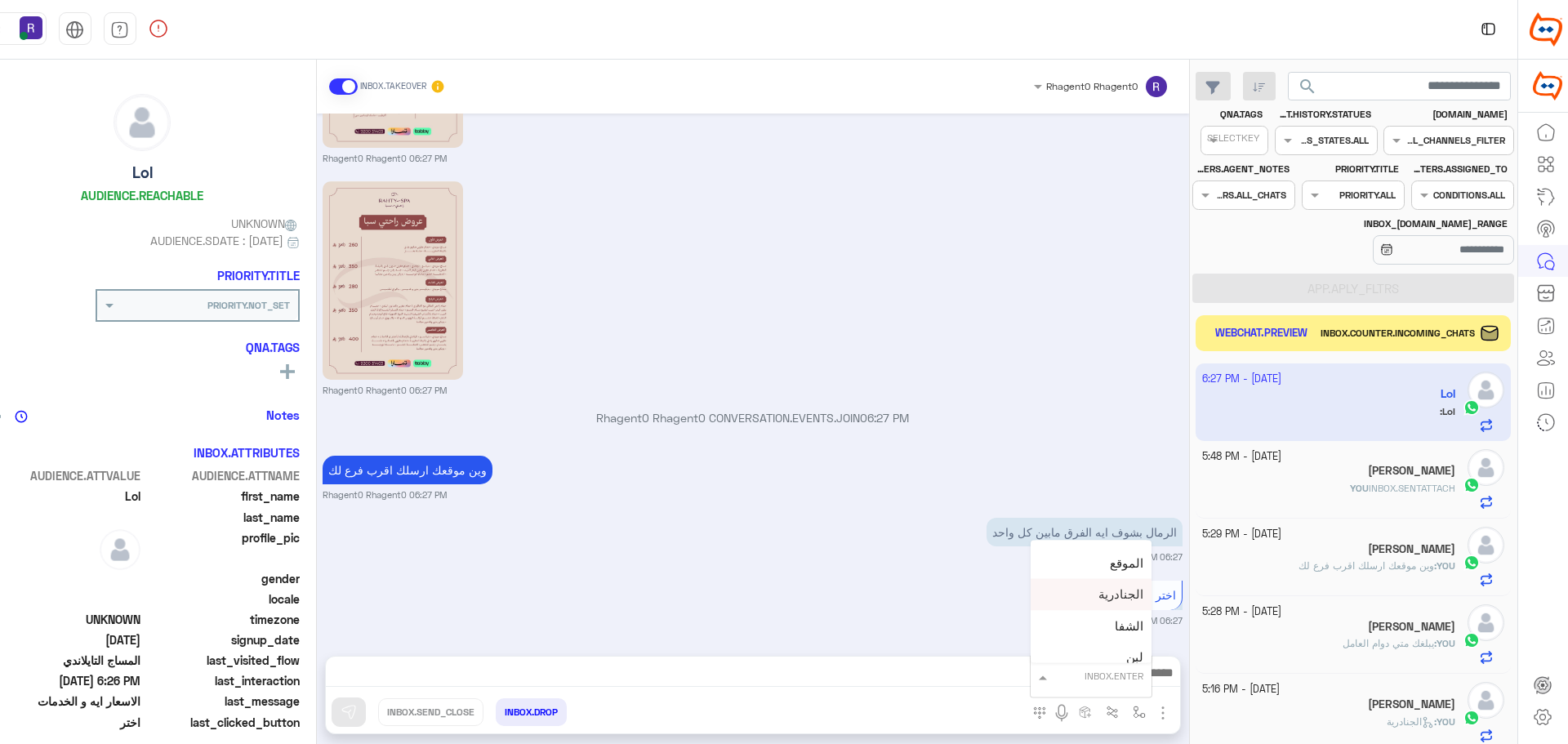
click at [1125, 601] on span "الجنادرية" at bounding box center [1120, 594] width 45 height 15
click at [537, 599] on div "اختر 06:27 PM" at bounding box center [752, 601] width 860 height 51
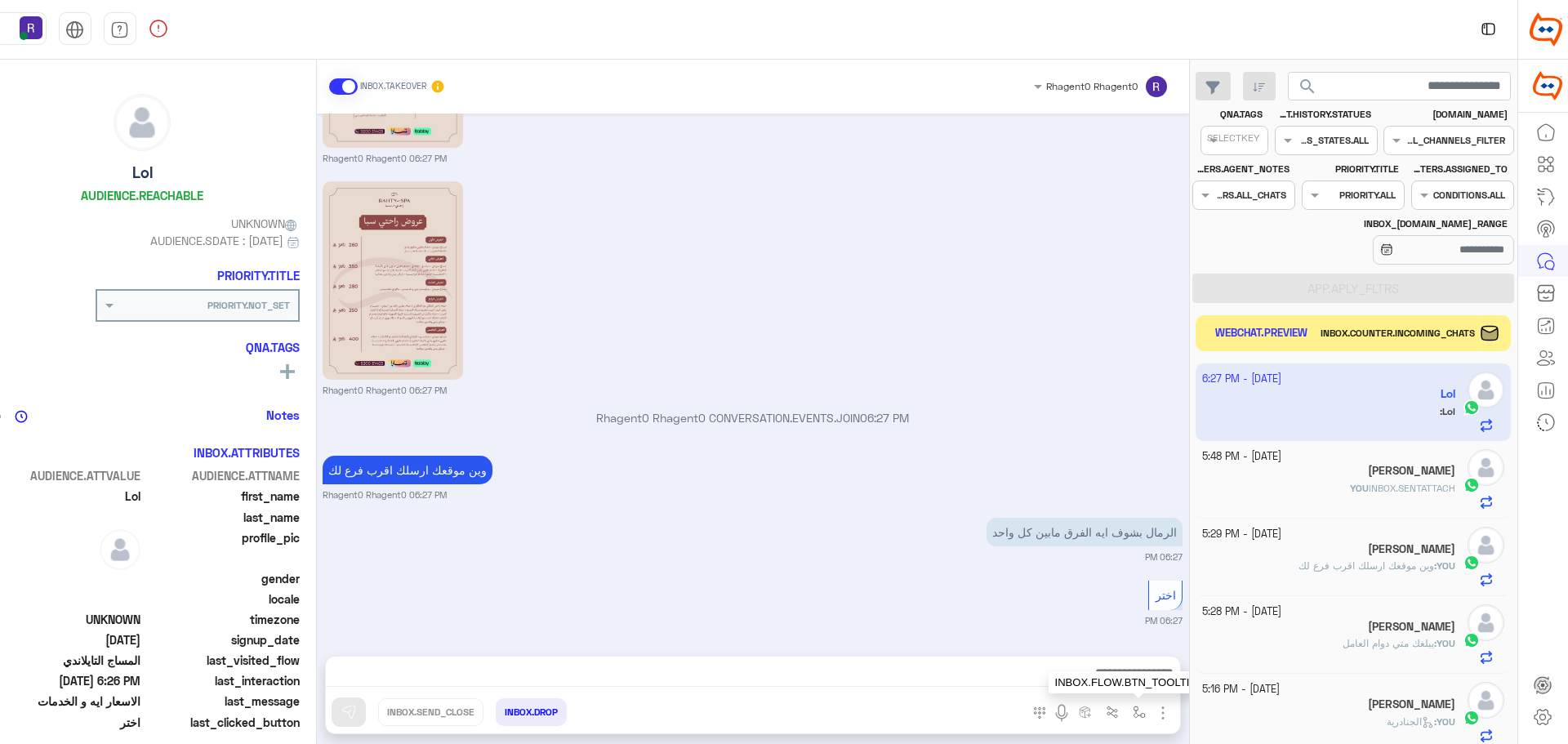
click at [1132, 713] on img "button" at bounding box center [1139, 712] width 13 height 13
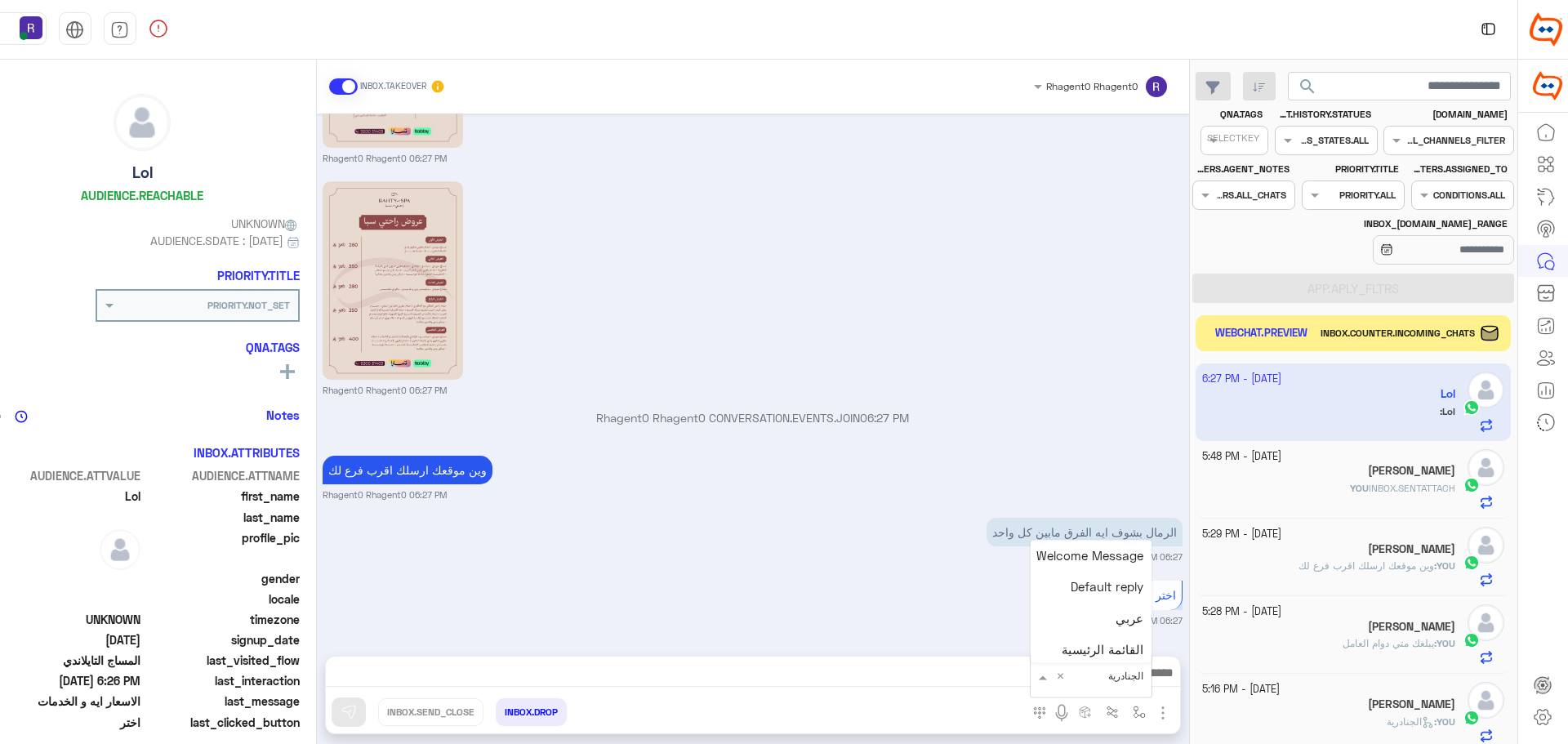
click at [1112, 684] on div "× الجنادرية" at bounding box center [1125, 676] width 35 height 15
click at [1115, 636] on span "الجنادرية" at bounding box center [1120, 636] width 45 height 15
click at [530, 708] on button "INBOX.DROP" at bounding box center [531, 712] width 71 height 28
type textarea "*********"
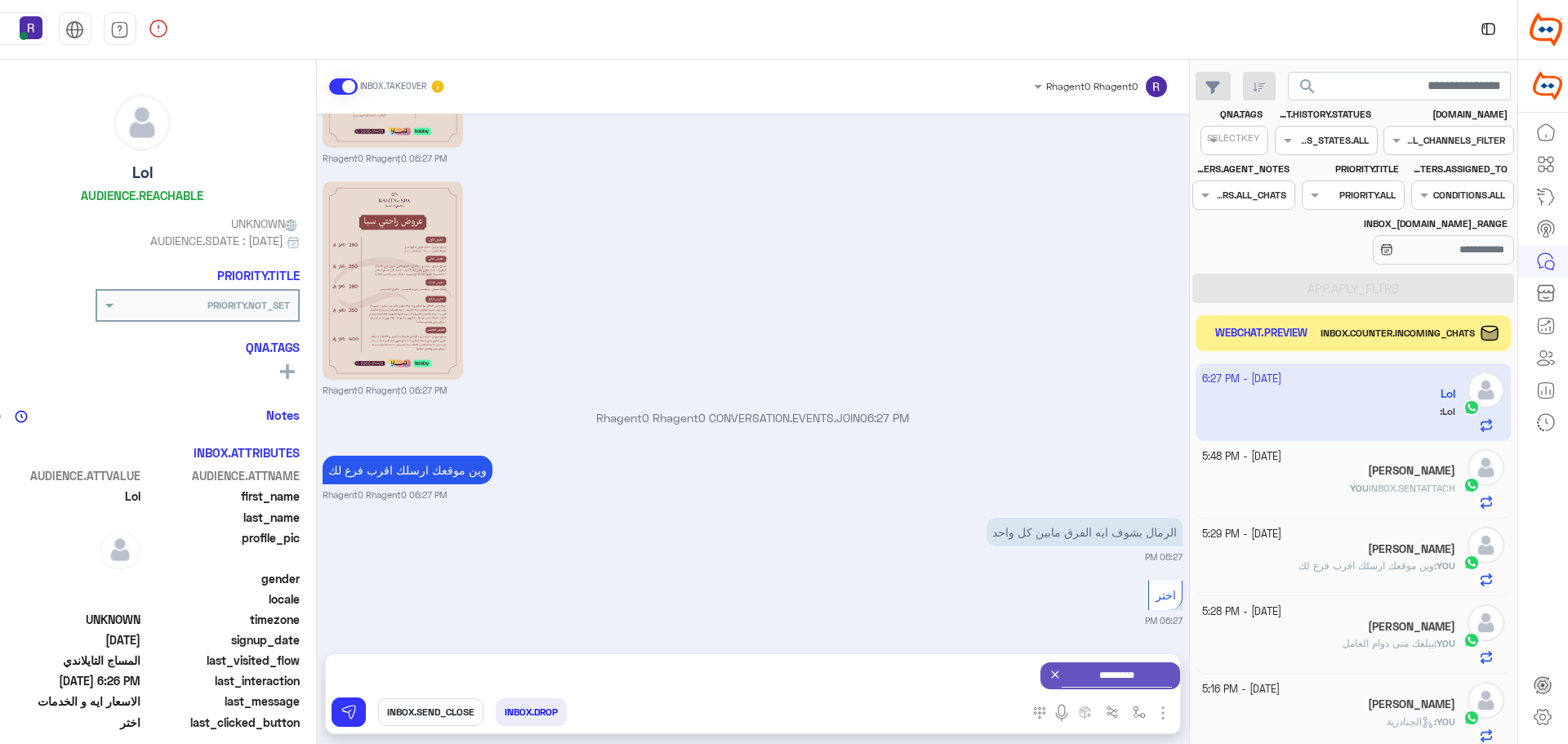
scroll to position [1984, 0]
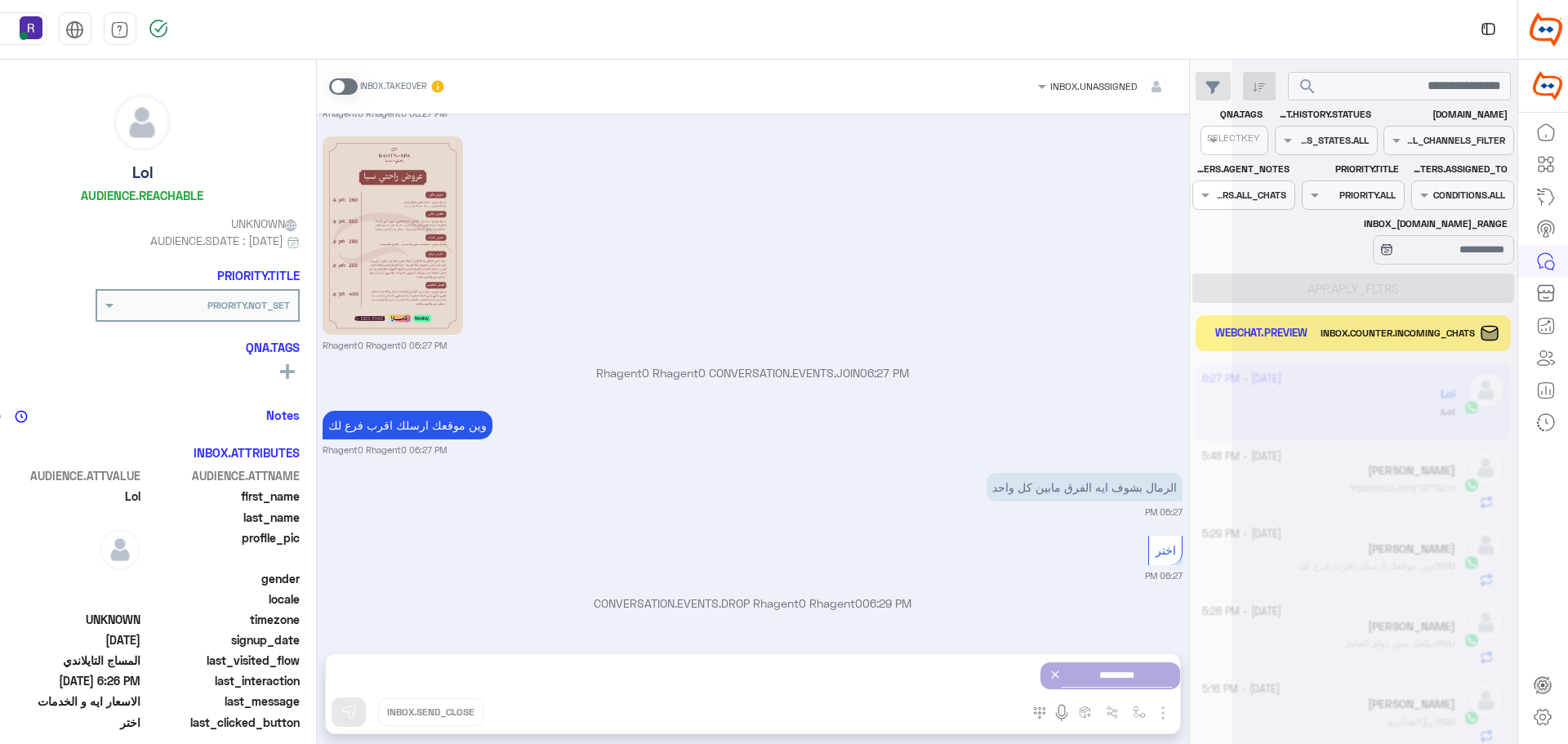
click at [1243, 335] on div at bounding box center [1374, 378] width 286 height 744
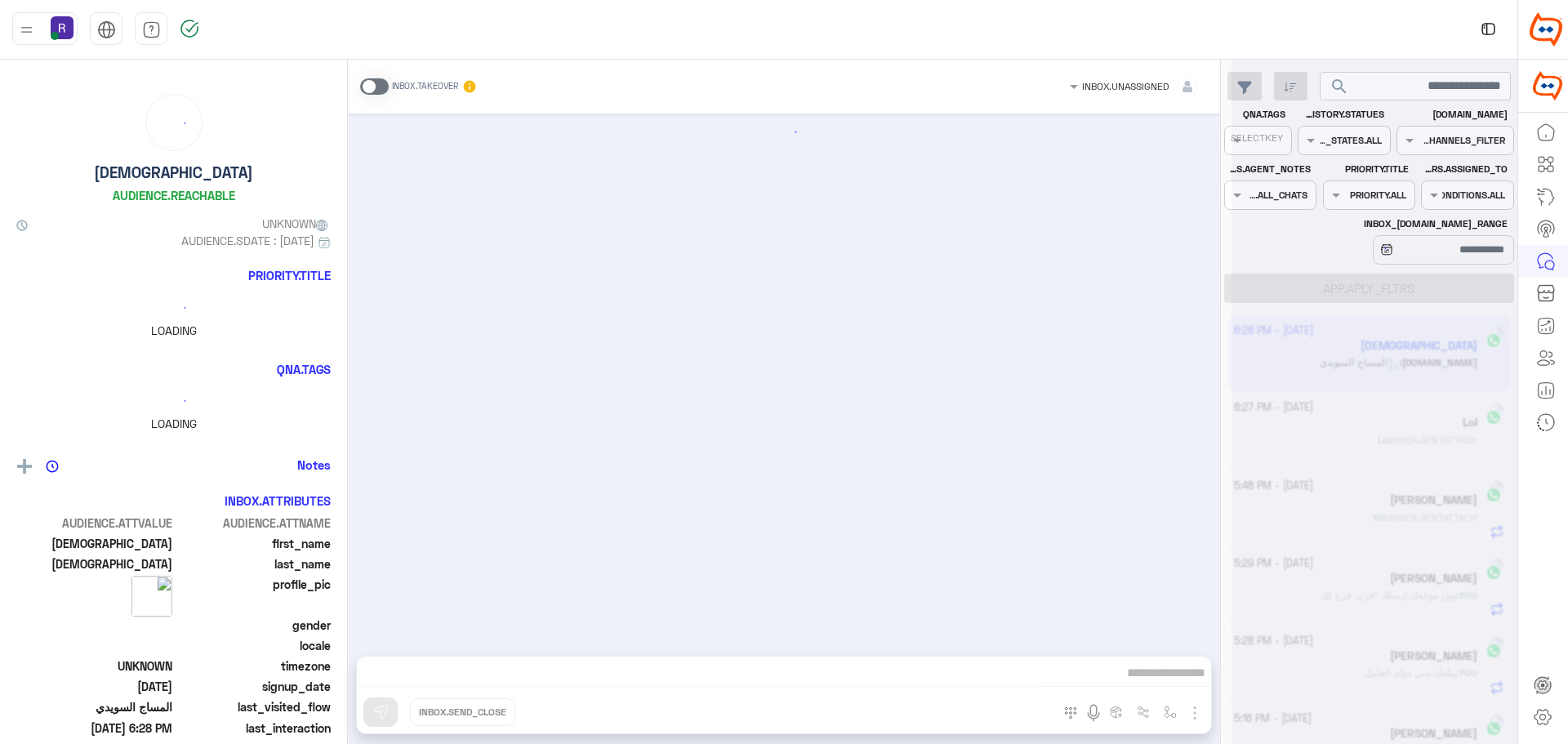
scroll to position [830, 0]
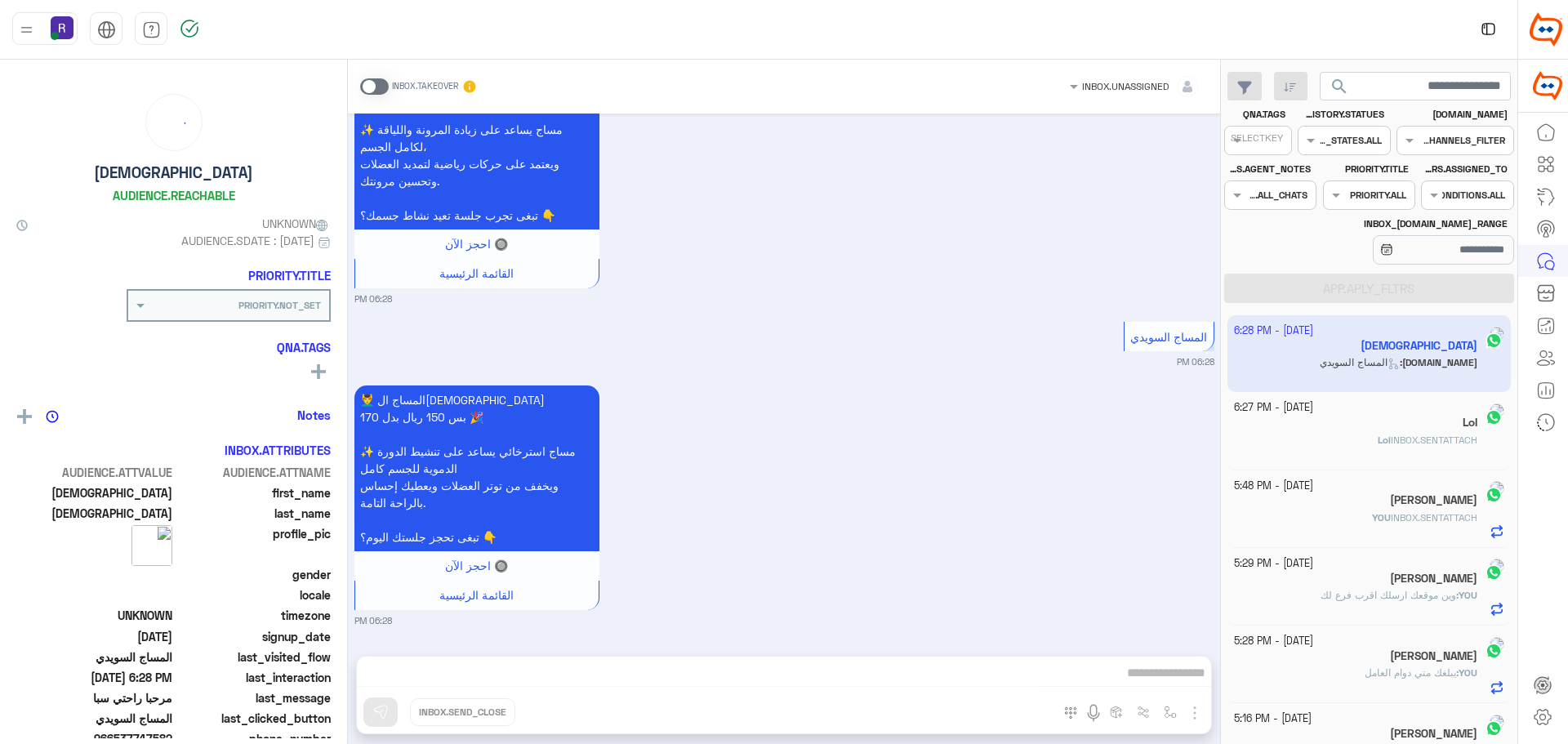
click at [1328, 441] on div "Lol INBOX.SENTATTACH" at bounding box center [1355, 447] width 244 height 29
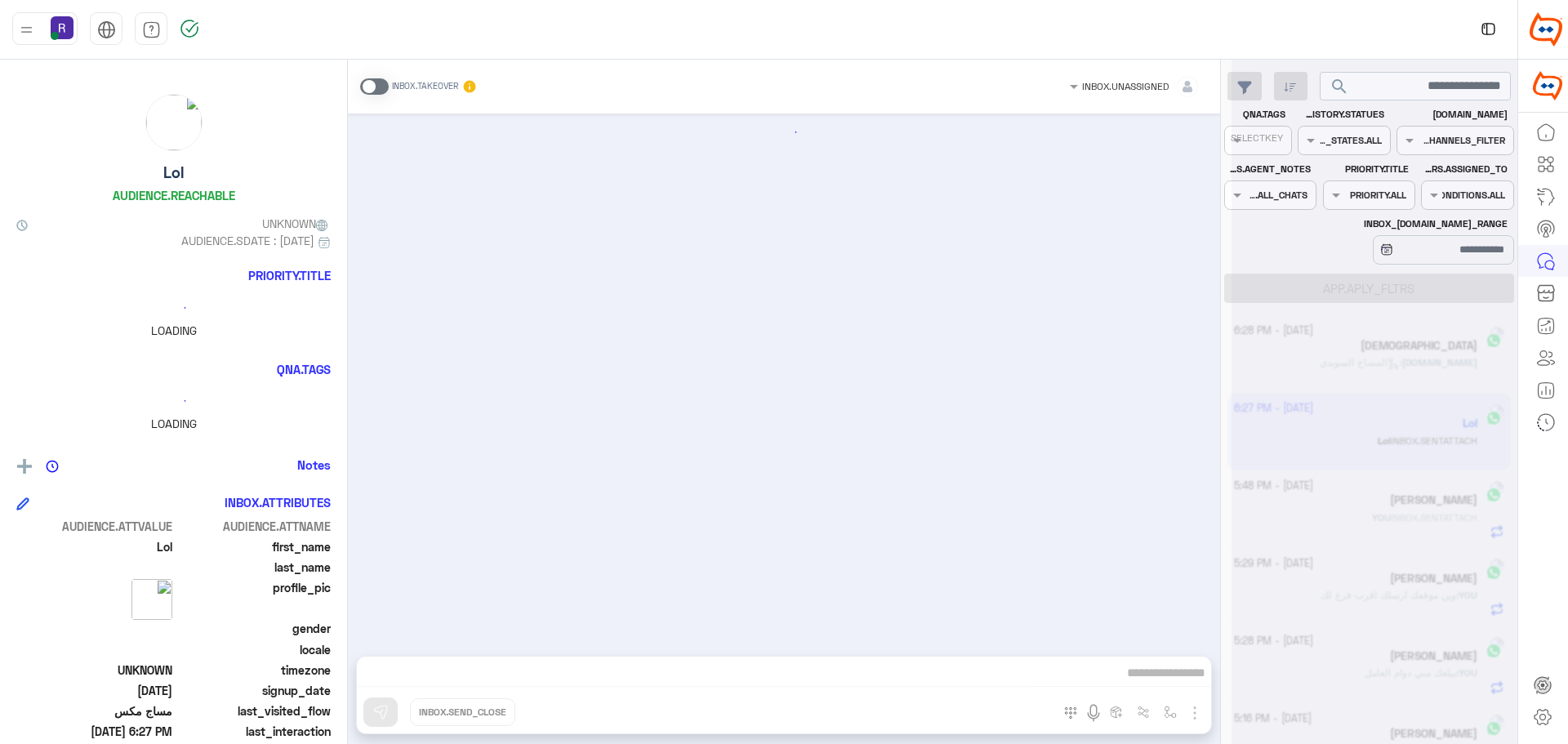
scroll to position [1982, 0]
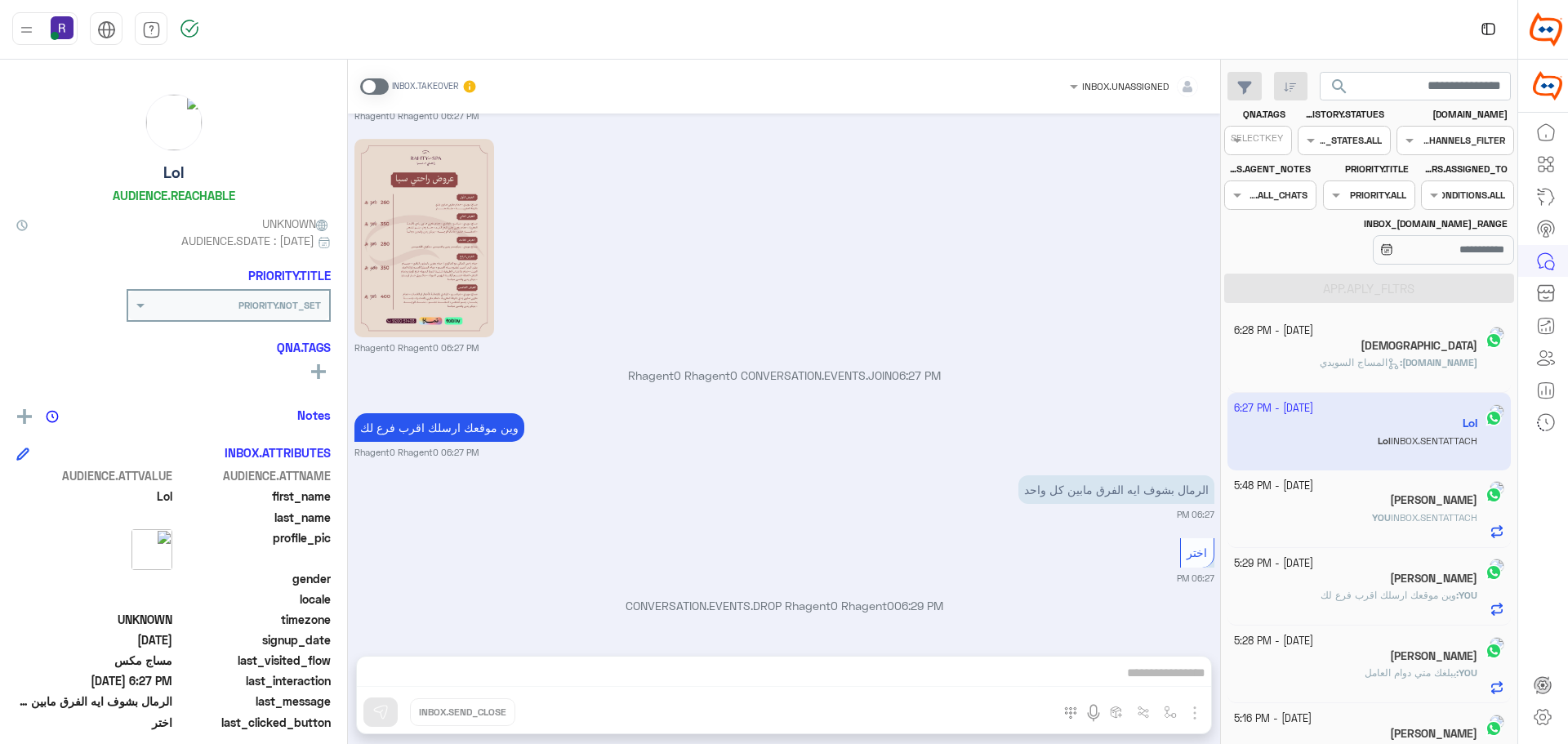
click at [1166, 713] on div "INBOX.UNASSIGNED INBOX.TAKEOVER Oct 8, 2025 مرحبا راحتي سبا 06:19 PM أهلاً Lol …" at bounding box center [784, 405] width 872 height 691
click at [1163, 710] on div "INBOX.UNASSIGNED INBOX.TAKEOVER Oct 8, 2025 مرحبا راحتي سبا 06:19 PM أهلاً Lol …" at bounding box center [784, 405] width 872 height 691
click at [546, 675] on div "INBOX.UNASSIGNED INBOX.TAKEOVER Oct 8, 2025 مرحبا راحتي سبا 06:19 PM أهلاً Lol …" at bounding box center [784, 405] width 872 height 691
click at [380, 80] on span at bounding box center [374, 87] width 29 height 17
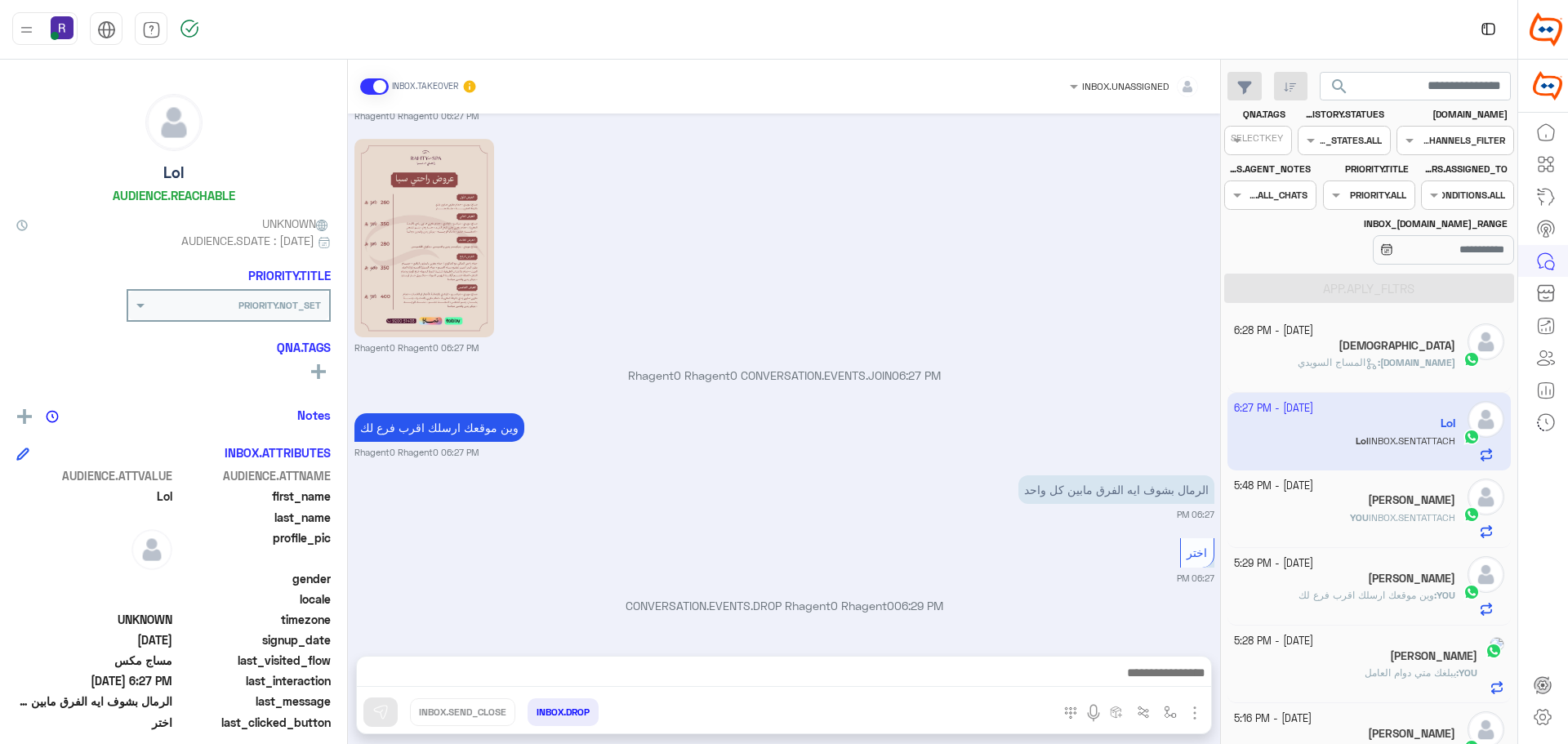
scroll to position [2023, 0]
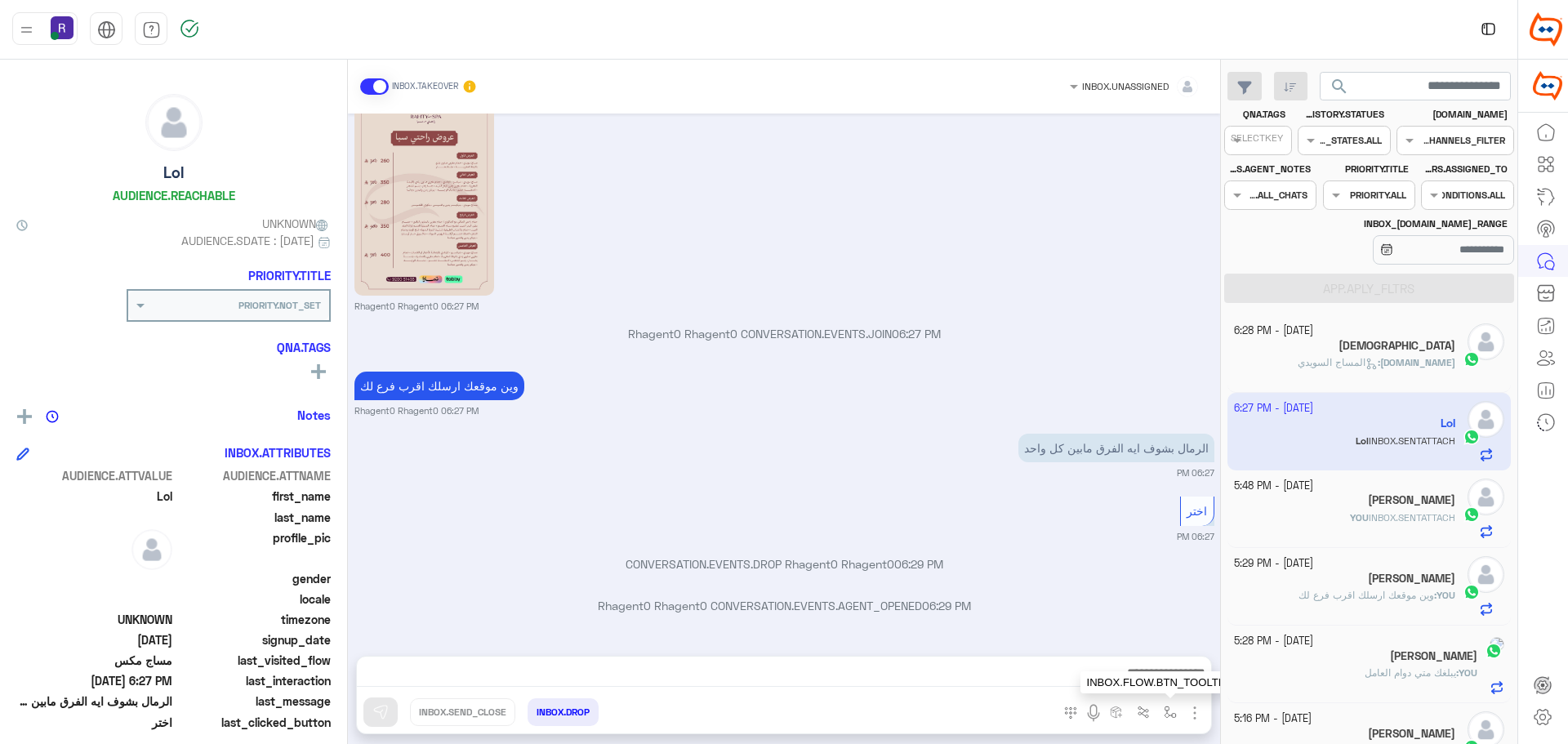
click at [1168, 710] on img "button" at bounding box center [1170, 712] width 13 height 13
click at [1153, 684] on div "INBOX.ENTER" at bounding box center [1146, 676] width 59 height 15
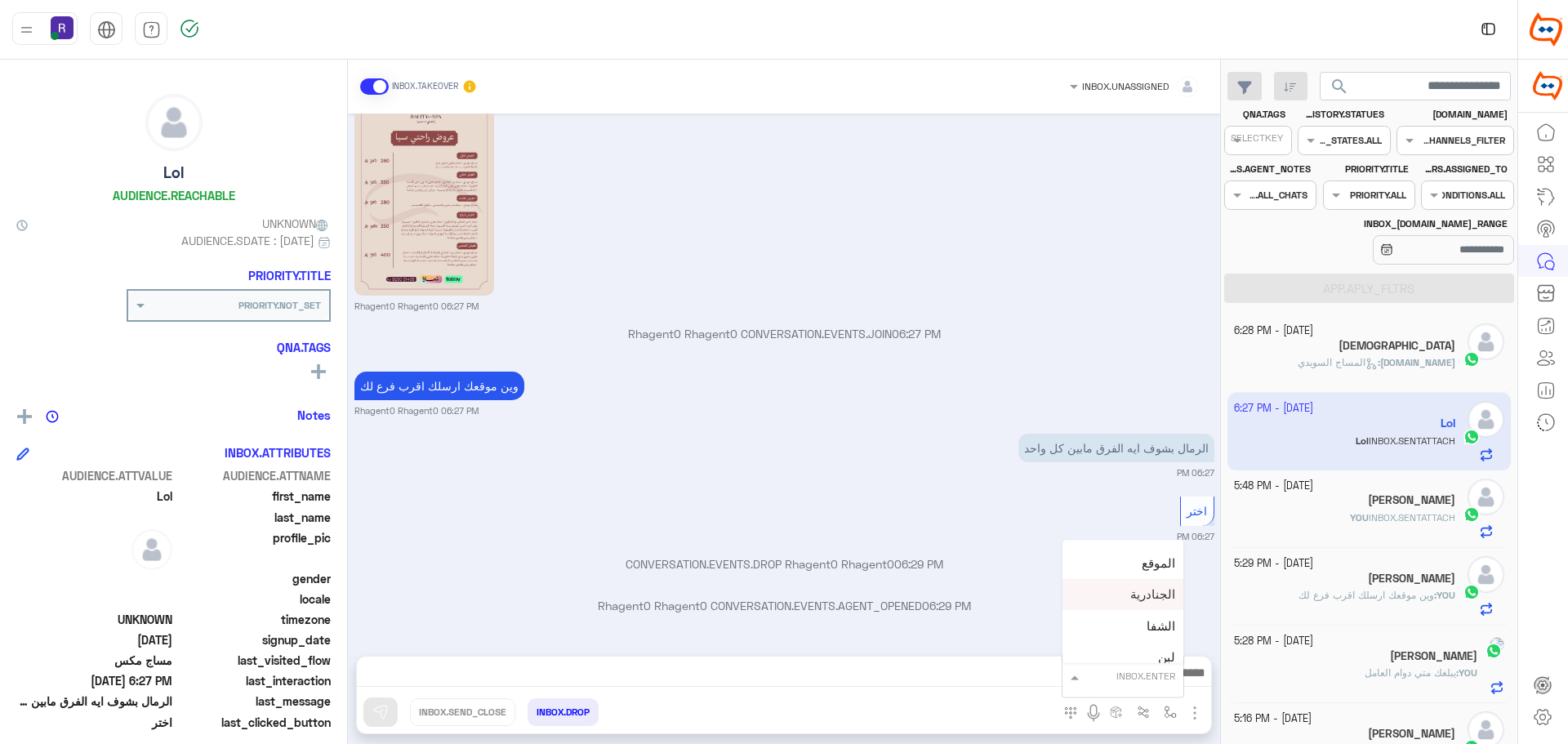
click at [1122, 606] on div "الجنادرية" at bounding box center [1123, 595] width 121 height 31
type textarea "*********"
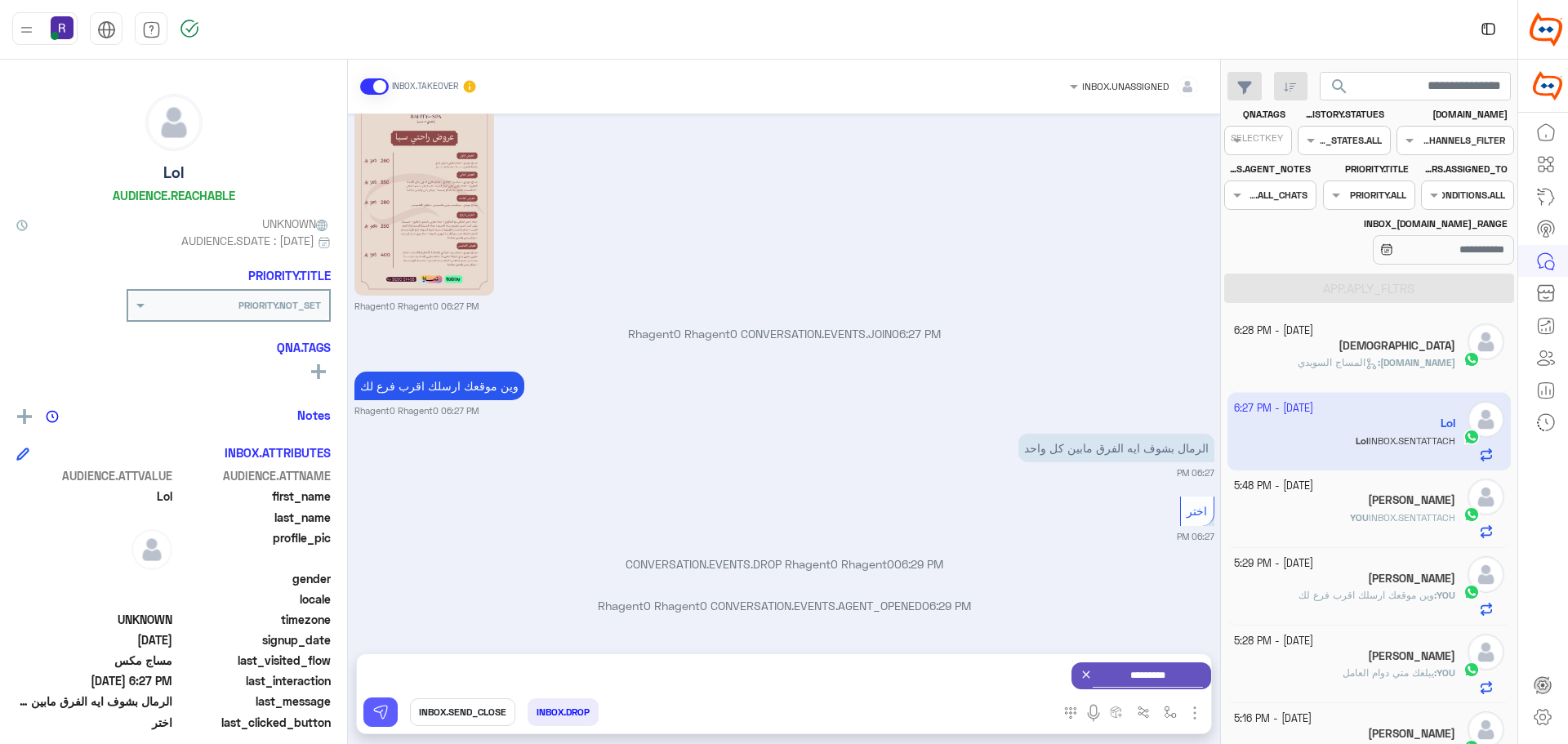
click at [383, 705] on img at bounding box center [380, 712] width 17 height 17
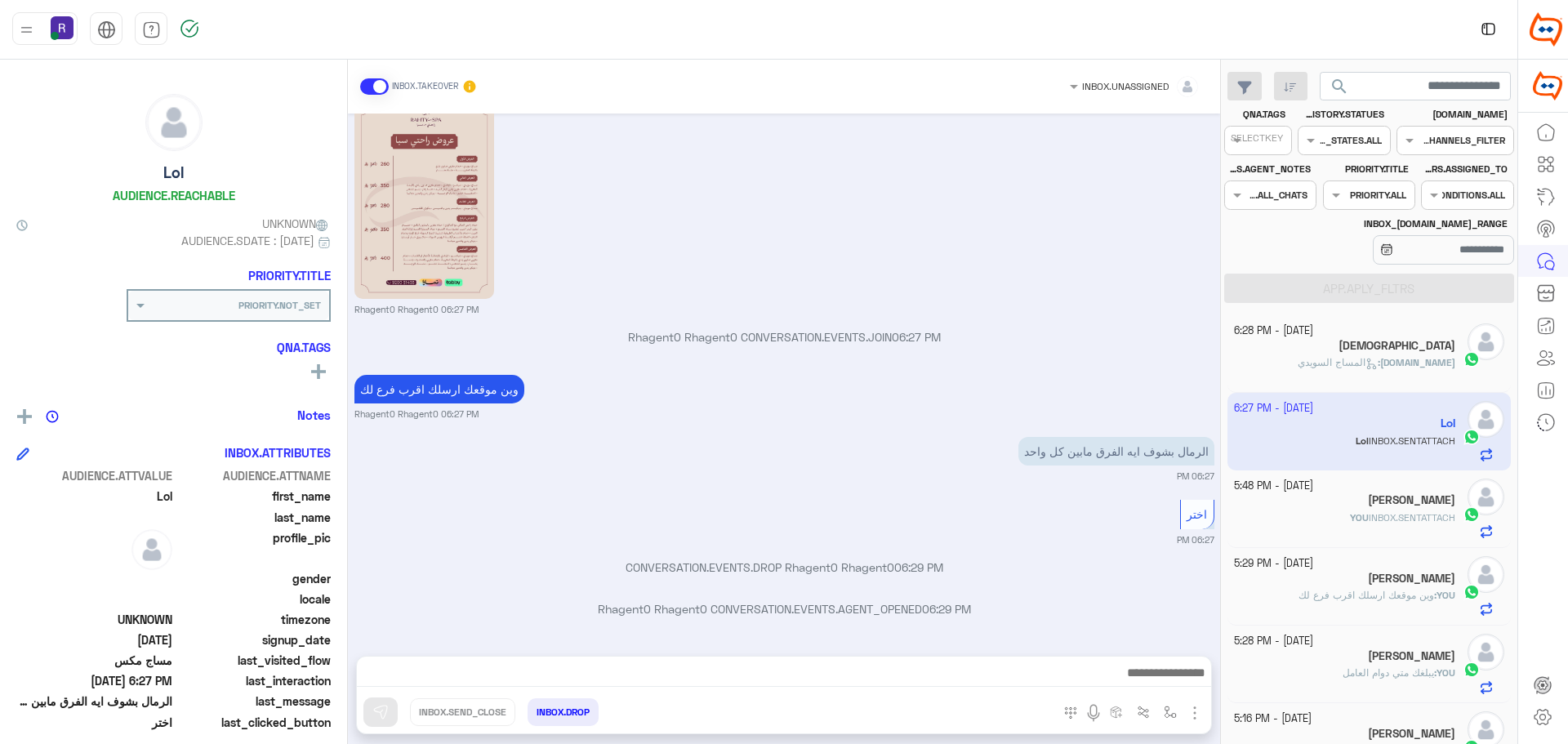
scroll to position [2023, 0]
click at [1328, 353] on div "سبحان الله" at bounding box center [1345, 348] width 222 height 17
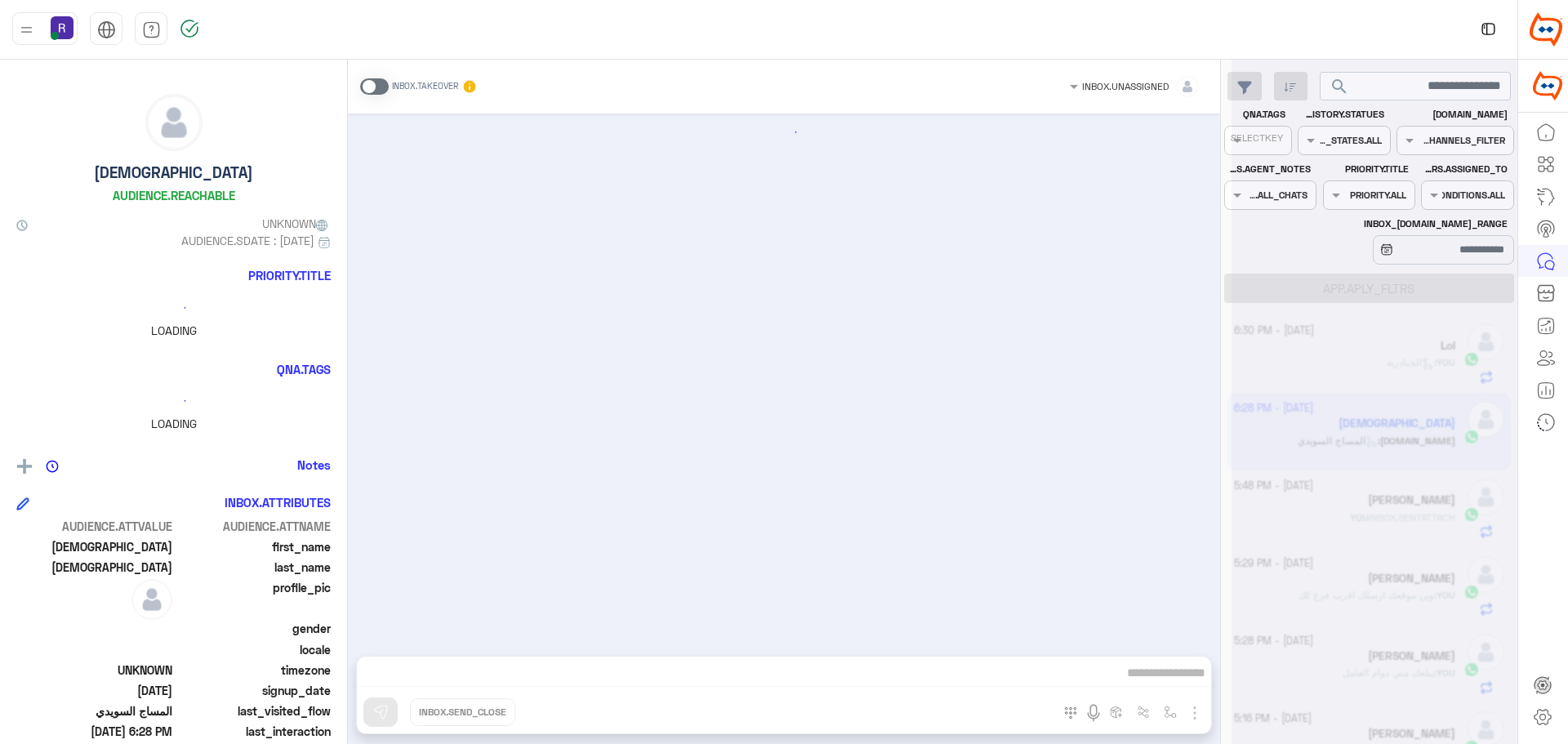
scroll to position [830, 0]
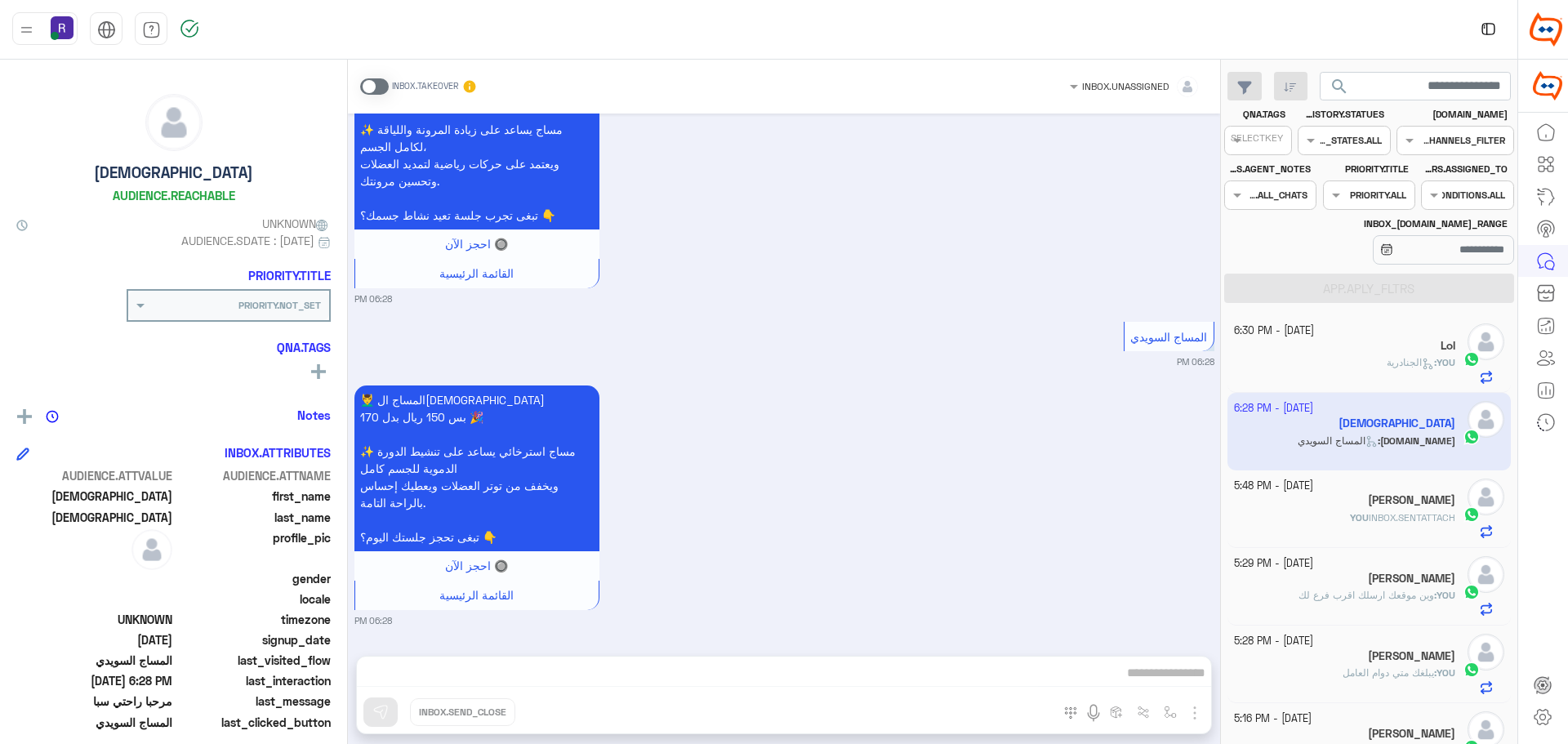
click at [377, 88] on span at bounding box center [374, 87] width 29 height 17
click at [381, 86] on span at bounding box center [374, 87] width 29 height 17
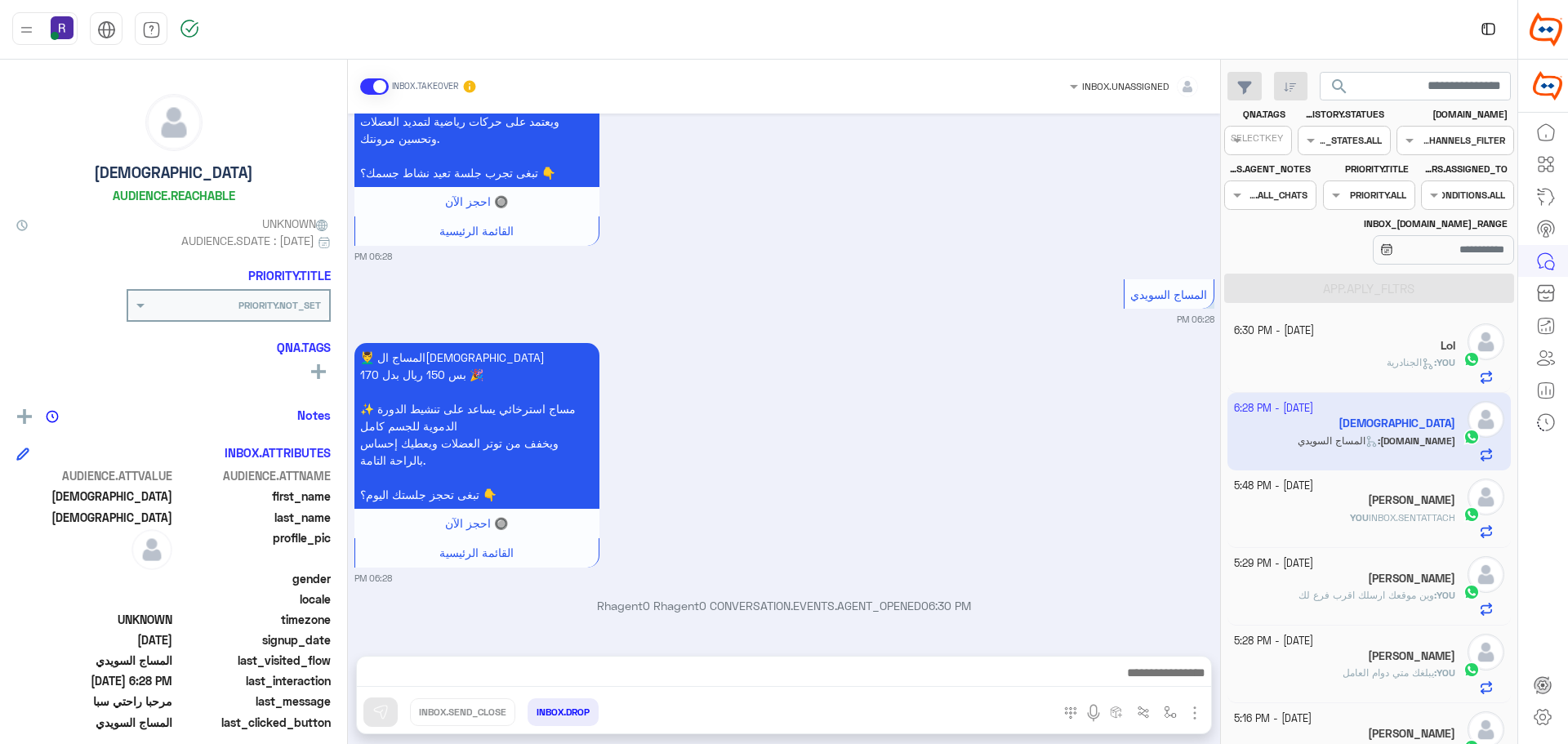
scroll to position [914, 0]
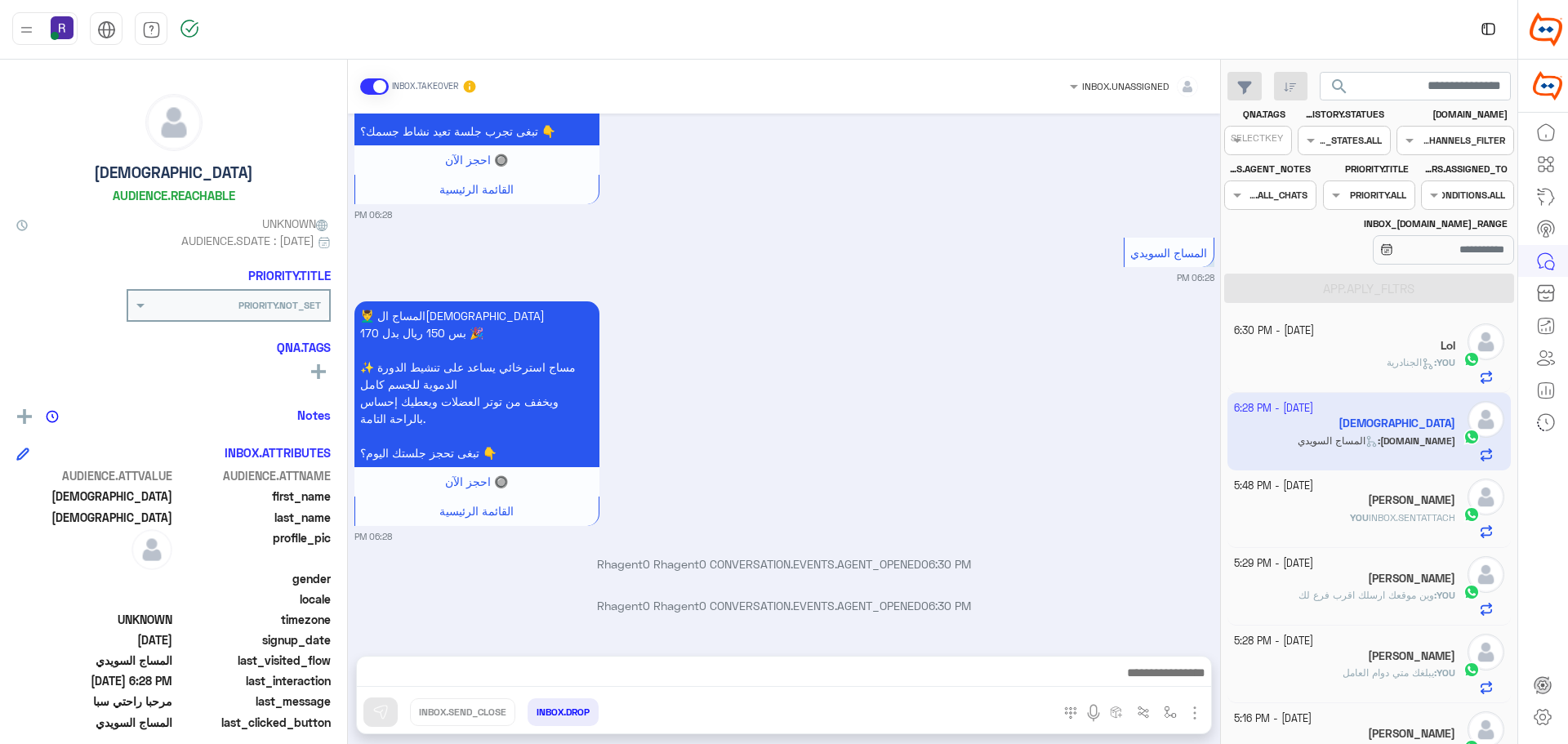
click at [1195, 719] on img "button" at bounding box center [1195, 713] width 19 height 19
click at [1166, 678] on span "IMAGES" at bounding box center [1156, 677] width 43 height 18
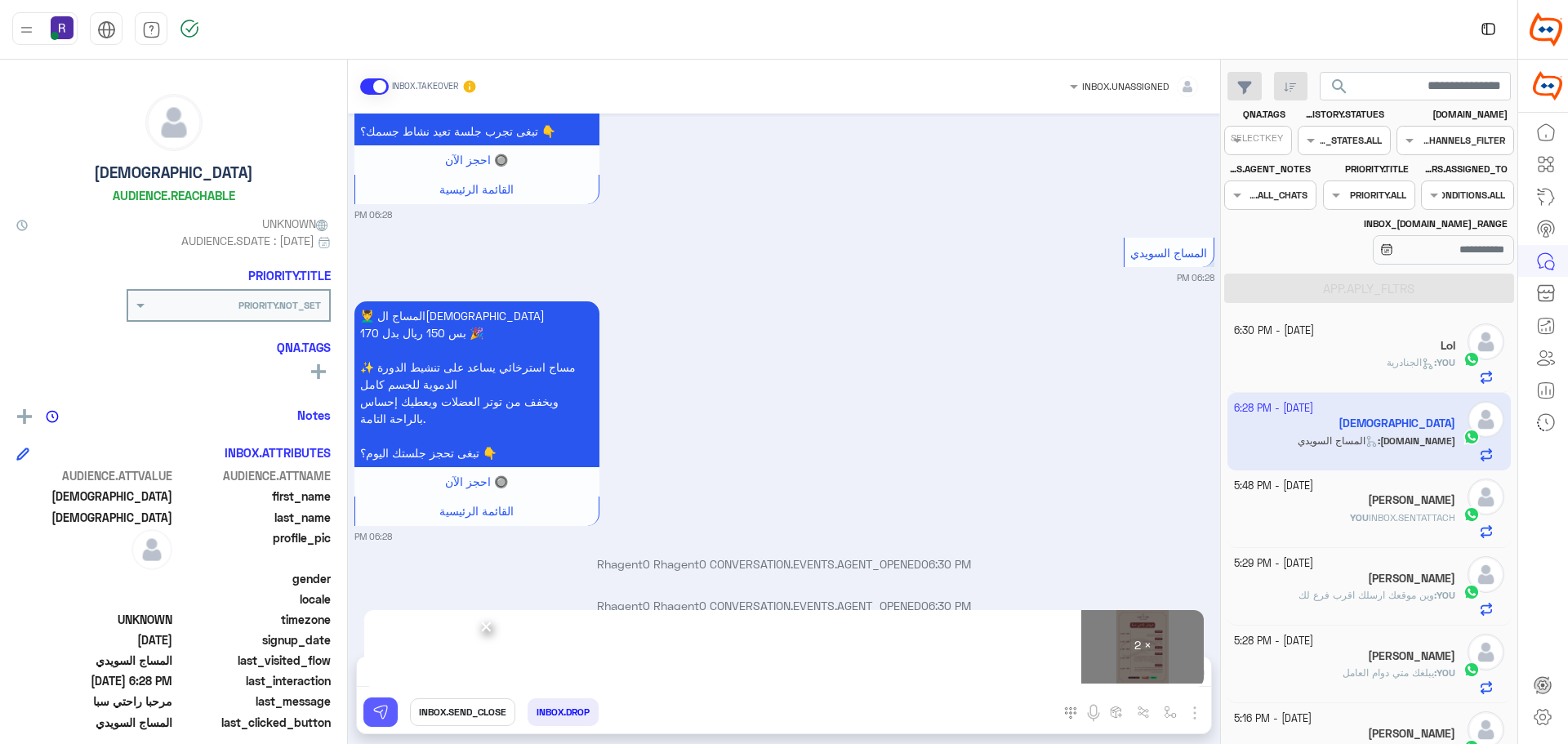
click at [383, 710] on img at bounding box center [380, 712] width 17 height 17
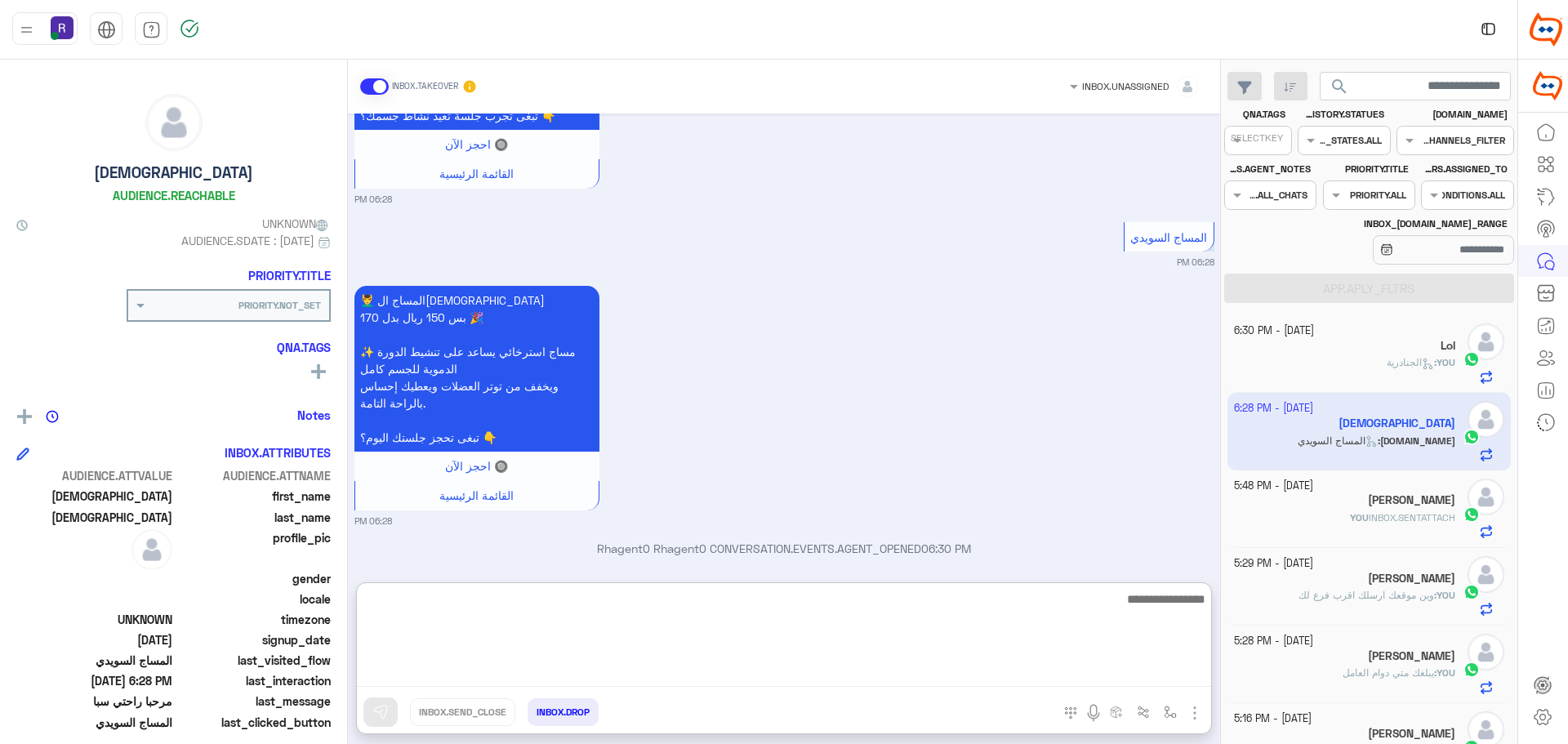
paste textarea "**********"
type textarea "**********"
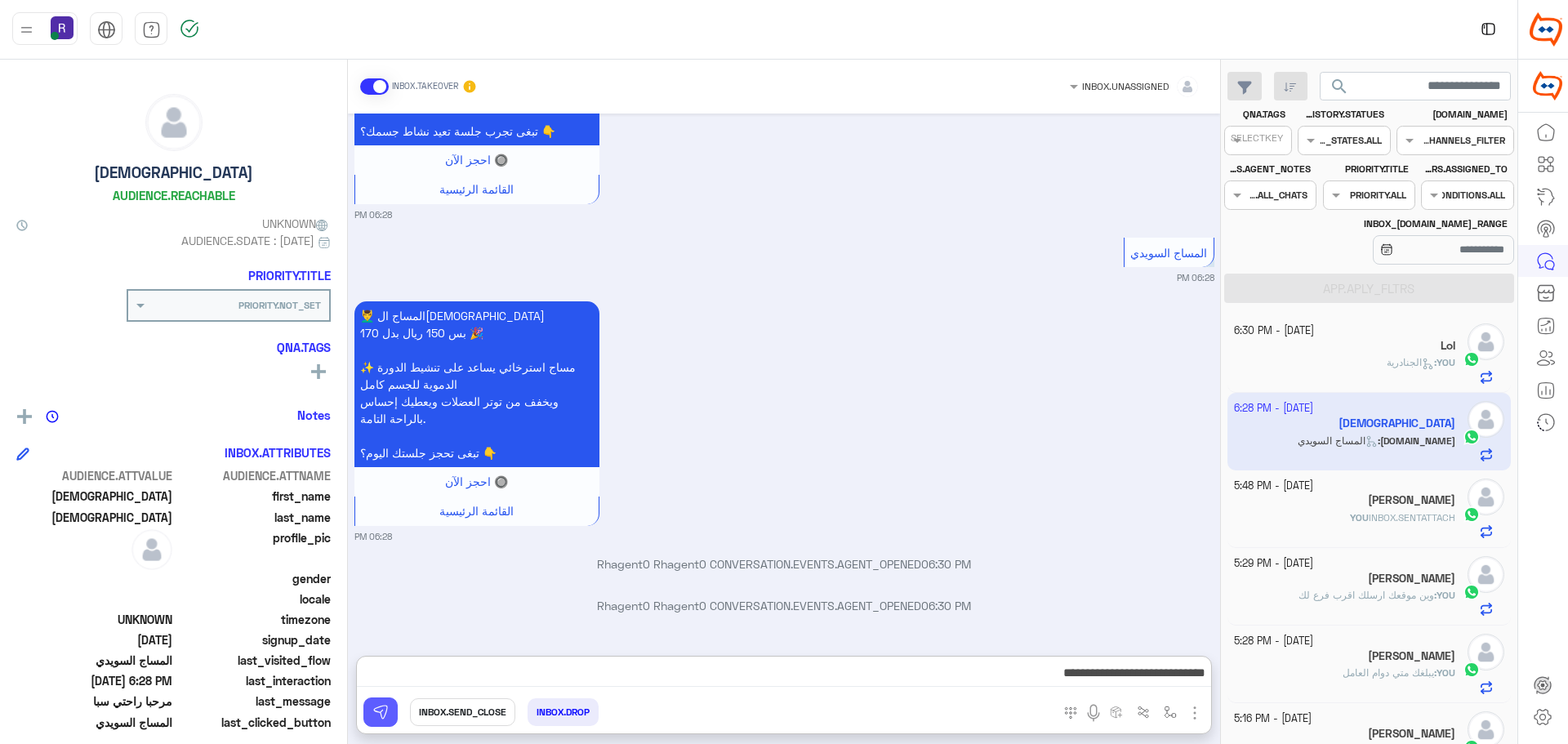
click at [379, 708] on img at bounding box center [380, 712] width 17 height 17
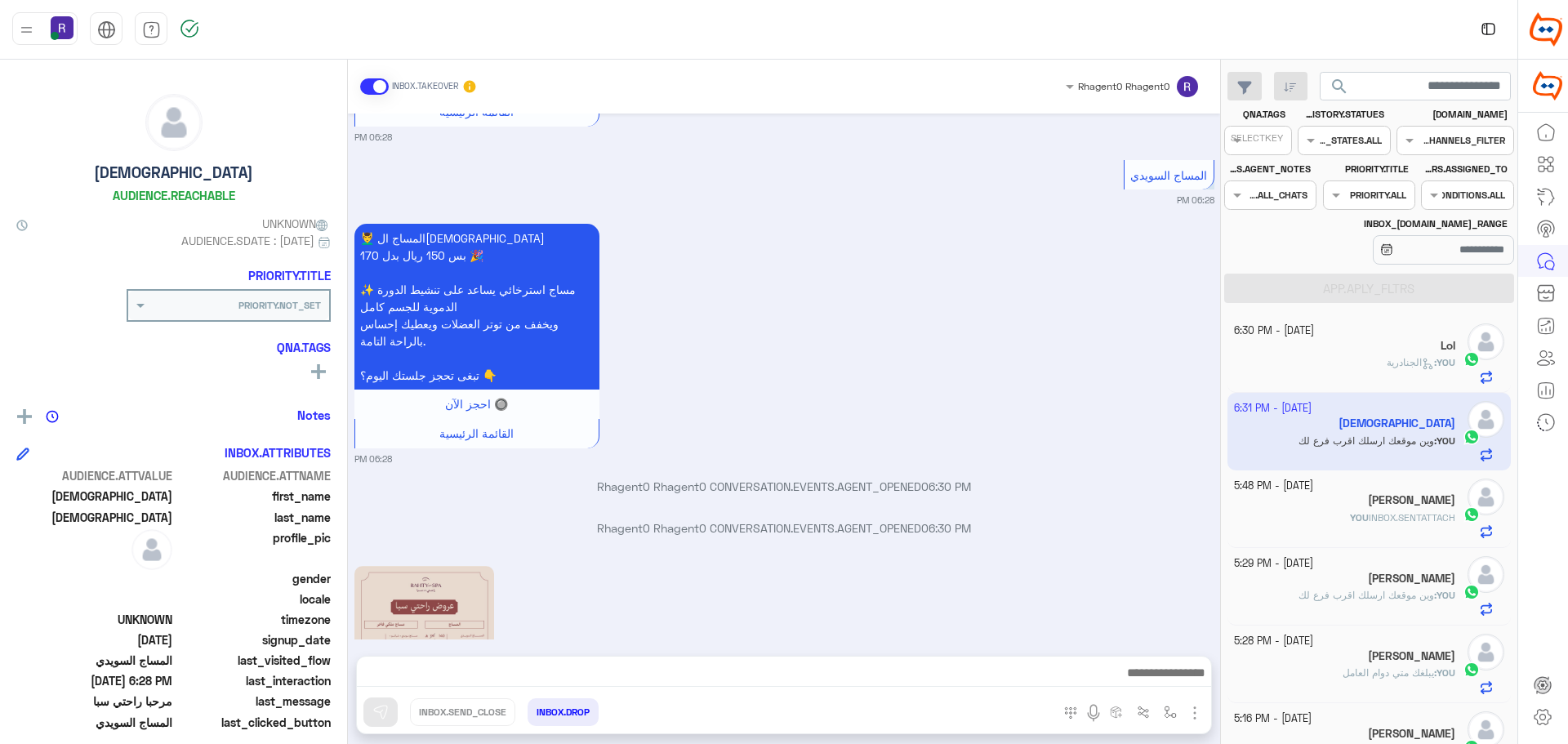
scroll to position [1483, 0]
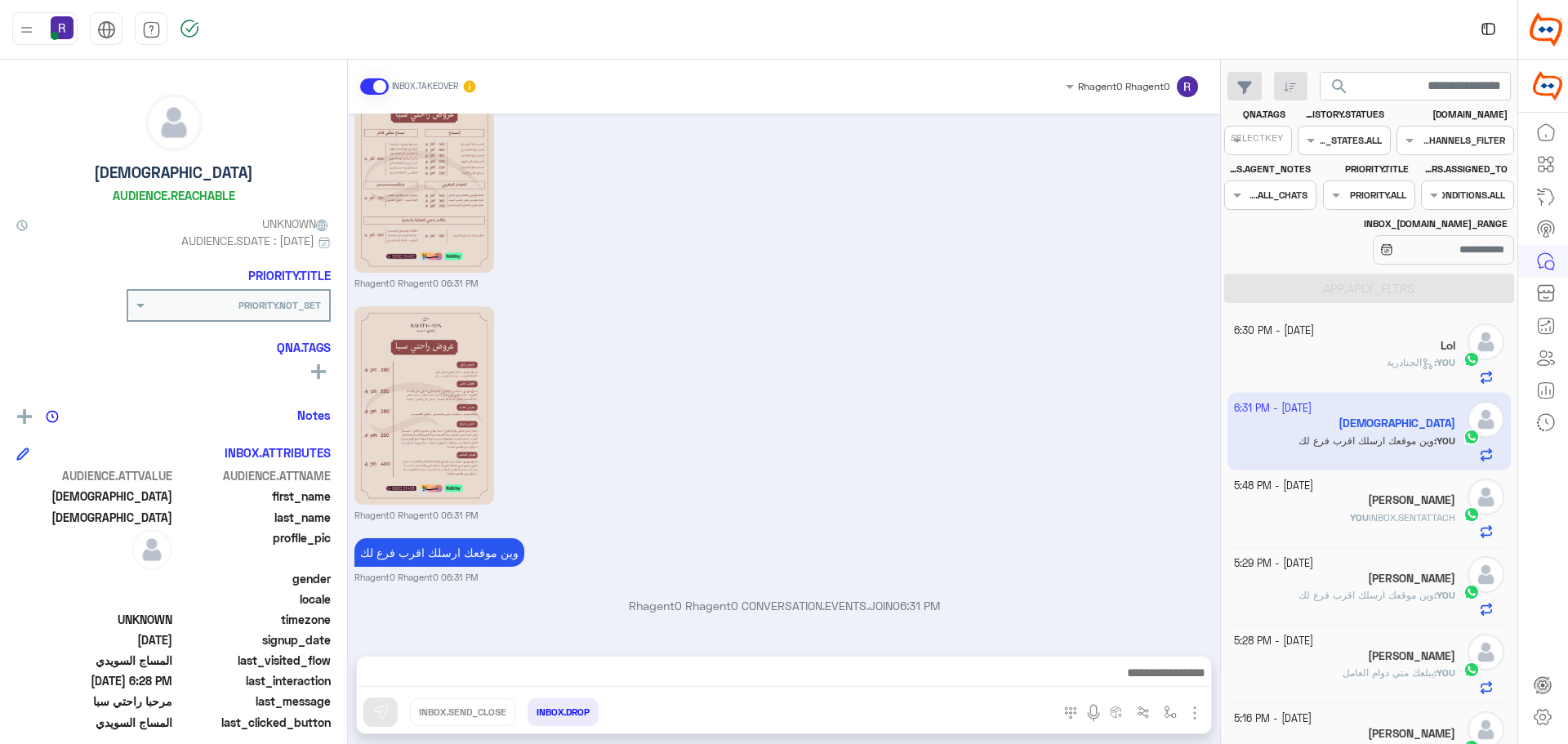
click at [1371, 359] on div "YOU : الجنادرية" at bounding box center [1345, 369] width 222 height 29
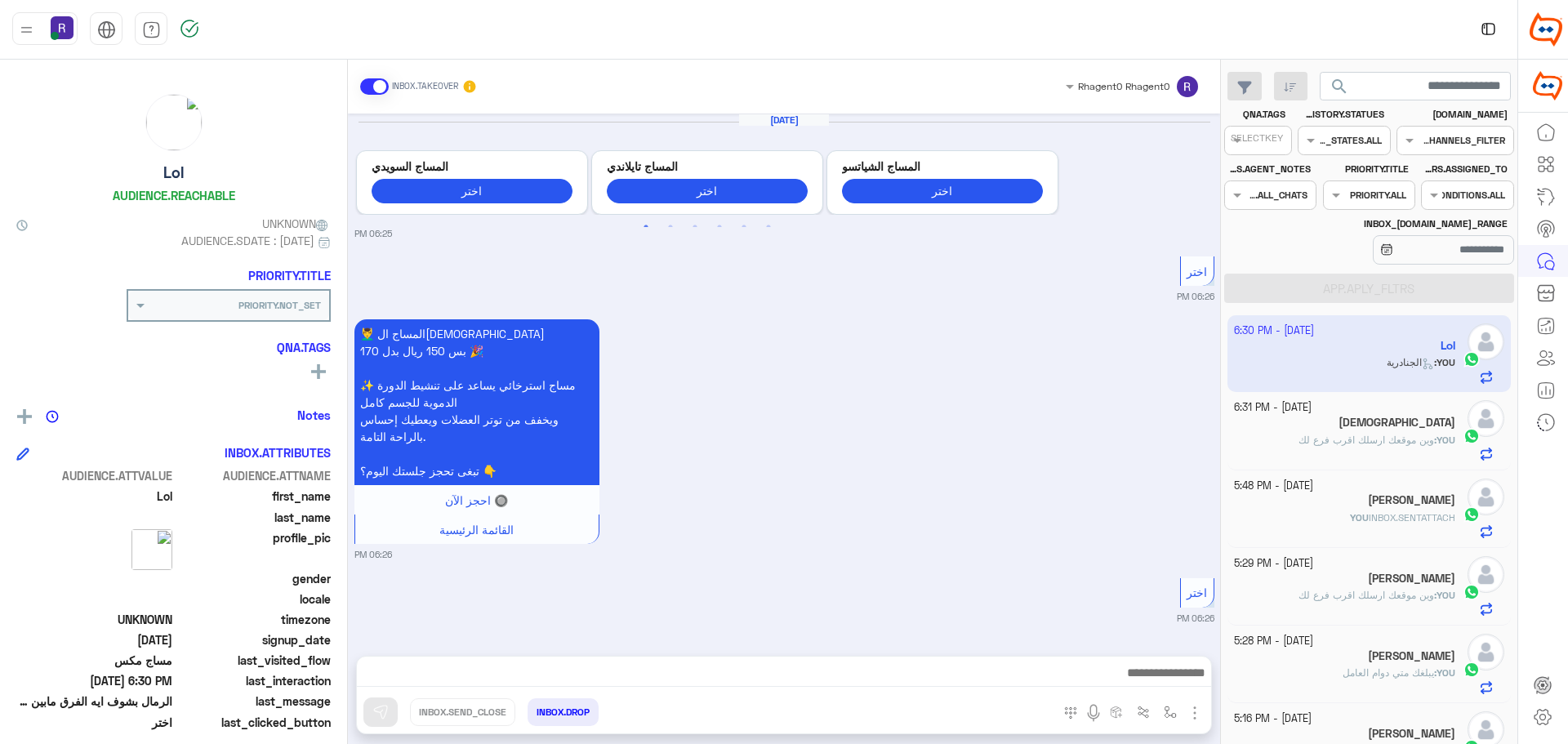
scroll to position [1968, 0]
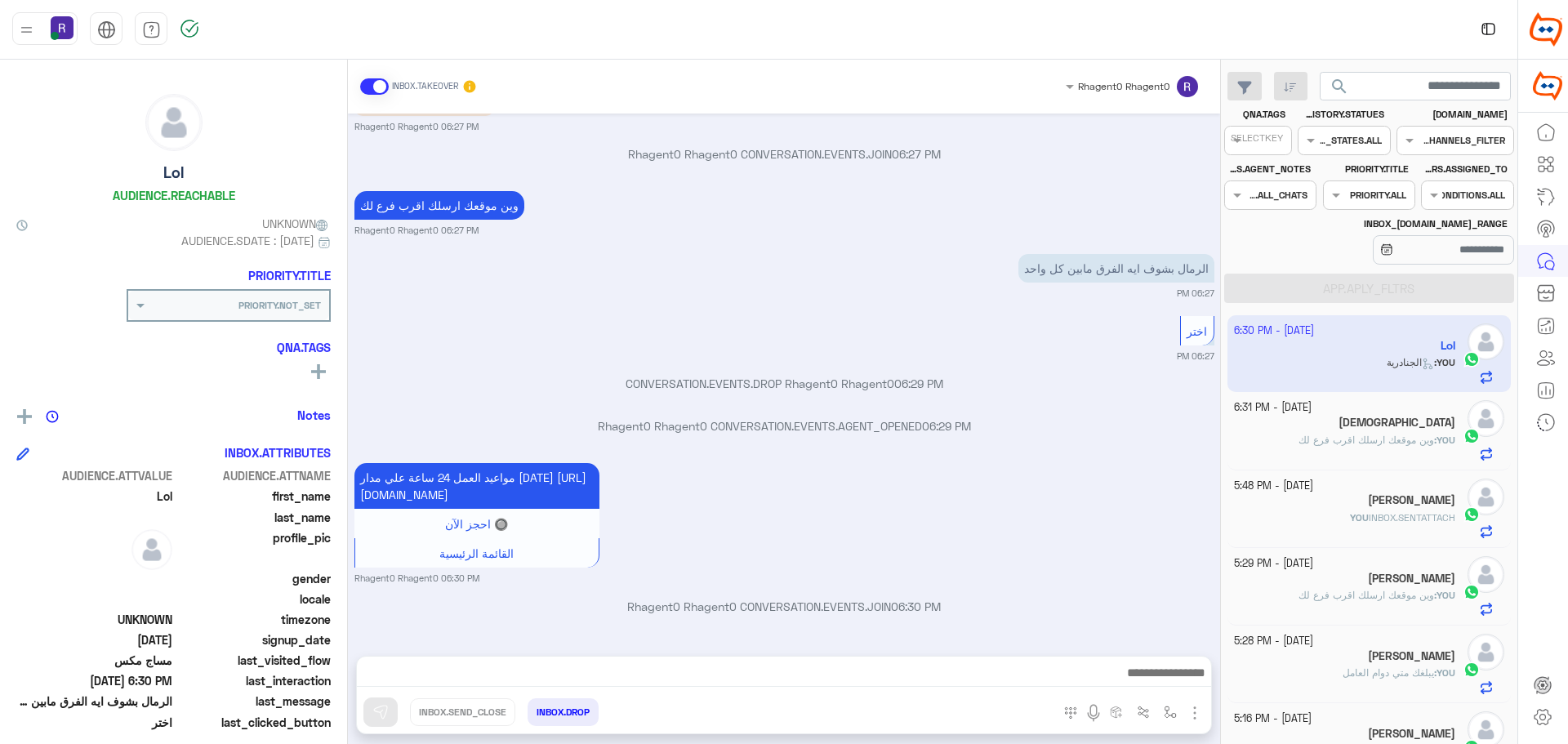
click at [1377, 439] on span "وين موقعك ارسلك اقرب فرع لك" at bounding box center [1366, 440] width 136 height 12
